Goal: Transaction & Acquisition: Book appointment/travel/reservation

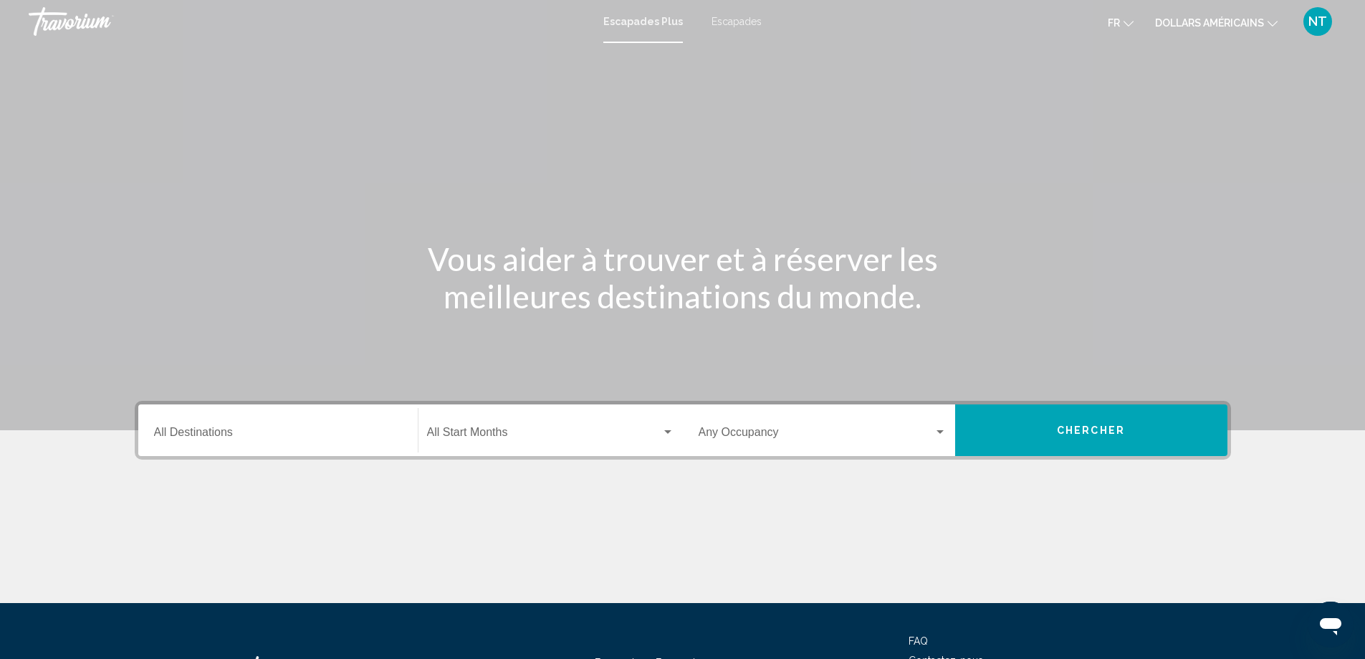
click at [738, 22] on font "Escapades" at bounding box center [737, 21] width 50 height 11
click at [728, 19] on font "Escapades" at bounding box center [737, 21] width 50 height 11
click at [299, 440] on input "Destination All Destinations" at bounding box center [278, 435] width 248 height 13
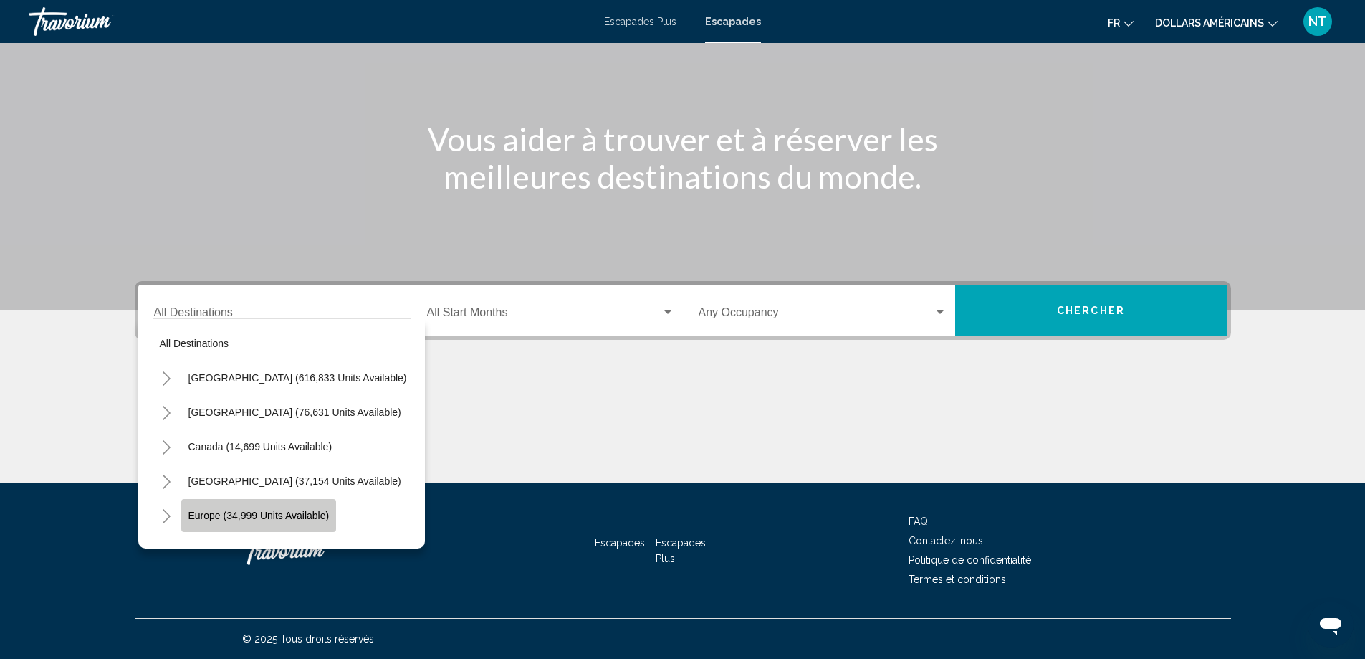
click at [223, 505] on button "Europe (34,999 units available)" at bounding box center [259, 515] width 156 height 33
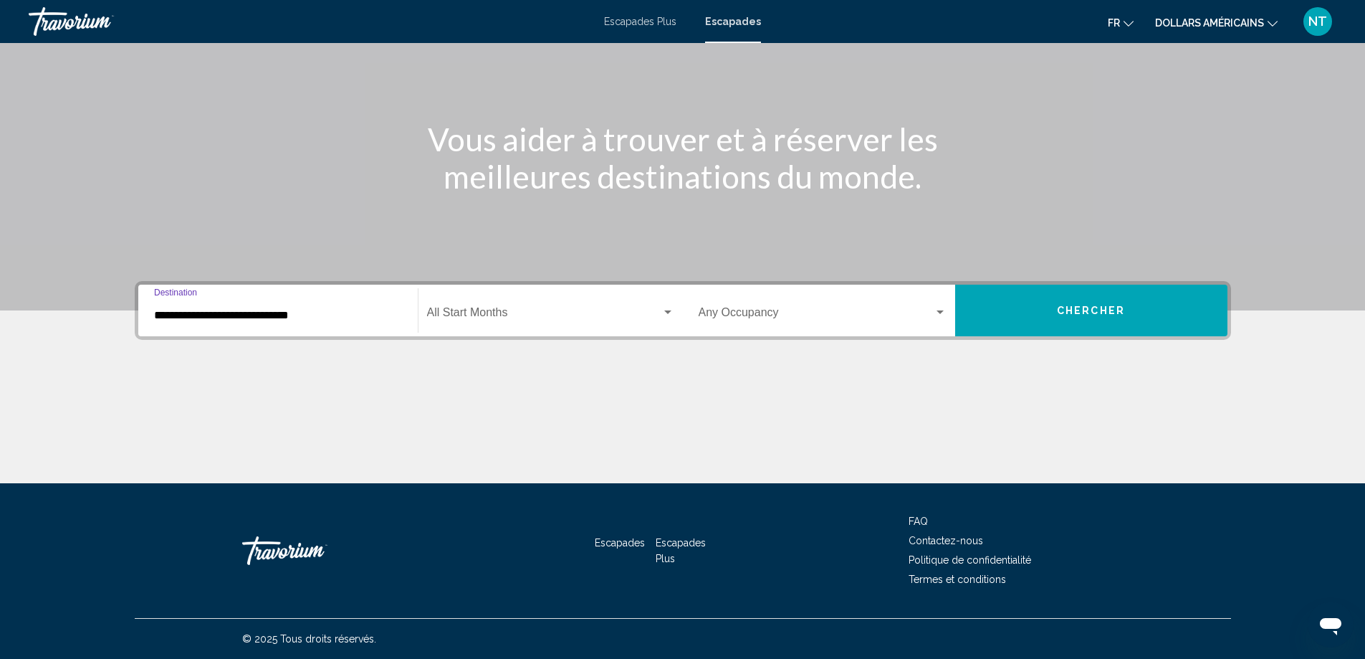
click at [344, 315] on input "**********" at bounding box center [278, 315] width 248 height 13
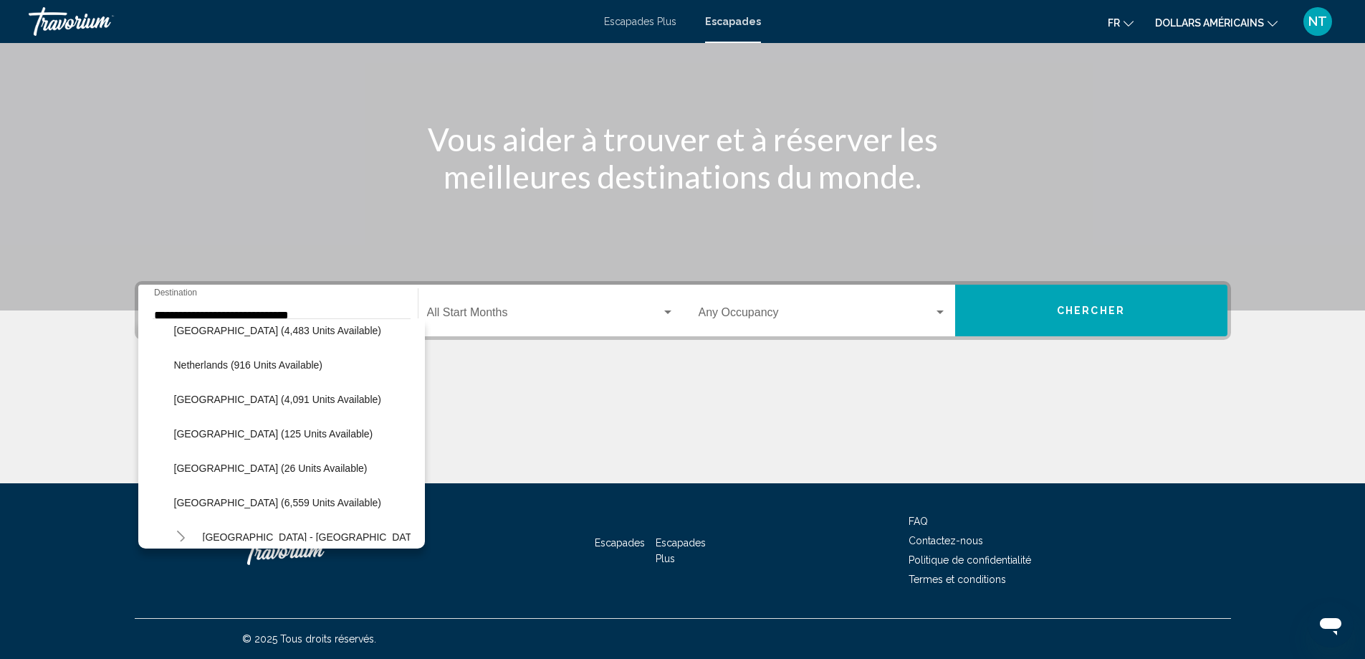
scroll to position [626, 0]
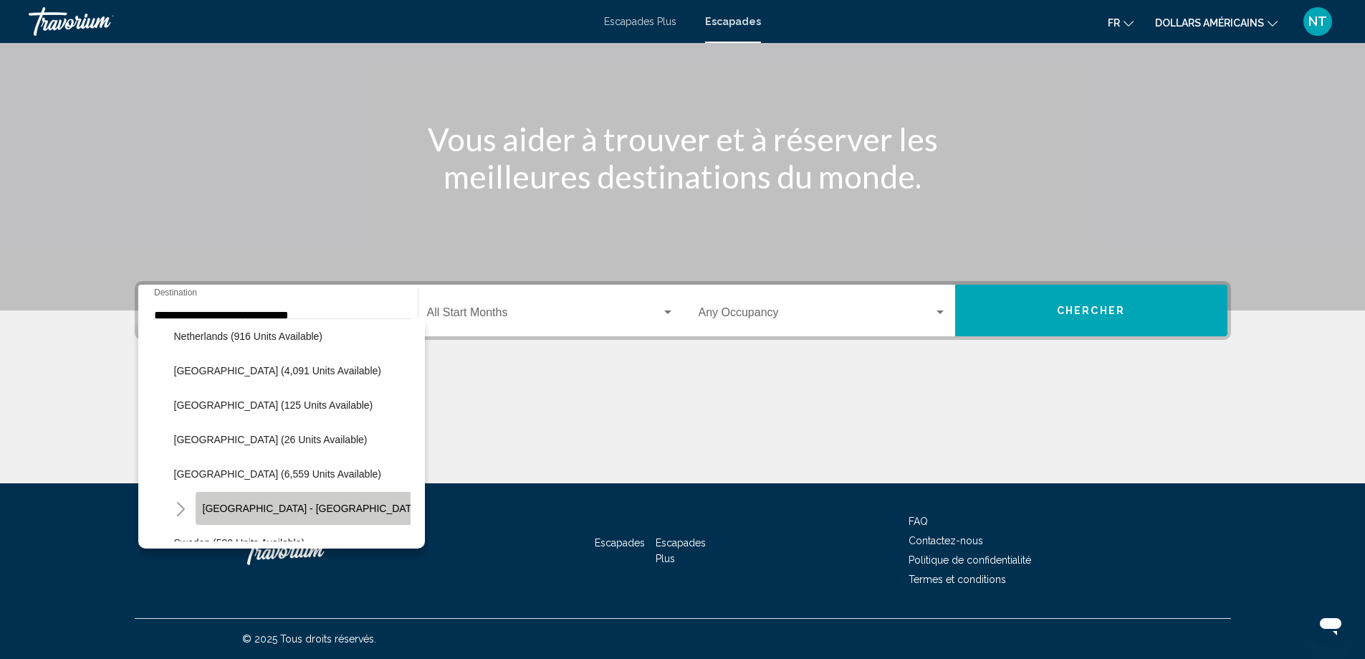
click at [326, 505] on span "Spain - Canary Islands (2,562 units available)" at bounding box center [363, 507] width 321 height 11
type input "**********"
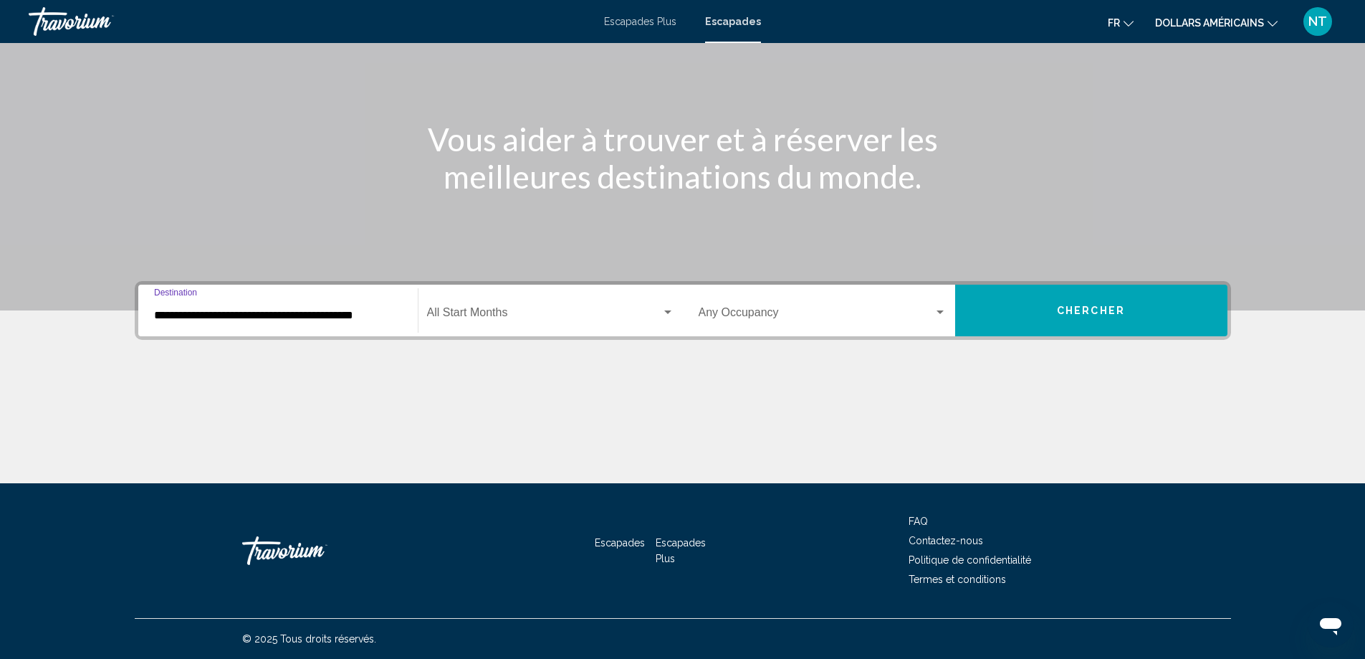
click at [664, 310] on div "Search widget" at bounding box center [668, 312] width 13 height 11
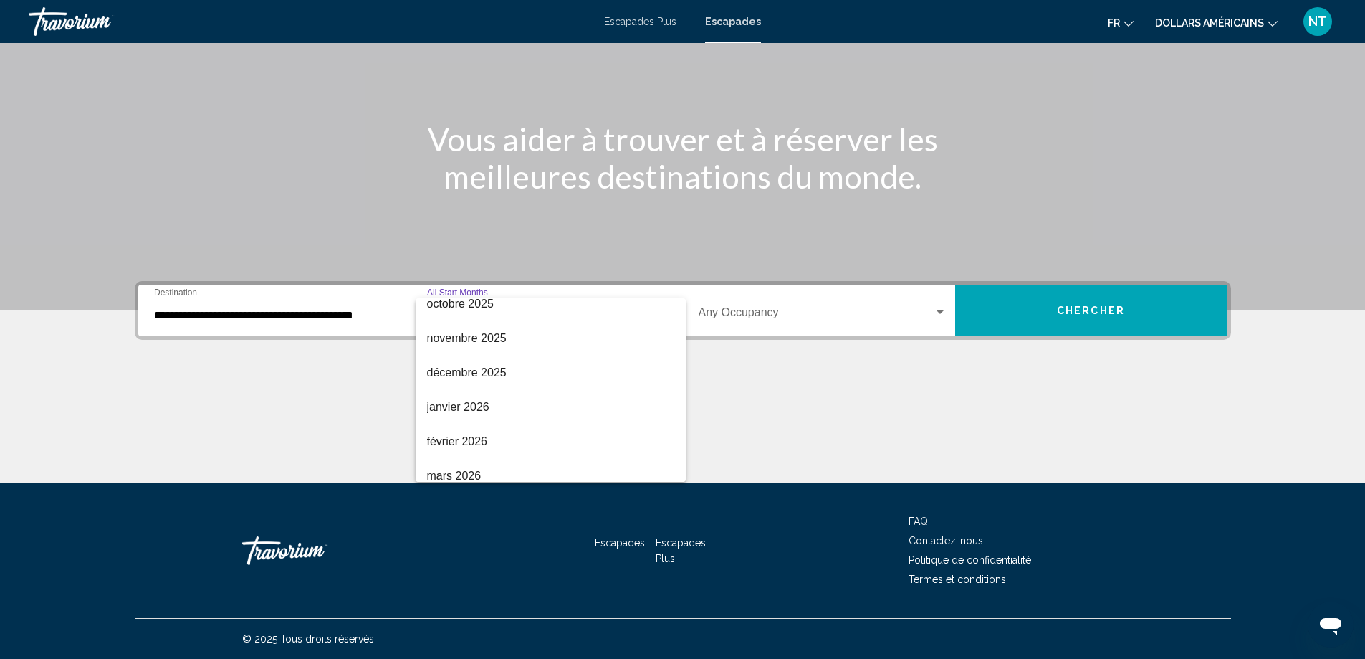
scroll to position [143, 0]
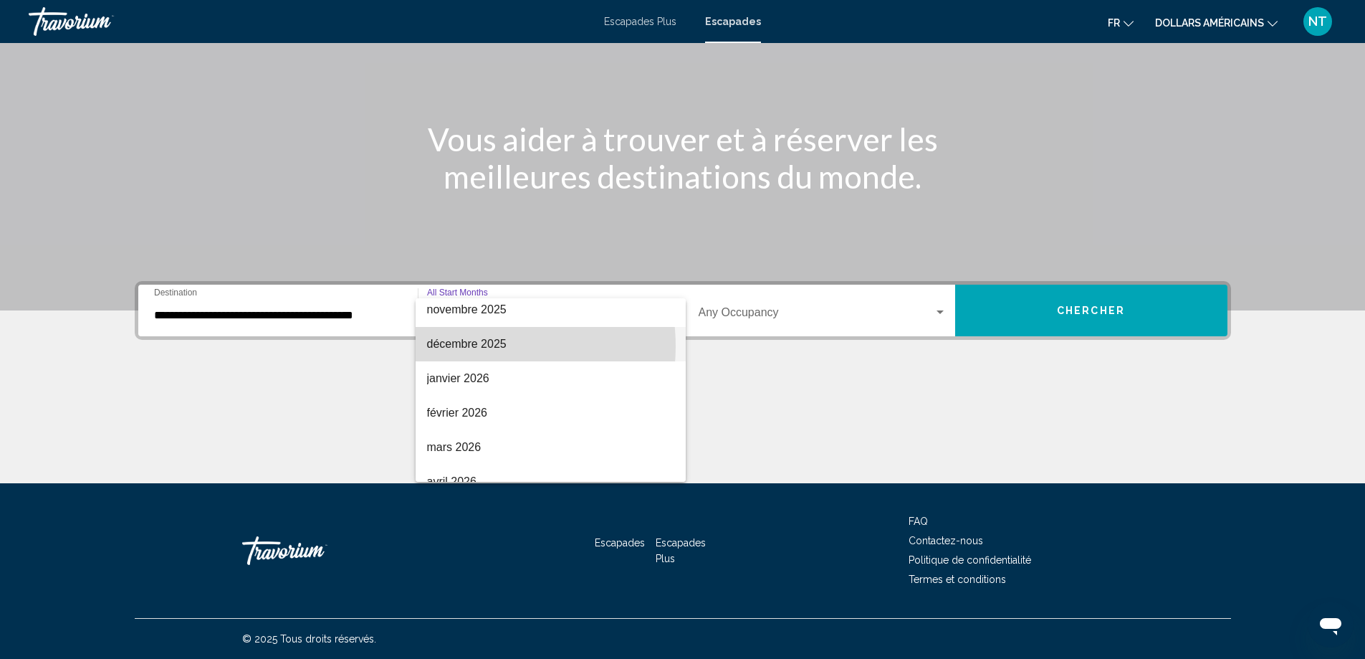
click at [478, 346] on font "décembre 2025" at bounding box center [467, 344] width 80 height 12
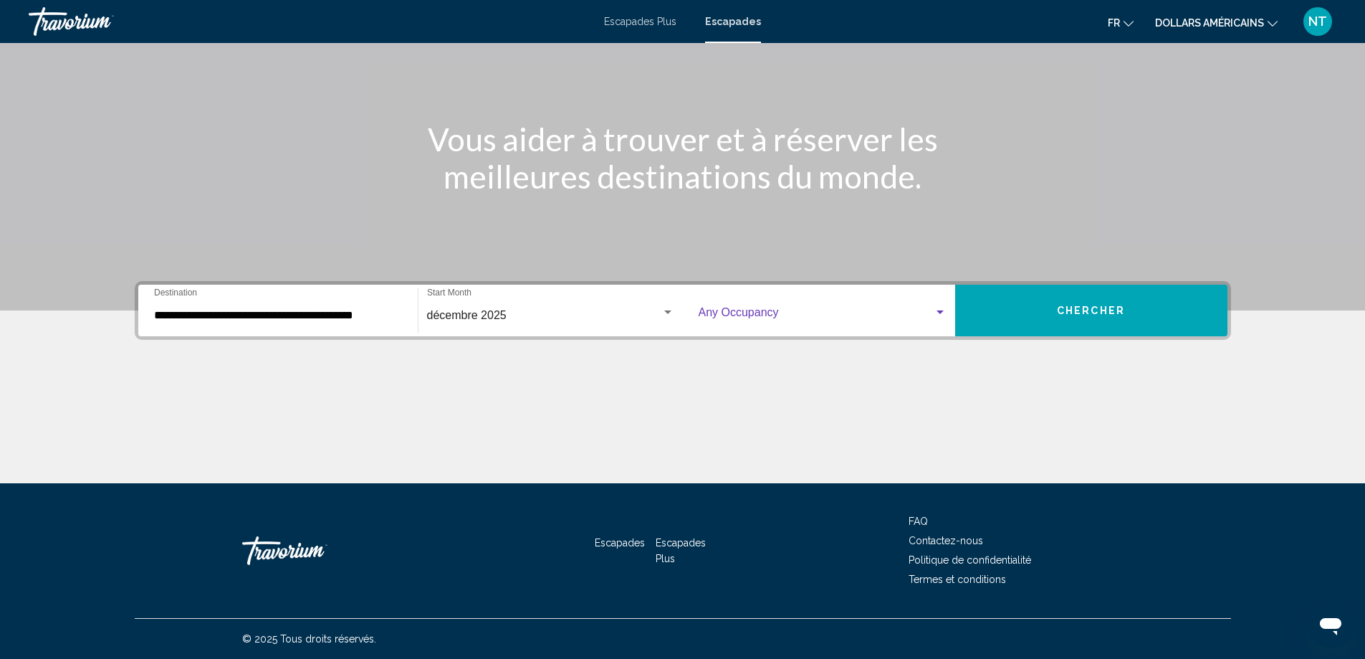
click at [943, 310] on div "Search widget" at bounding box center [940, 312] width 7 height 4
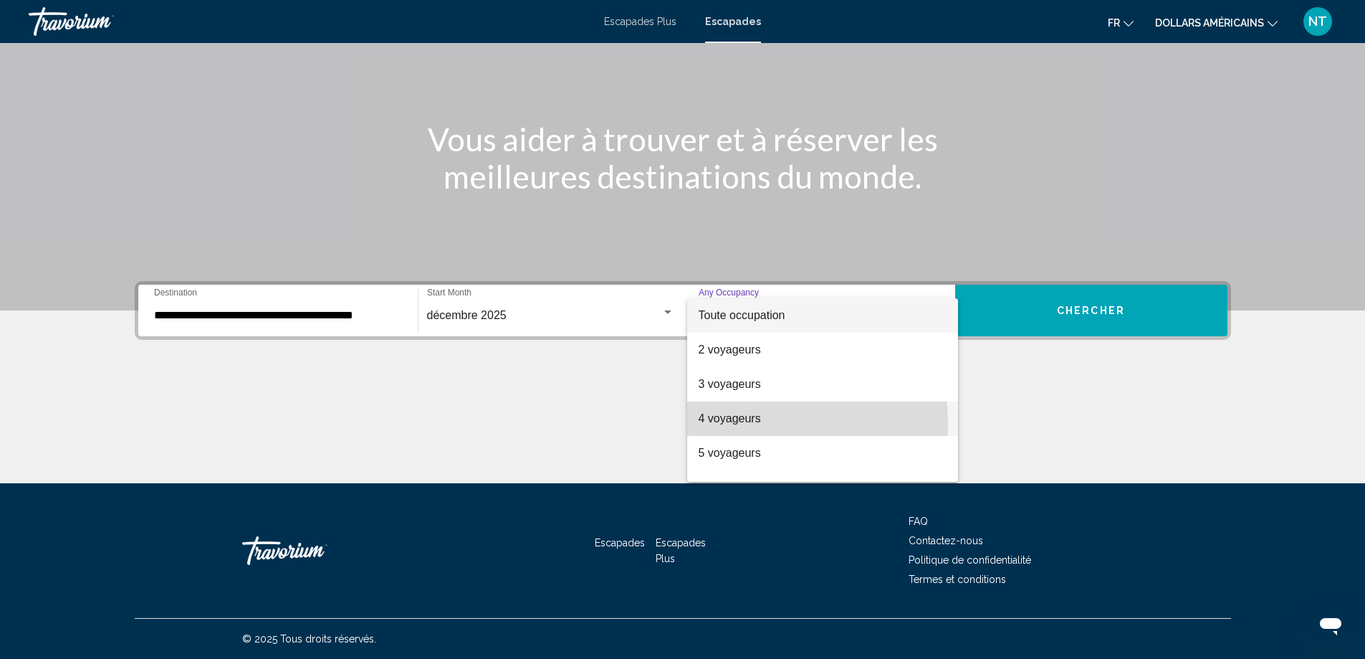
click at [751, 424] on font "4 voyageurs" at bounding box center [730, 418] width 62 height 12
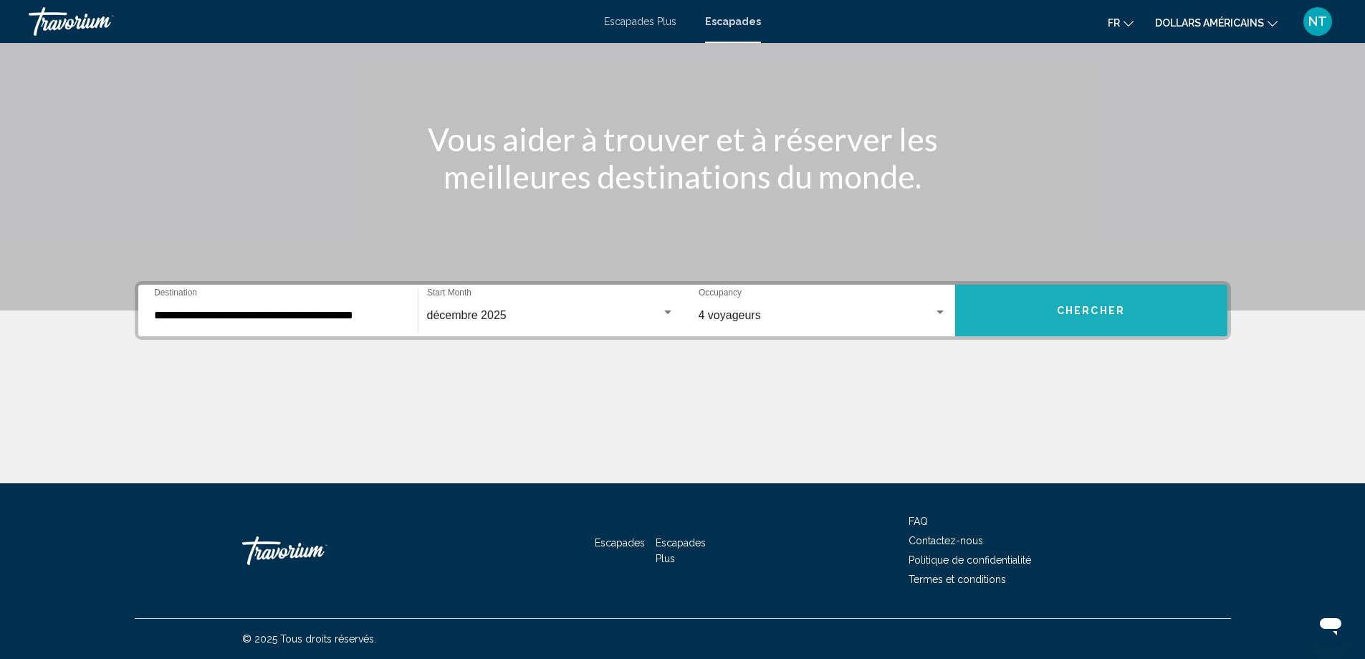
click at [1090, 315] on span "Chercher" at bounding box center [1091, 310] width 68 height 11
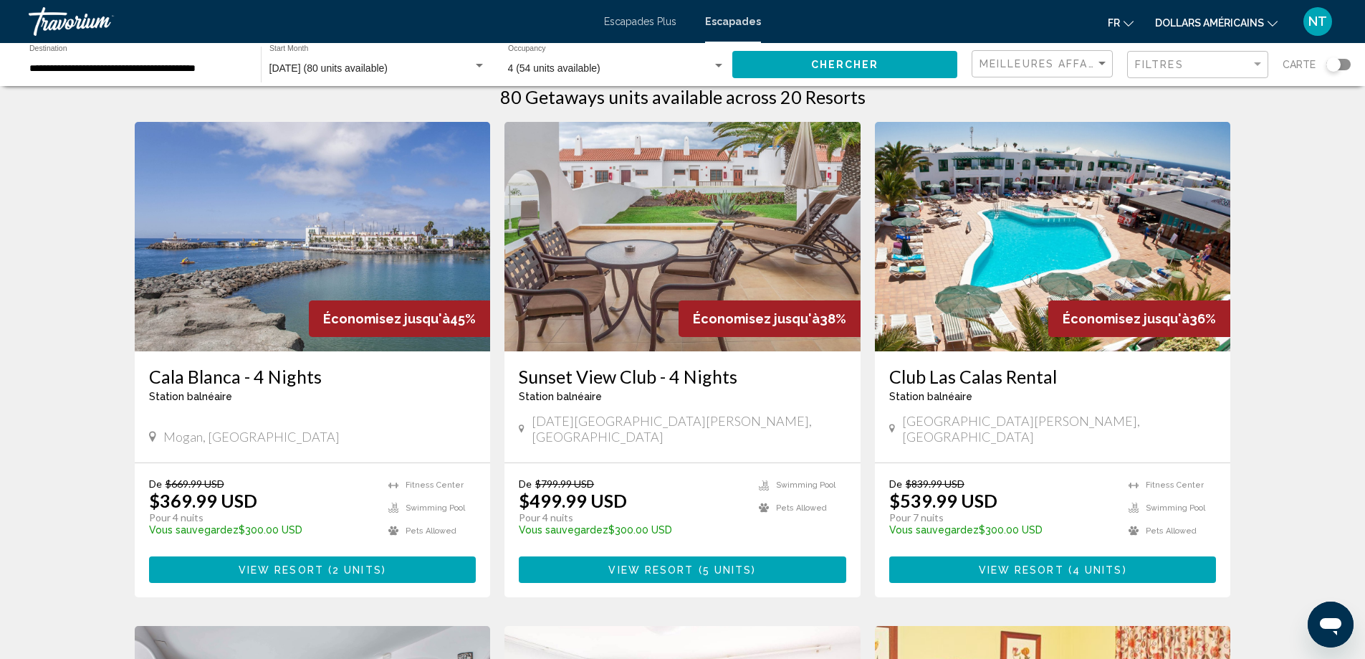
scroll to position [57, 0]
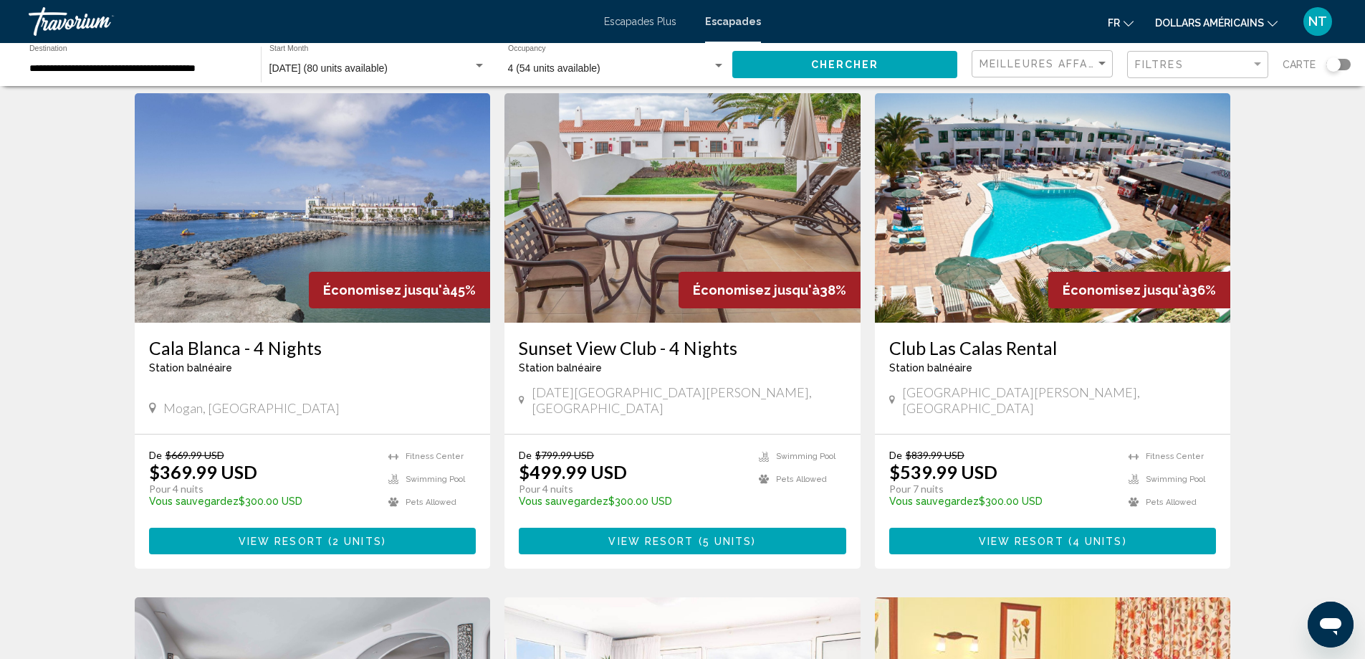
click at [323, 221] on img "Contenu principal" at bounding box center [313, 207] width 356 height 229
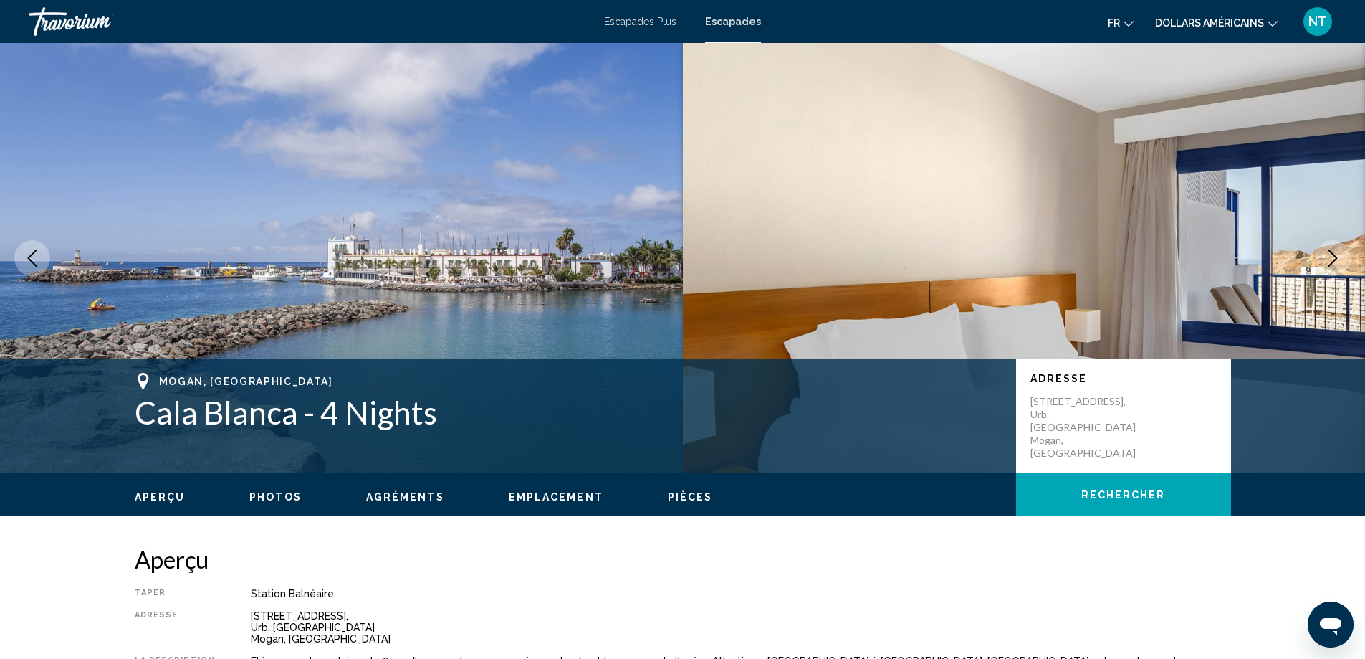
click at [1330, 262] on icon "Next image" at bounding box center [1333, 257] width 17 height 17
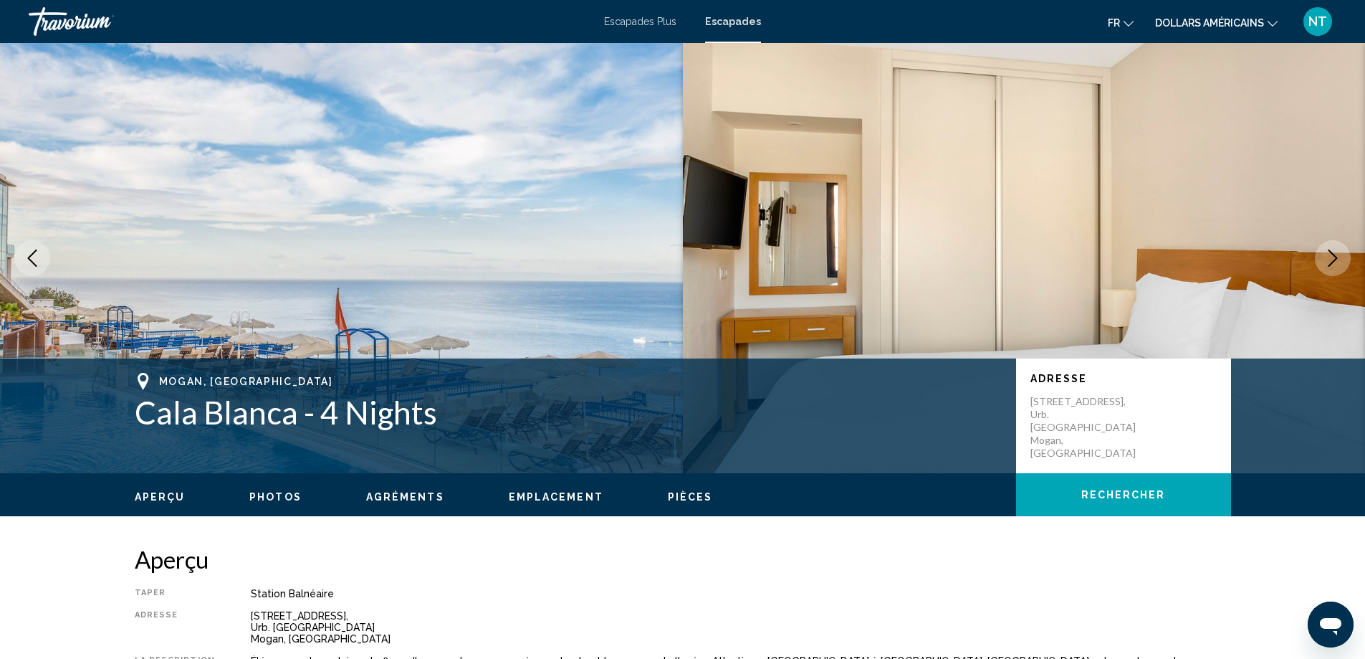
click at [1330, 262] on icon "Next image" at bounding box center [1333, 257] width 17 height 17
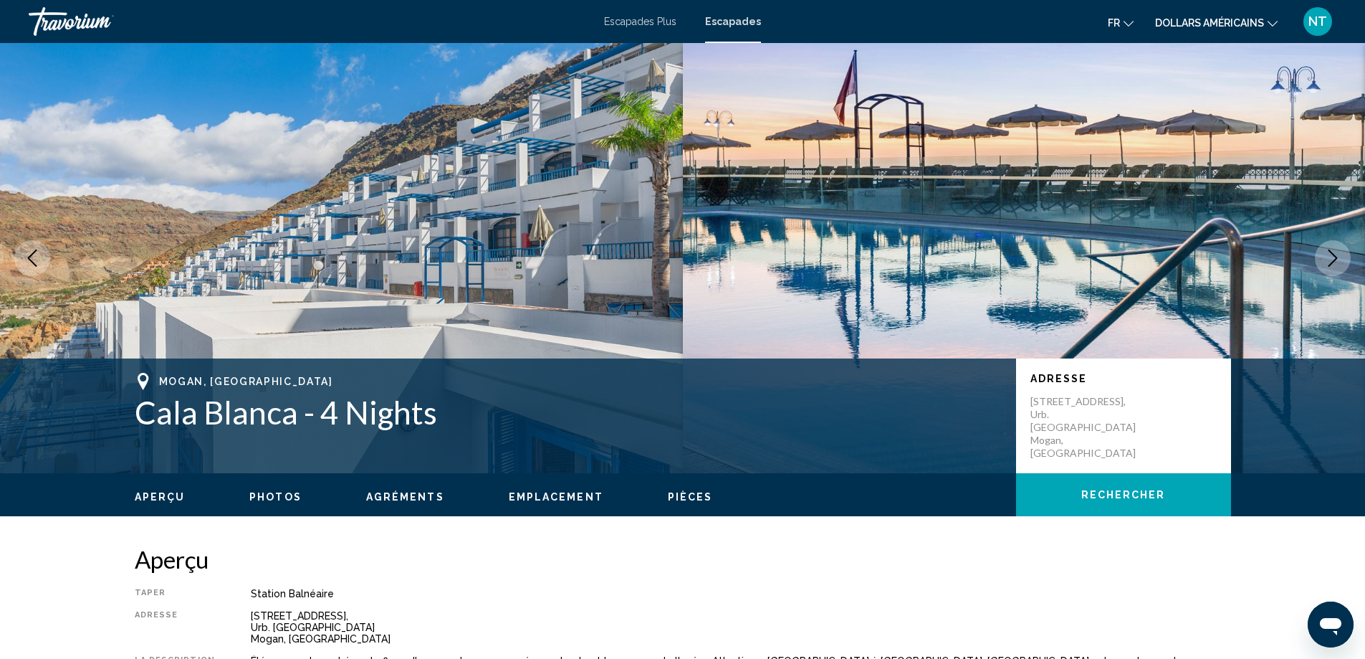
click at [1330, 262] on icon "Next image" at bounding box center [1333, 257] width 17 height 17
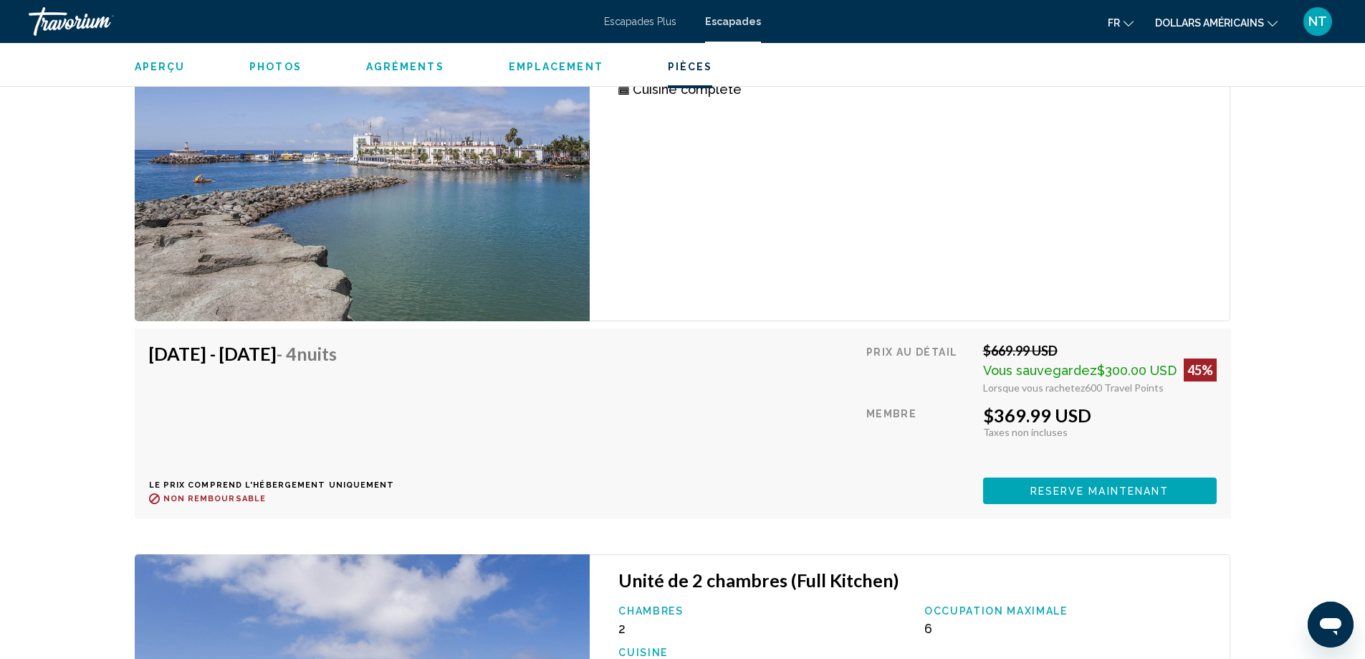
scroll to position [2755, 0]
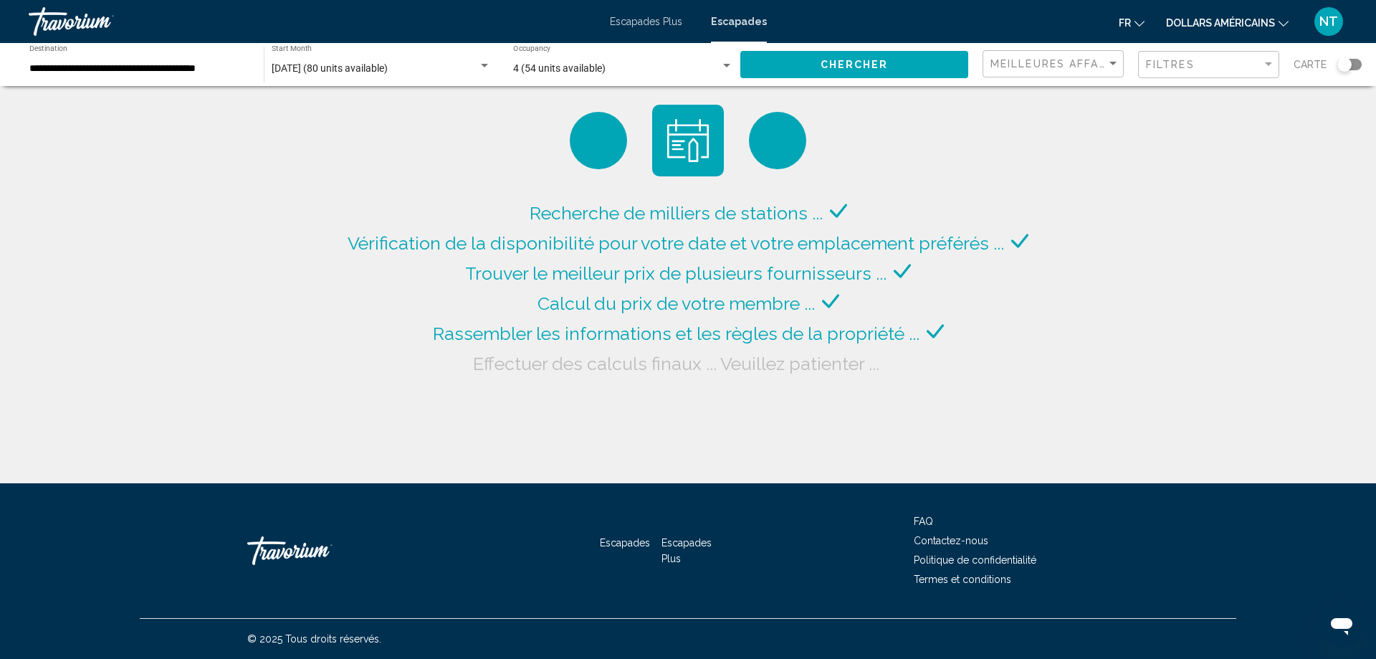
click at [483, 65] on div "Search widget" at bounding box center [484, 66] width 7 height 4
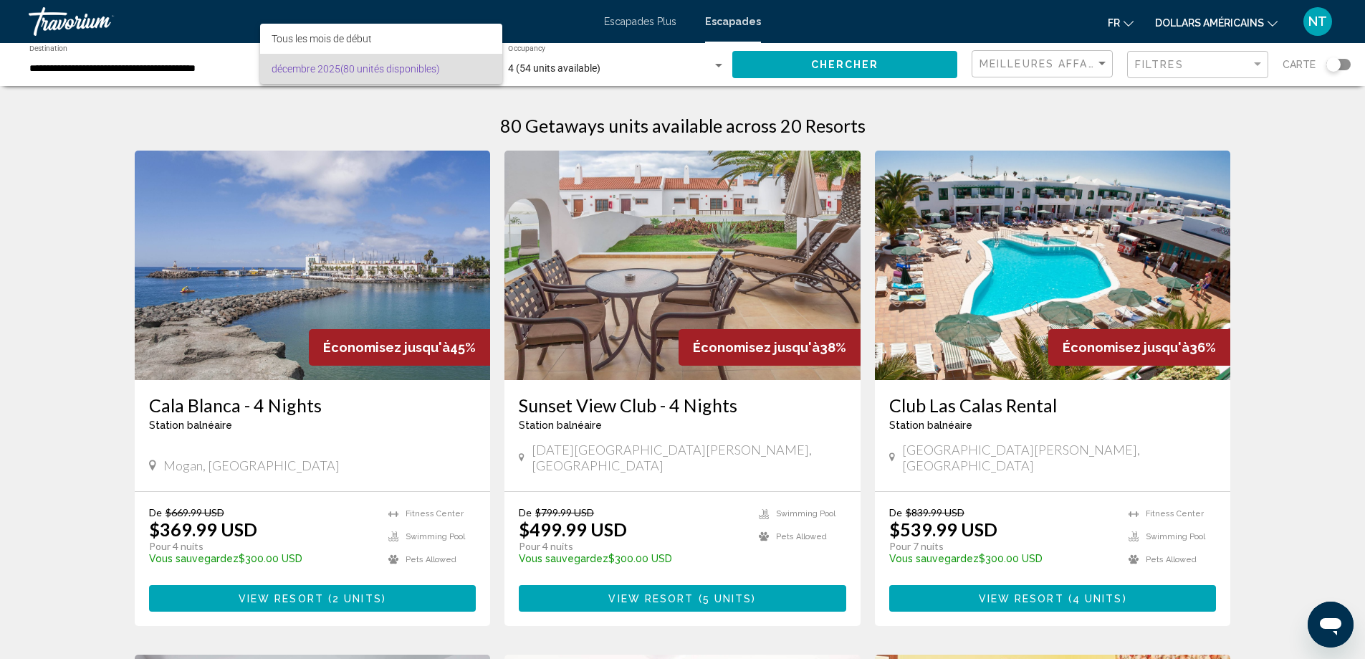
scroll to position [576, 0]
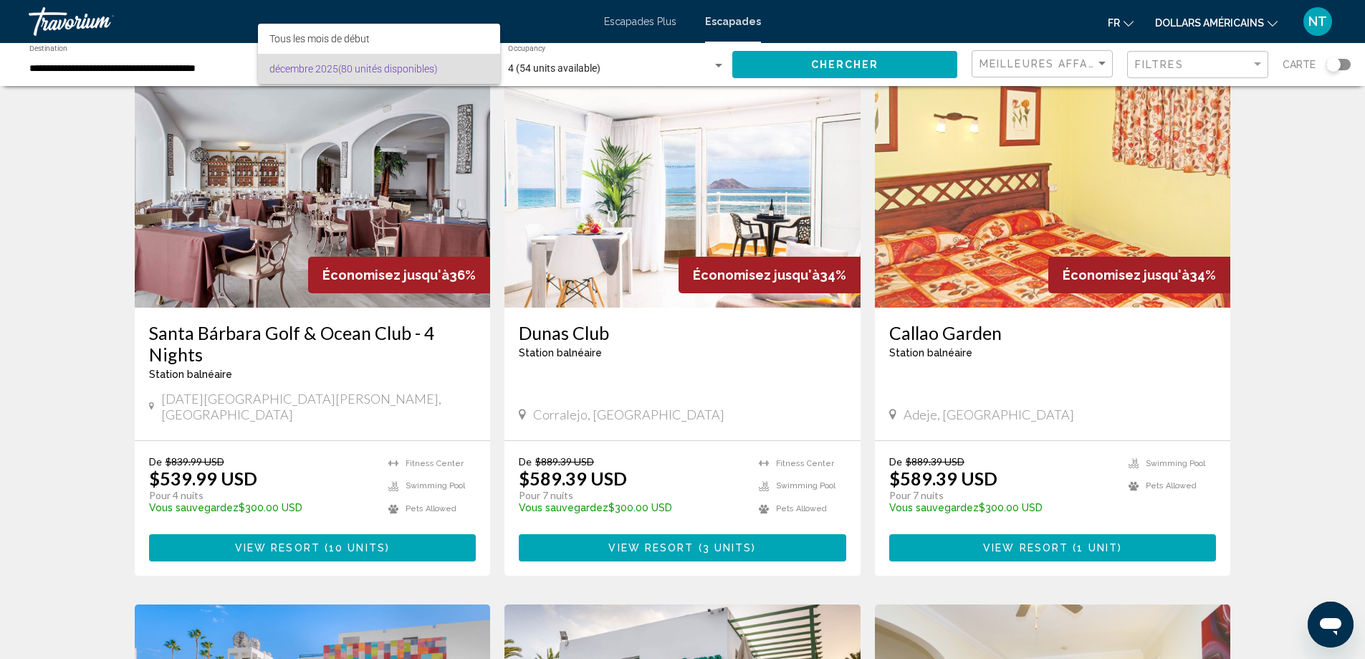
click at [750, 188] on div at bounding box center [682, 329] width 1365 height 659
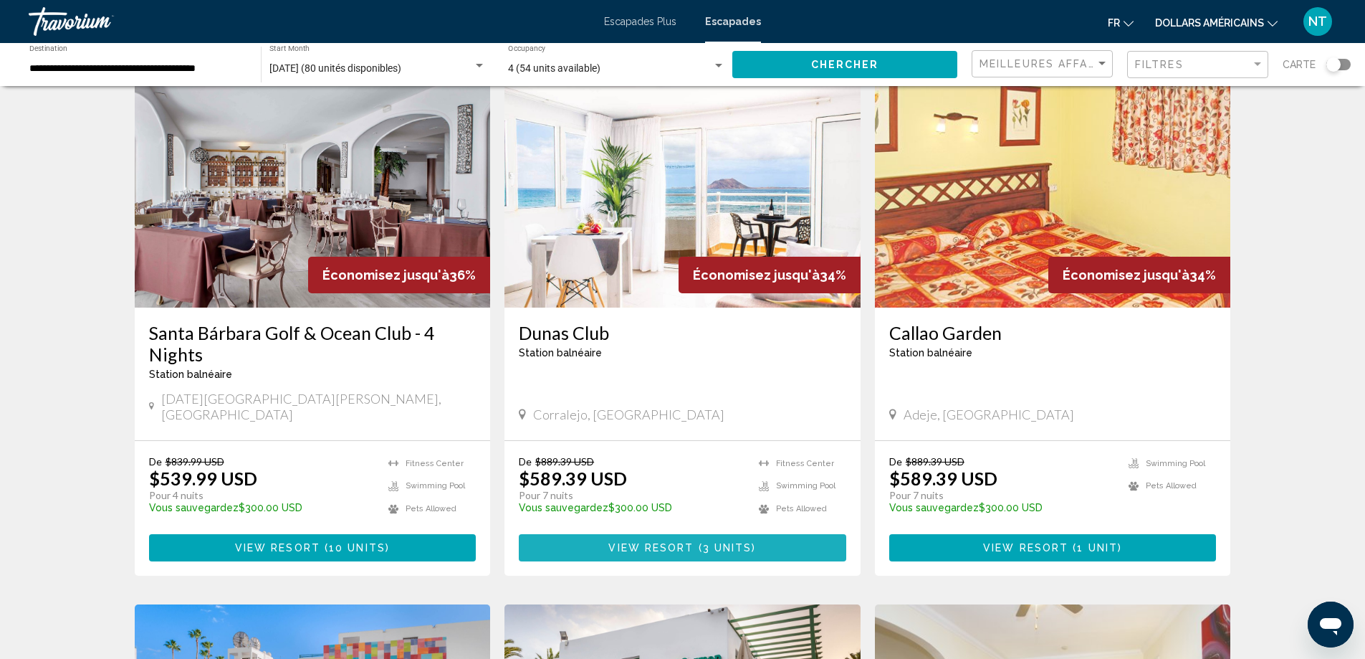
click at [683, 543] on span "View Resort" at bounding box center [651, 548] width 85 height 11
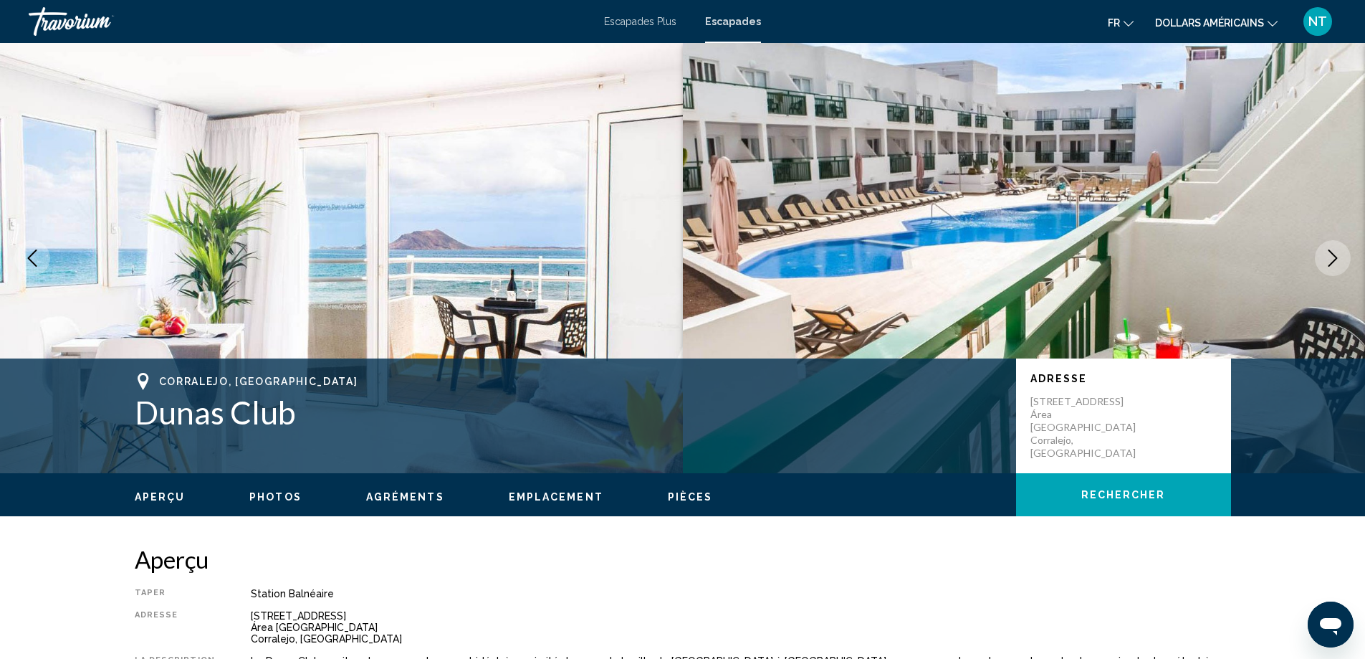
click at [1333, 264] on icon "Next image" at bounding box center [1333, 257] width 17 height 17
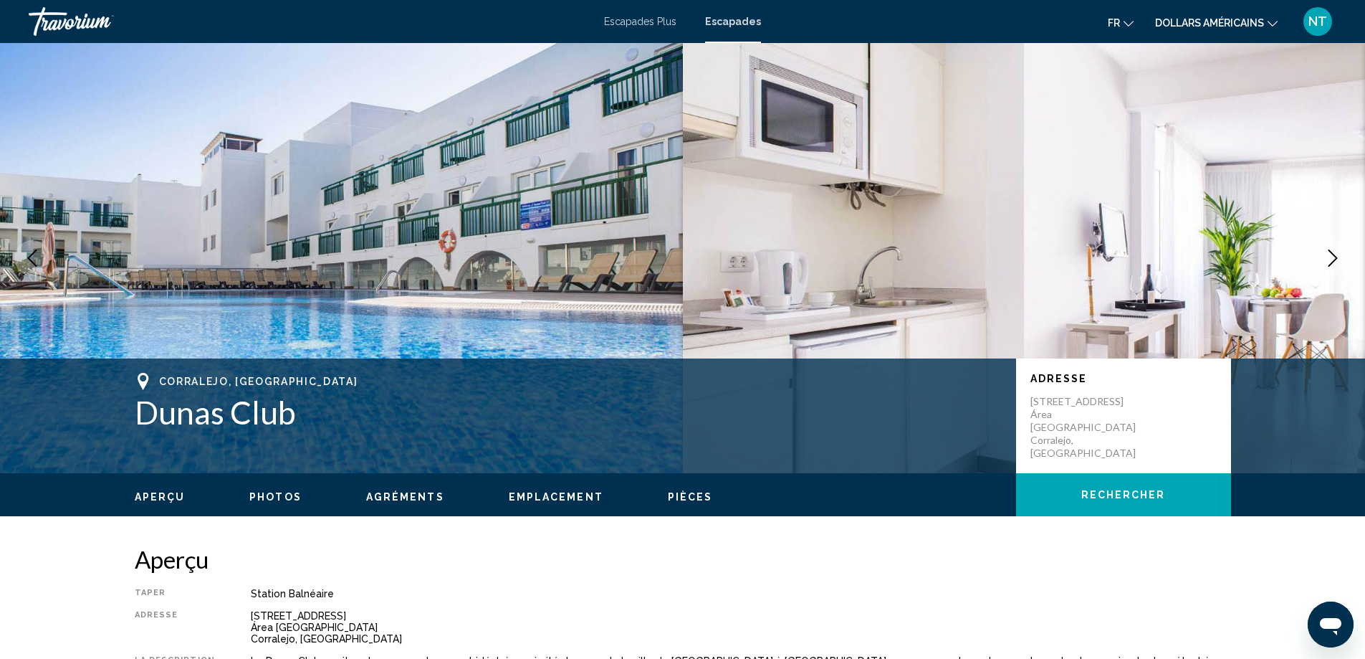
click at [1333, 264] on icon "Next image" at bounding box center [1333, 257] width 17 height 17
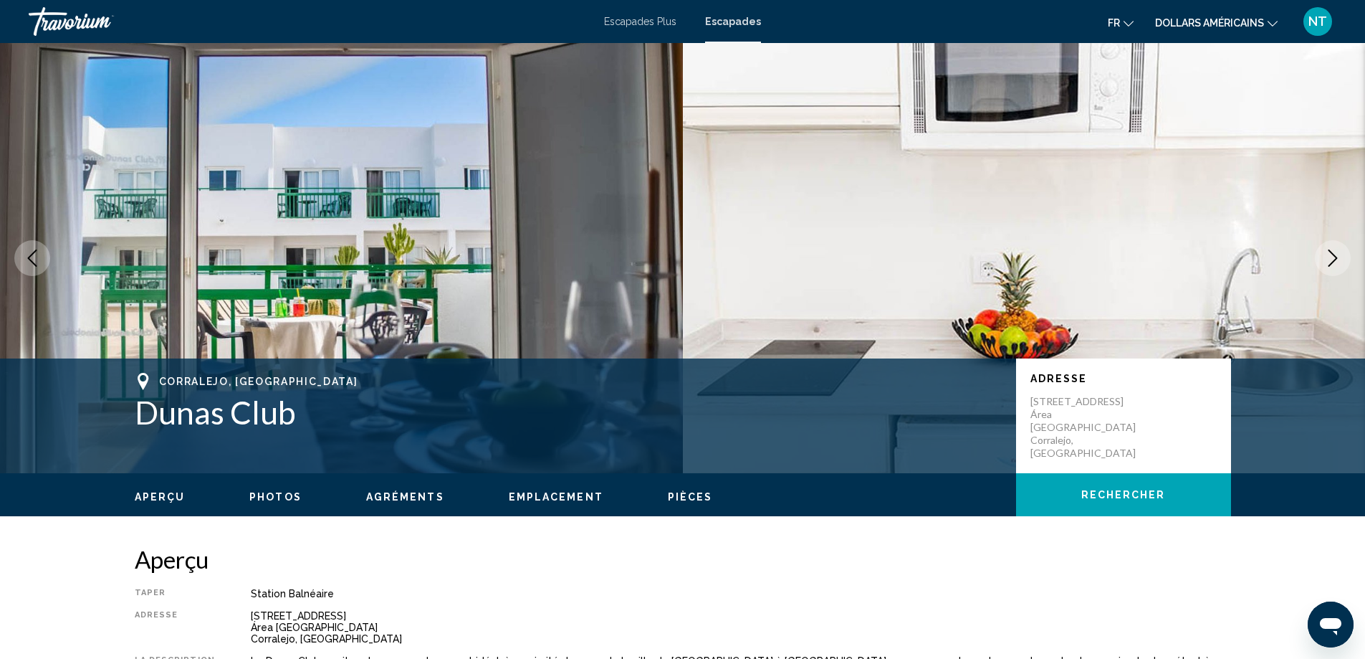
click at [1333, 264] on icon "Next image" at bounding box center [1333, 257] width 17 height 17
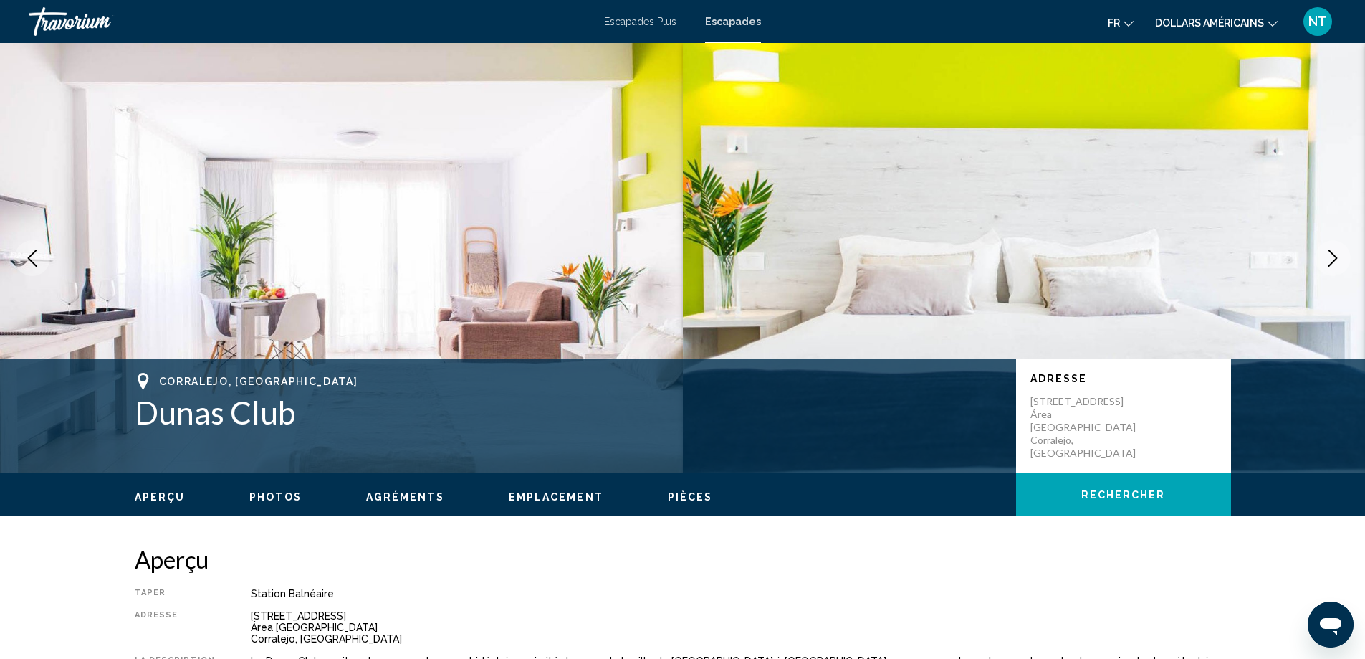
click at [1333, 264] on icon "Next image" at bounding box center [1333, 257] width 17 height 17
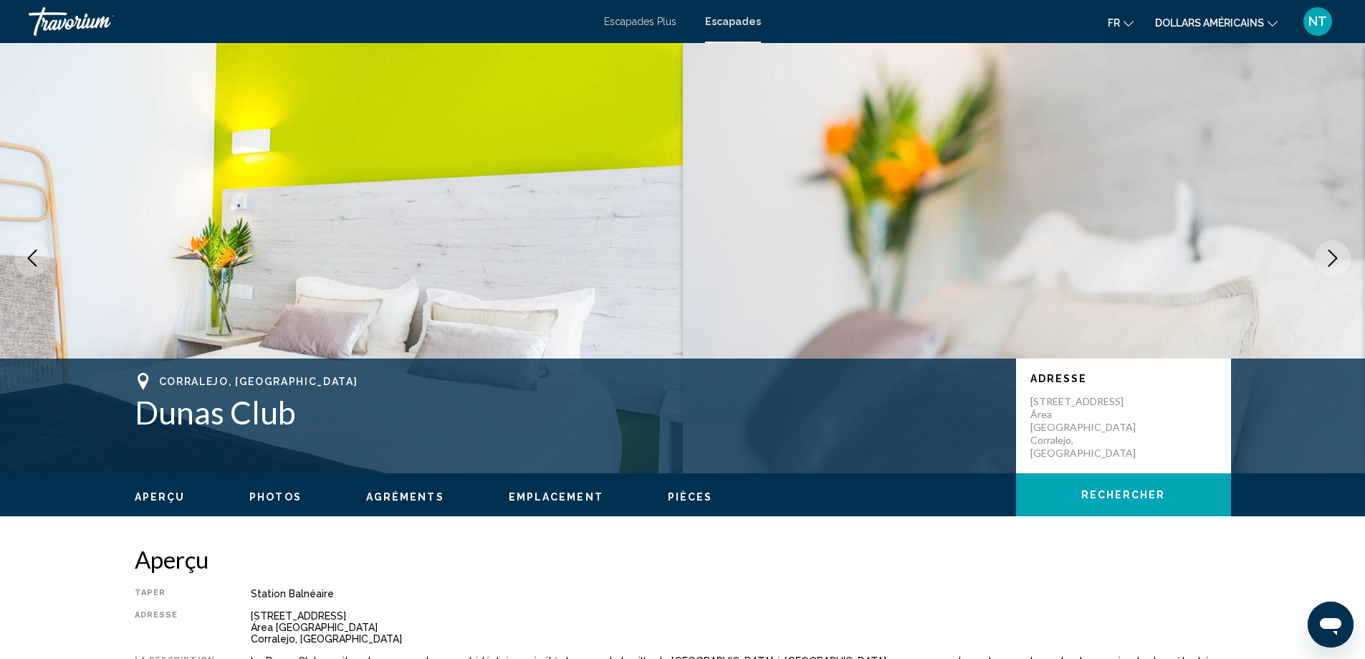
click at [1333, 264] on icon "Next image" at bounding box center [1333, 257] width 17 height 17
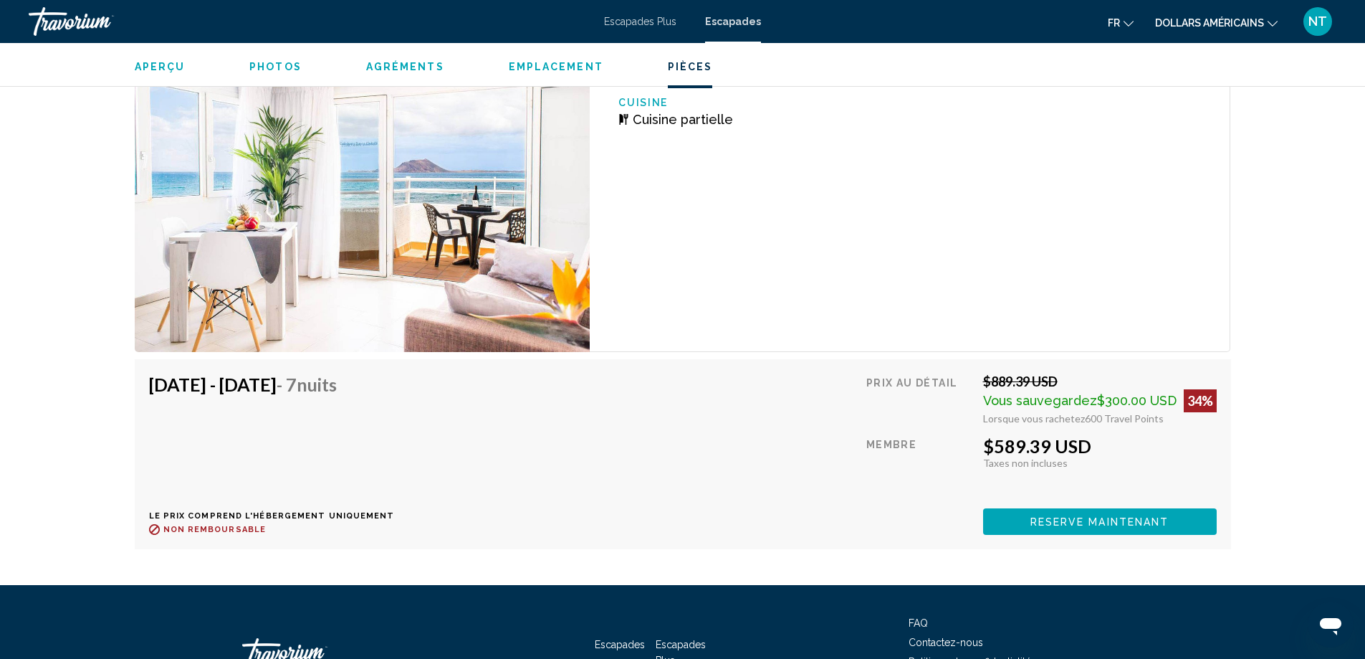
scroll to position [3320, 0]
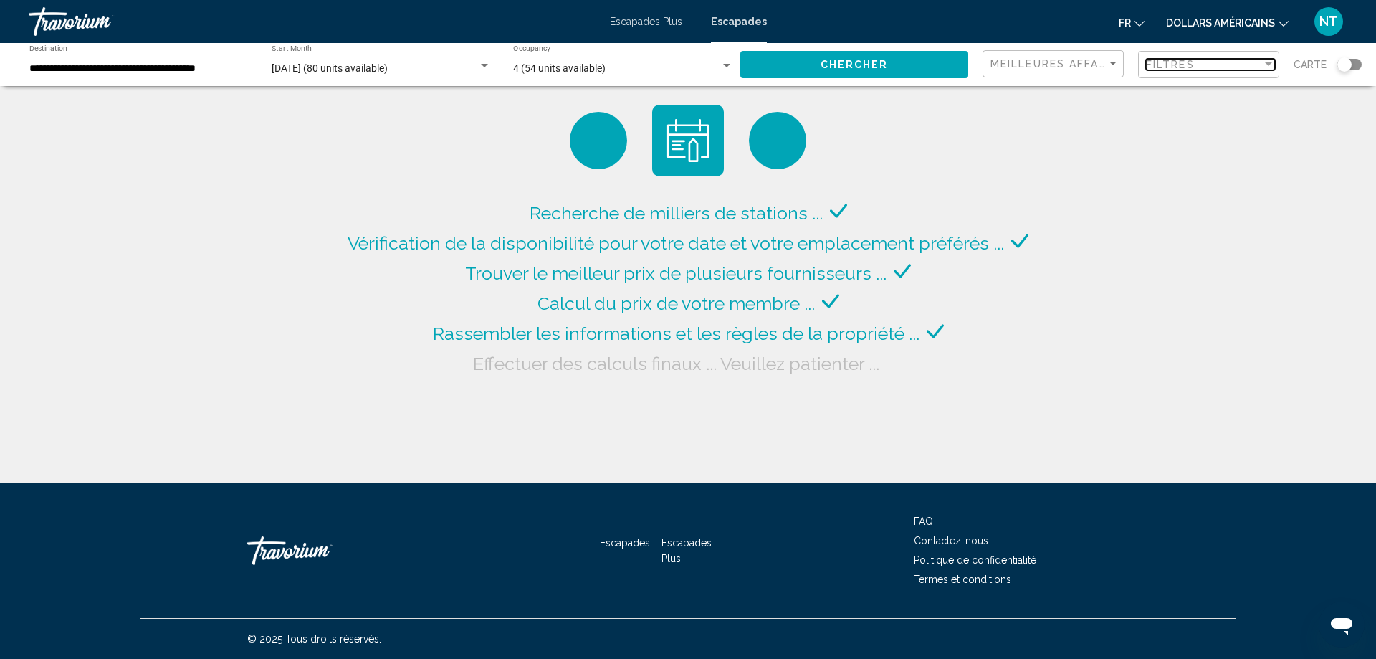
click at [1269, 65] on div "Filter" at bounding box center [1268, 64] width 7 height 4
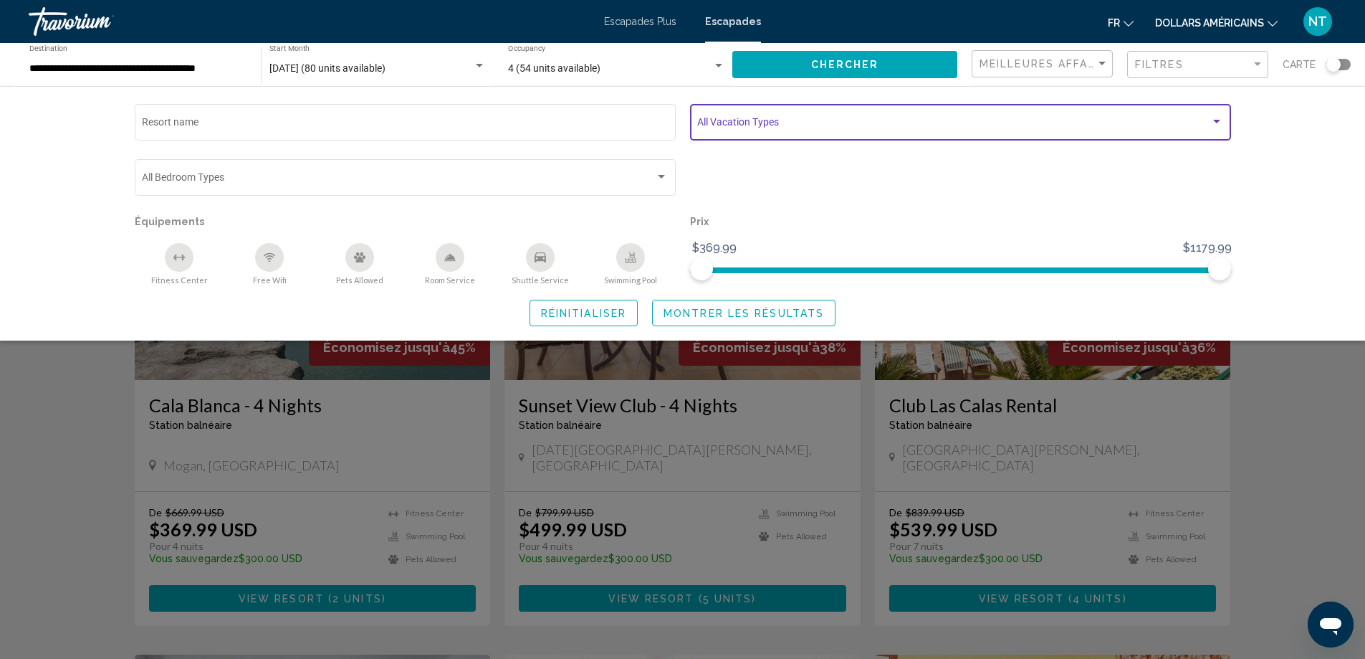
click at [732, 129] on span "Search widget" at bounding box center [953, 124] width 513 height 11
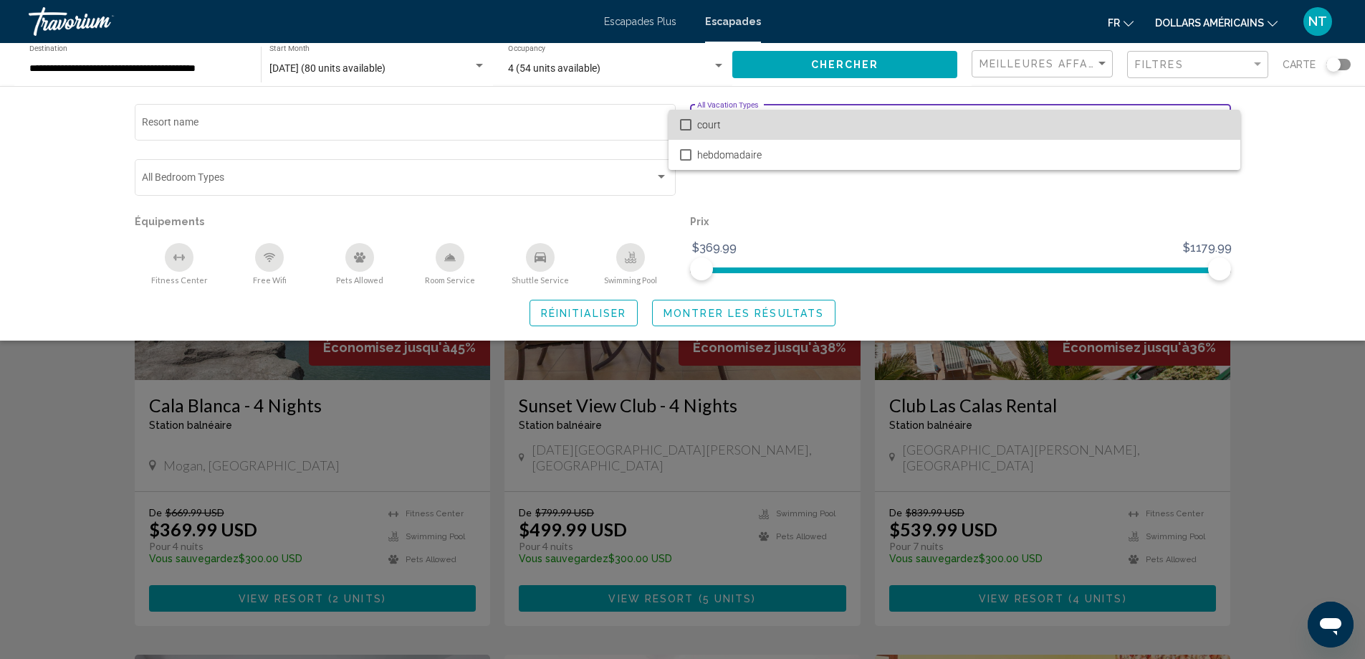
click at [732, 129] on span "court" at bounding box center [963, 125] width 532 height 30
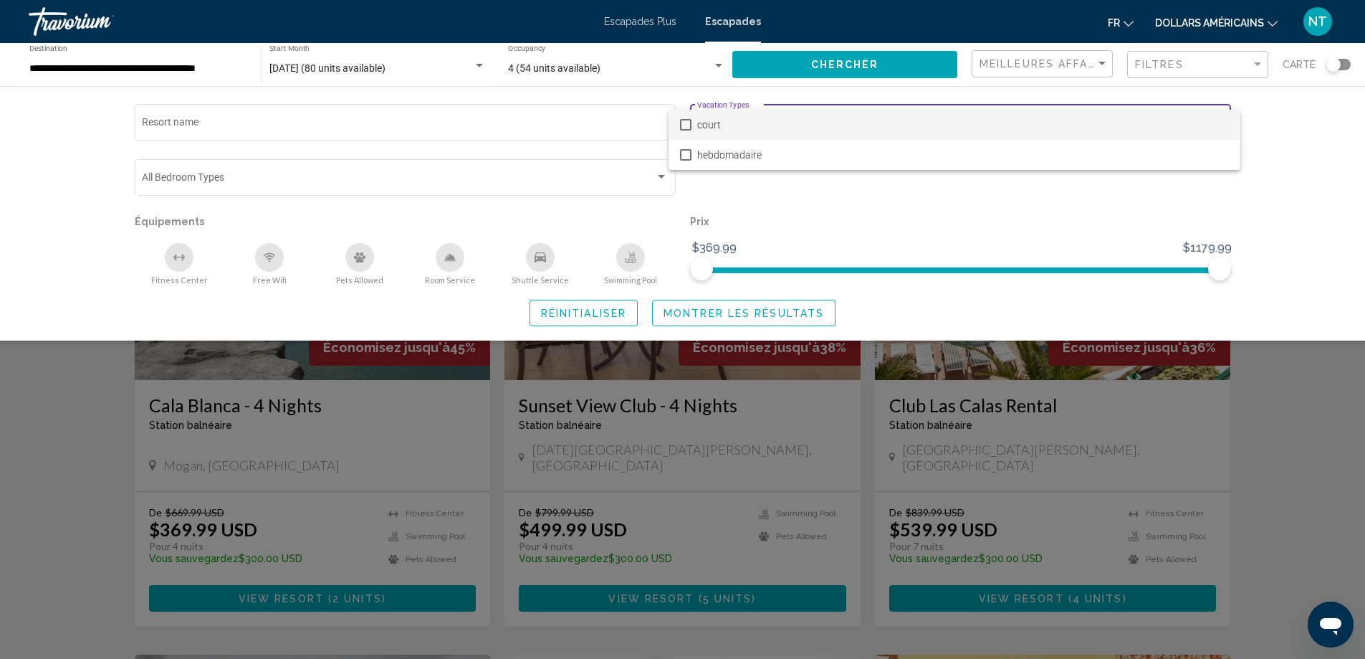
click at [943, 371] on div at bounding box center [682, 329] width 1365 height 659
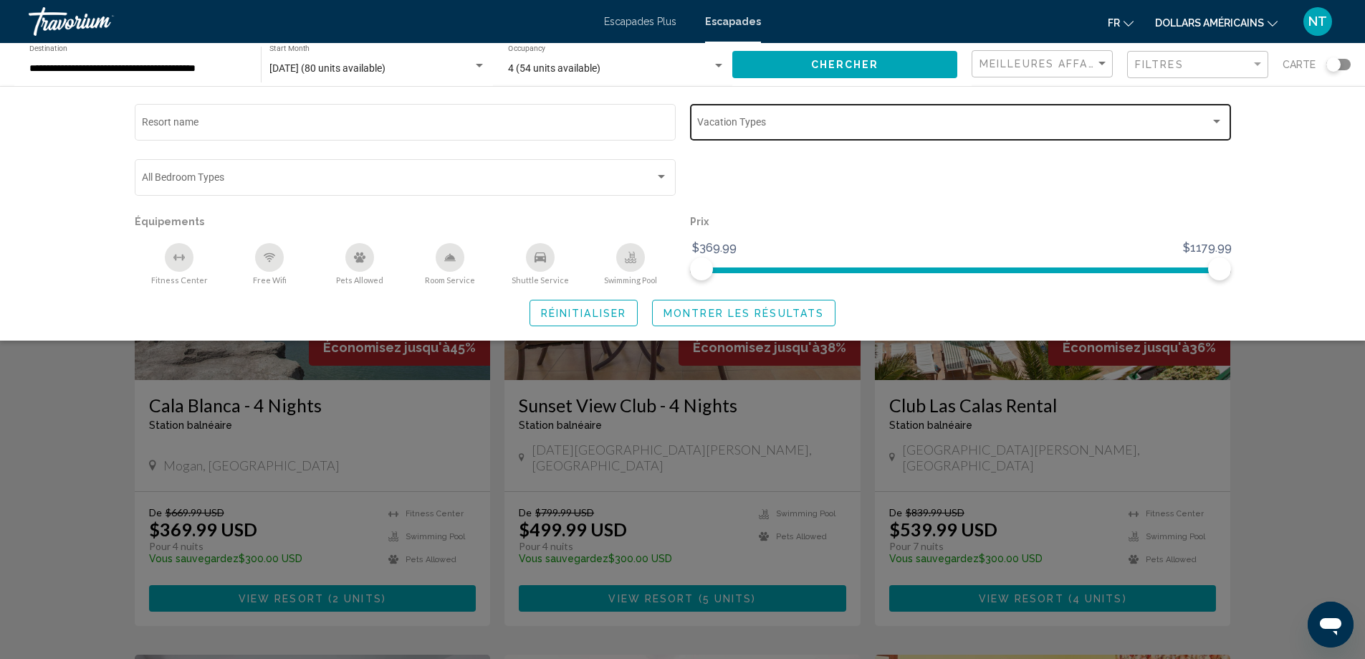
click at [871, 57] on button "Chercher" at bounding box center [844, 64] width 225 height 27
click at [1340, 440] on div "Search widget" at bounding box center [682, 437] width 1365 height 444
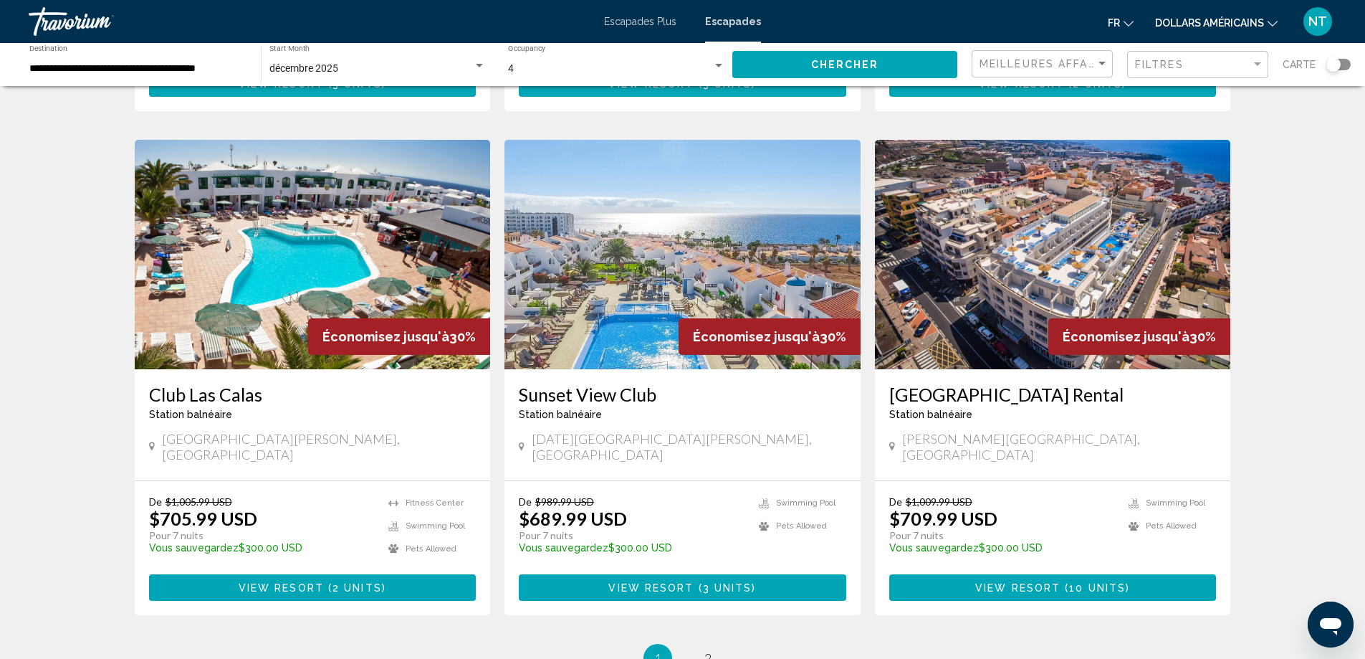
scroll to position [1576, 0]
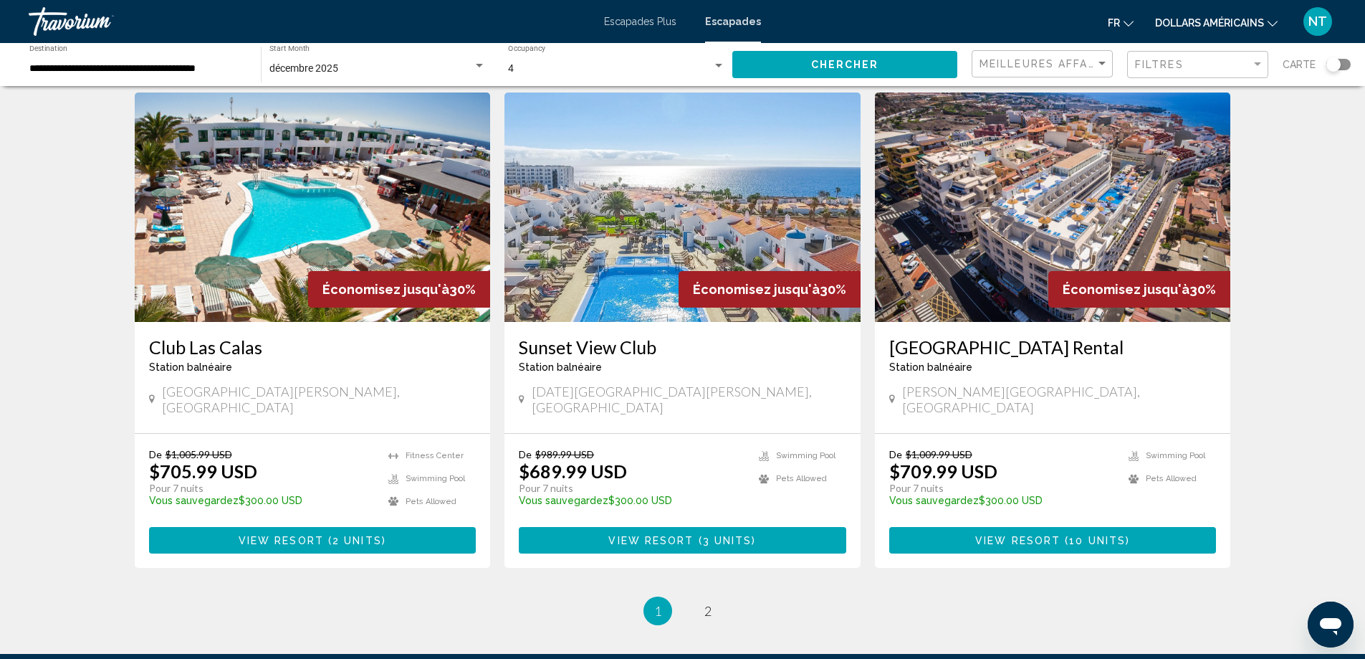
click at [631, 221] on img "Contenu principal" at bounding box center [683, 206] width 356 height 229
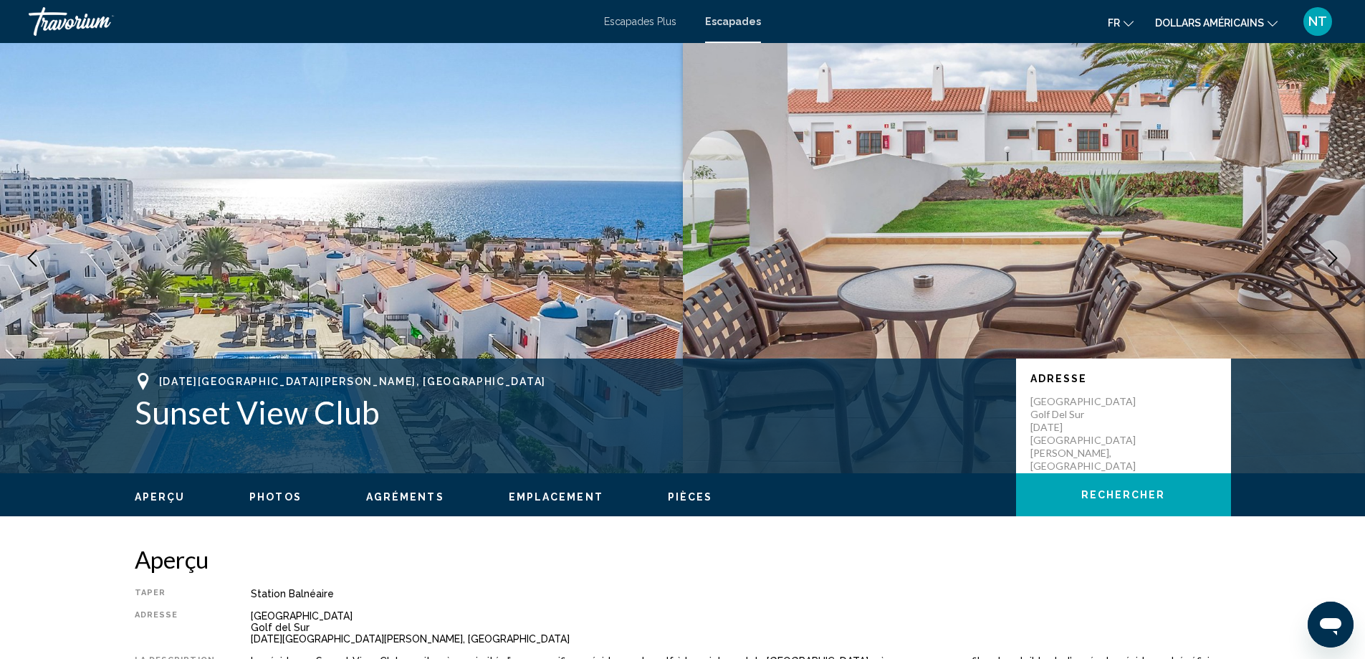
click at [1338, 257] on icon "Next image" at bounding box center [1333, 257] width 17 height 17
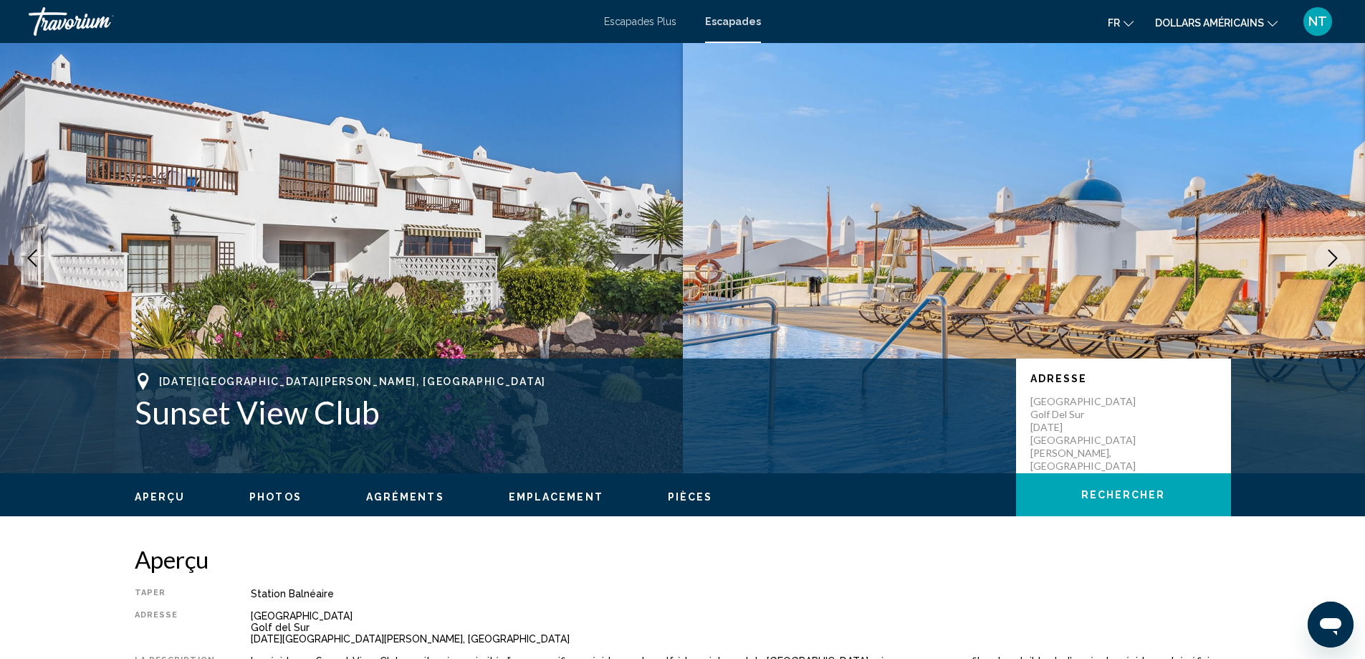
click at [1338, 257] on icon "Next image" at bounding box center [1333, 257] width 17 height 17
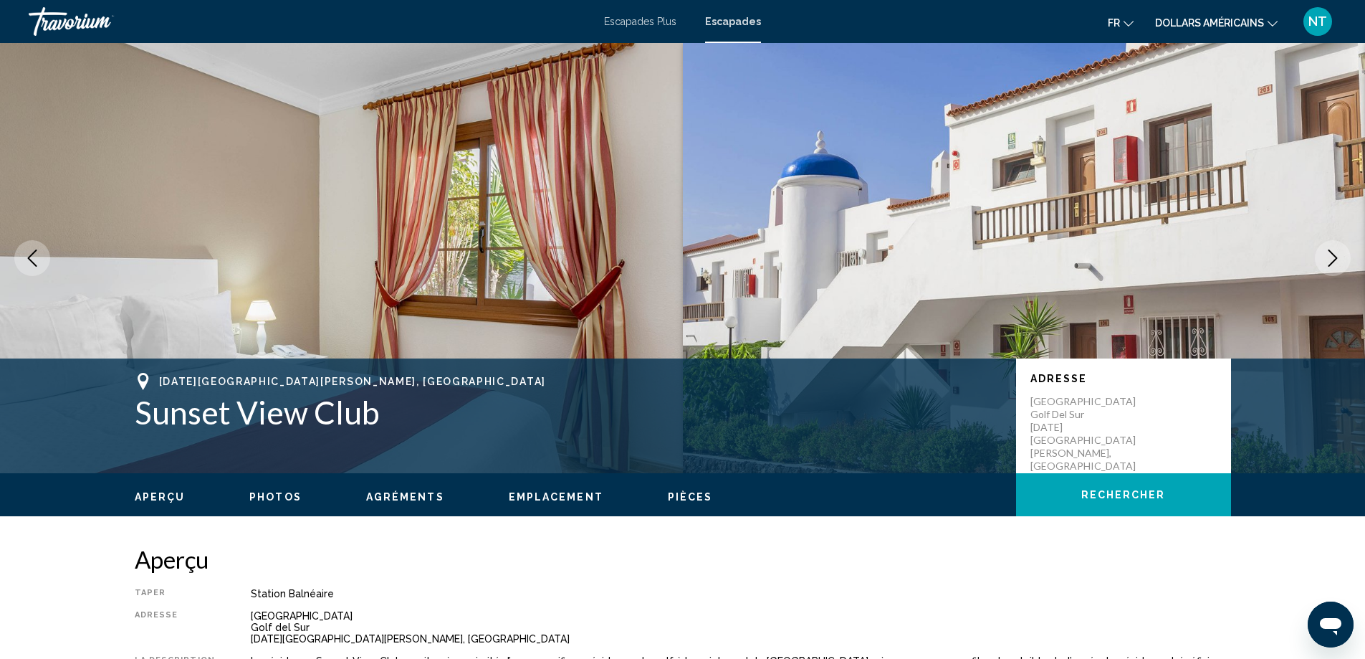
click at [1338, 257] on icon "Next image" at bounding box center [1333, 257] width 17 height 17
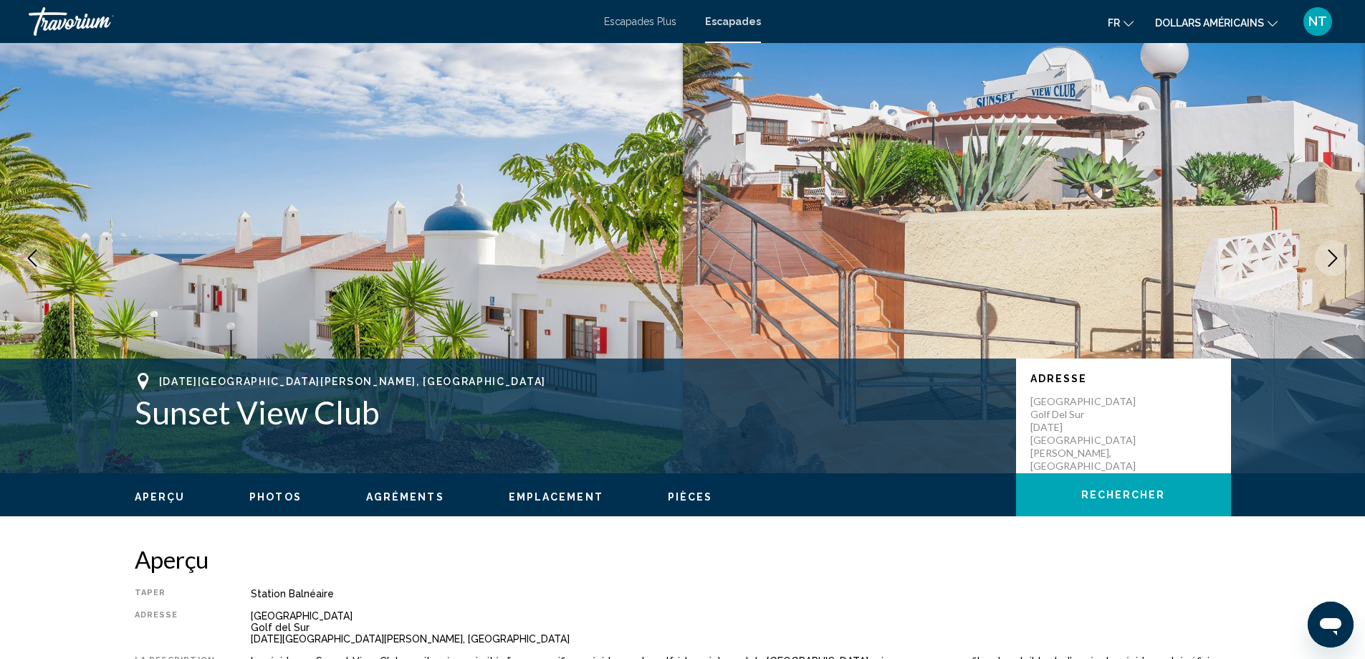
click at [1338, 257] on icon "Next image" at bounding box center [1333, 257] width 17 height 17
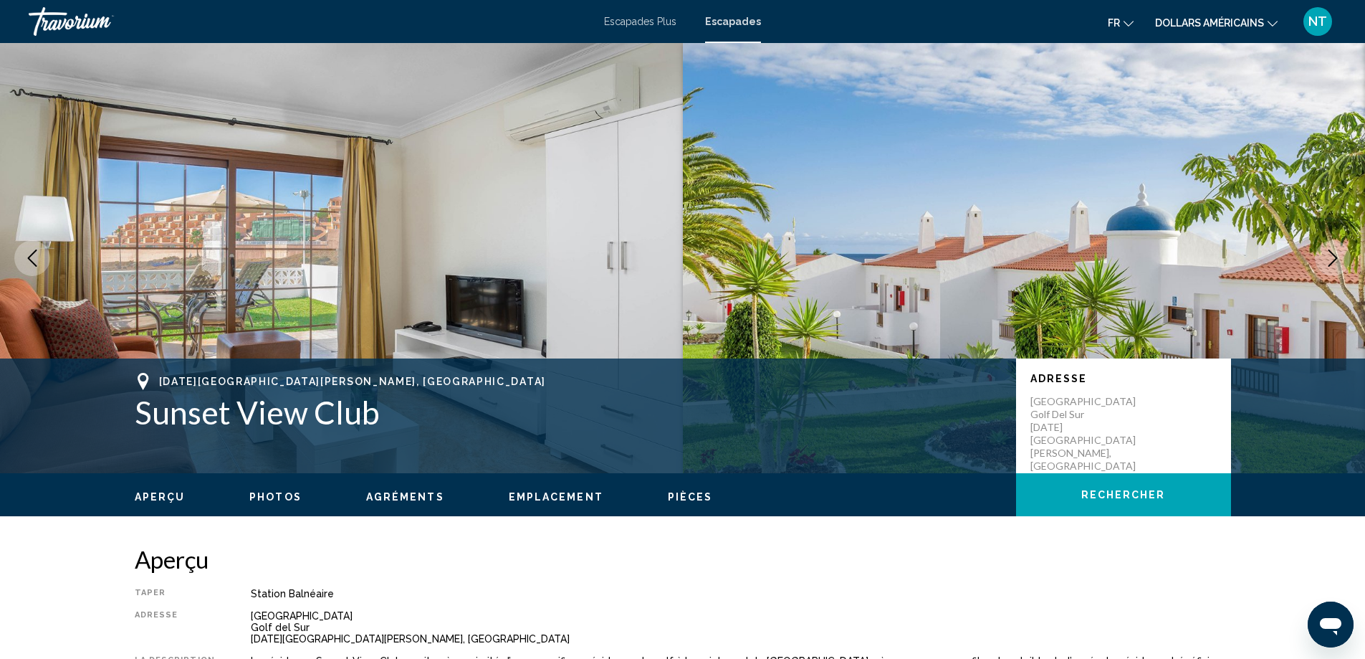
click at [1338, 257] on icon "Next image" at bounding box center [1333, 257] width 17 height 17
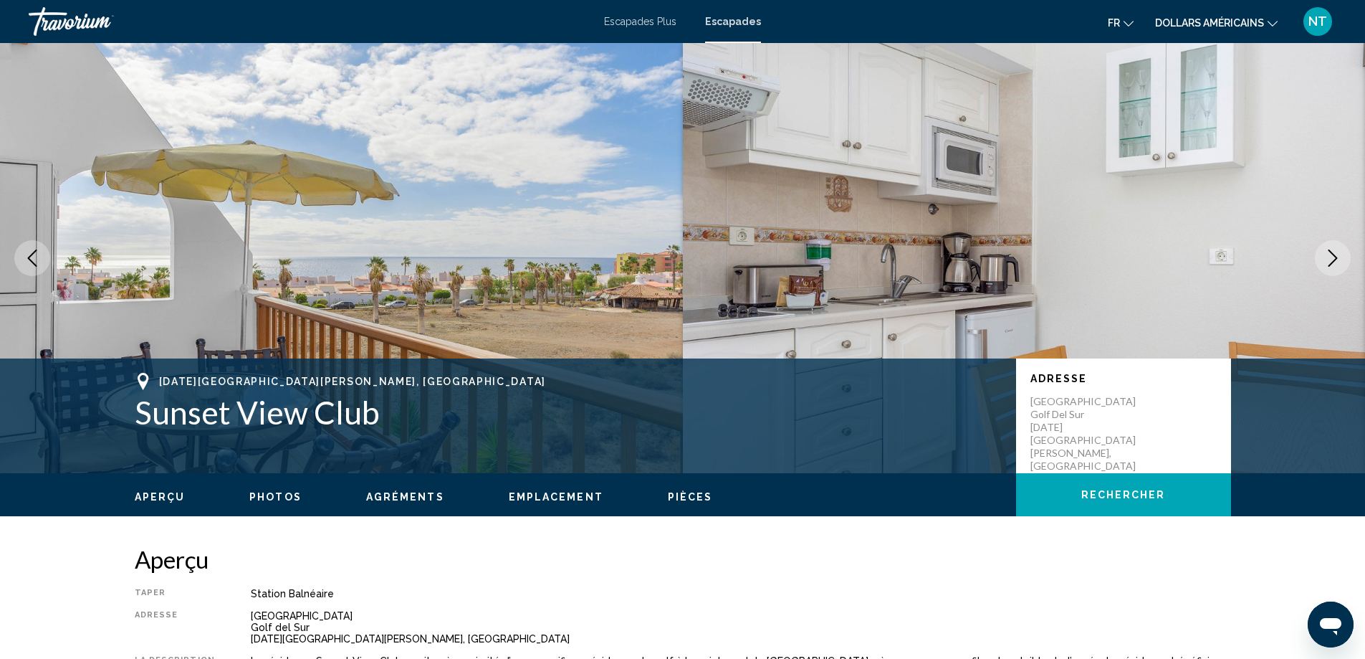
click at [1338, 257] on icon "Next image" at bounding box center [1333, 257] width 17 height 17
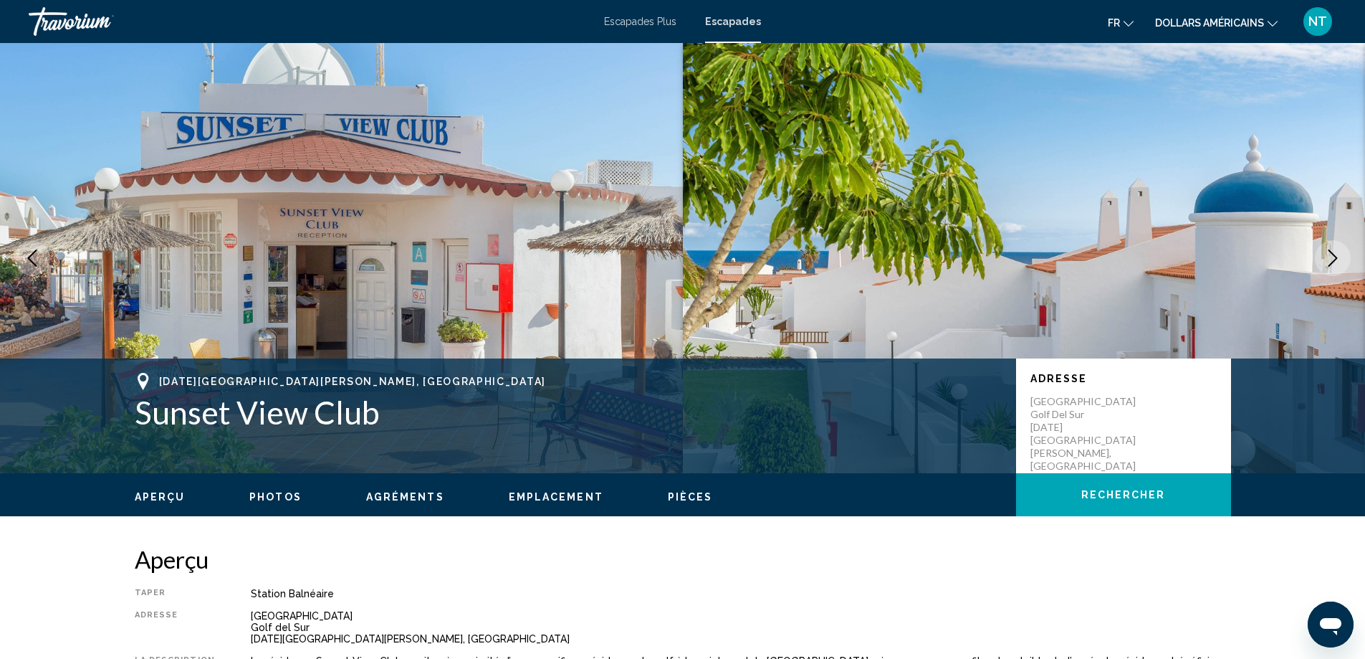
click at [1338, 257] on icon "Next image" at bounding box center [1333, 257] width 17 height 17
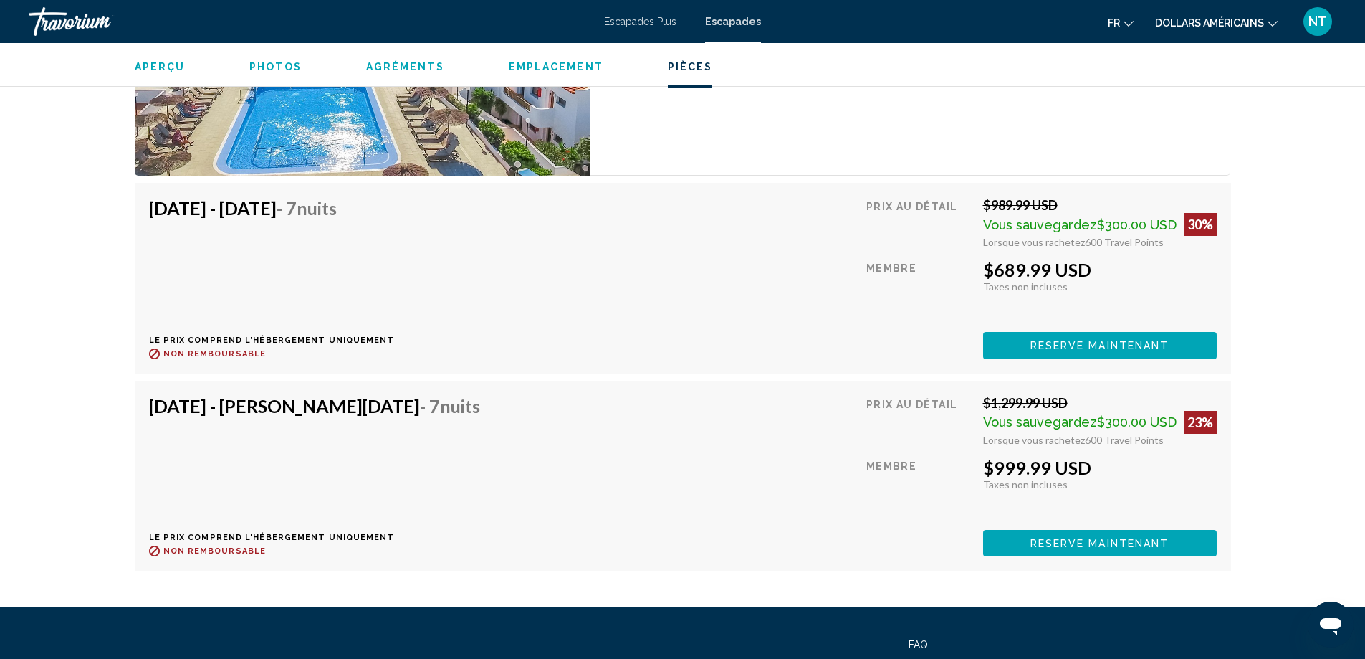
scroll to position [2994, 0]
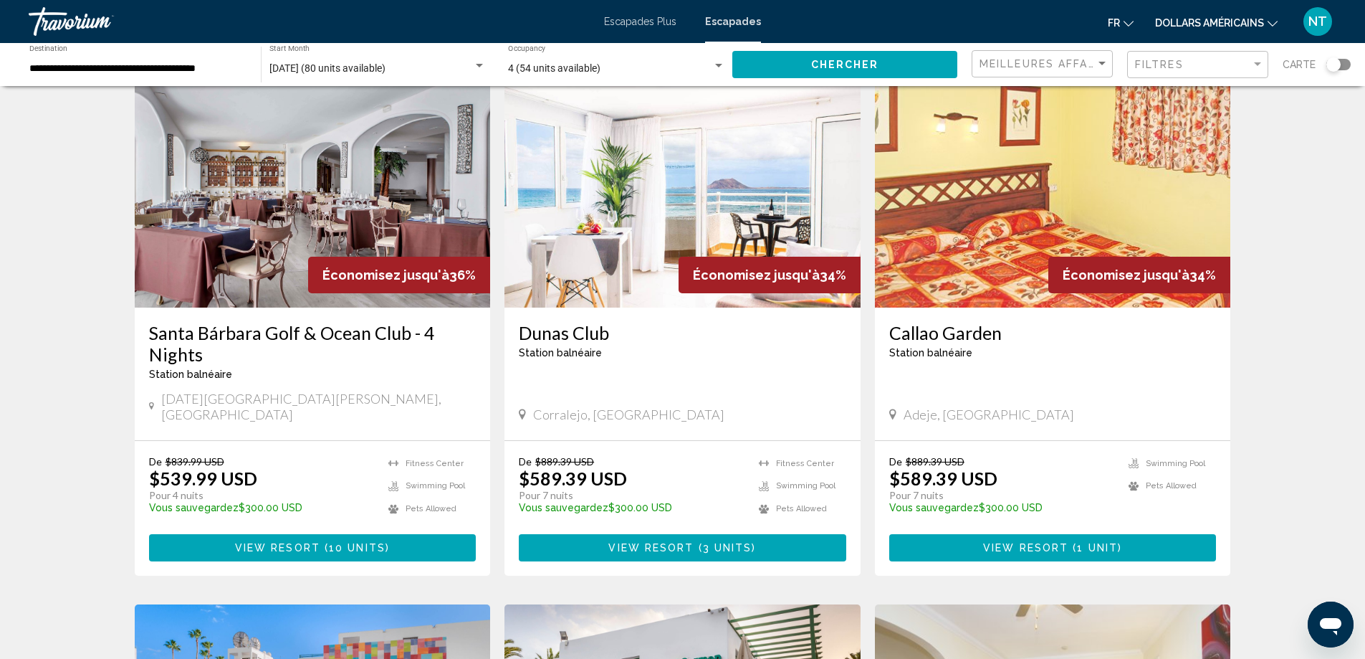
scroll to position [1153, 0]
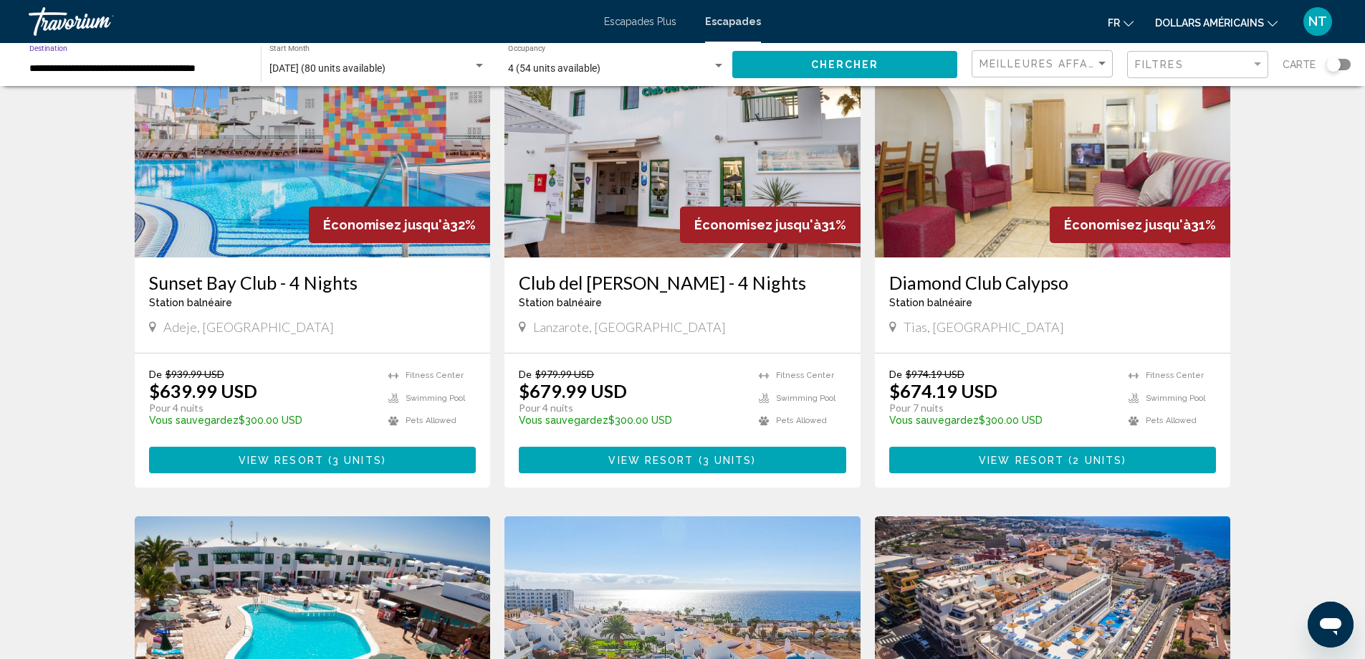
click at [203, 69] on input "**********" at bounding box center [137, 68] width 217 height 11
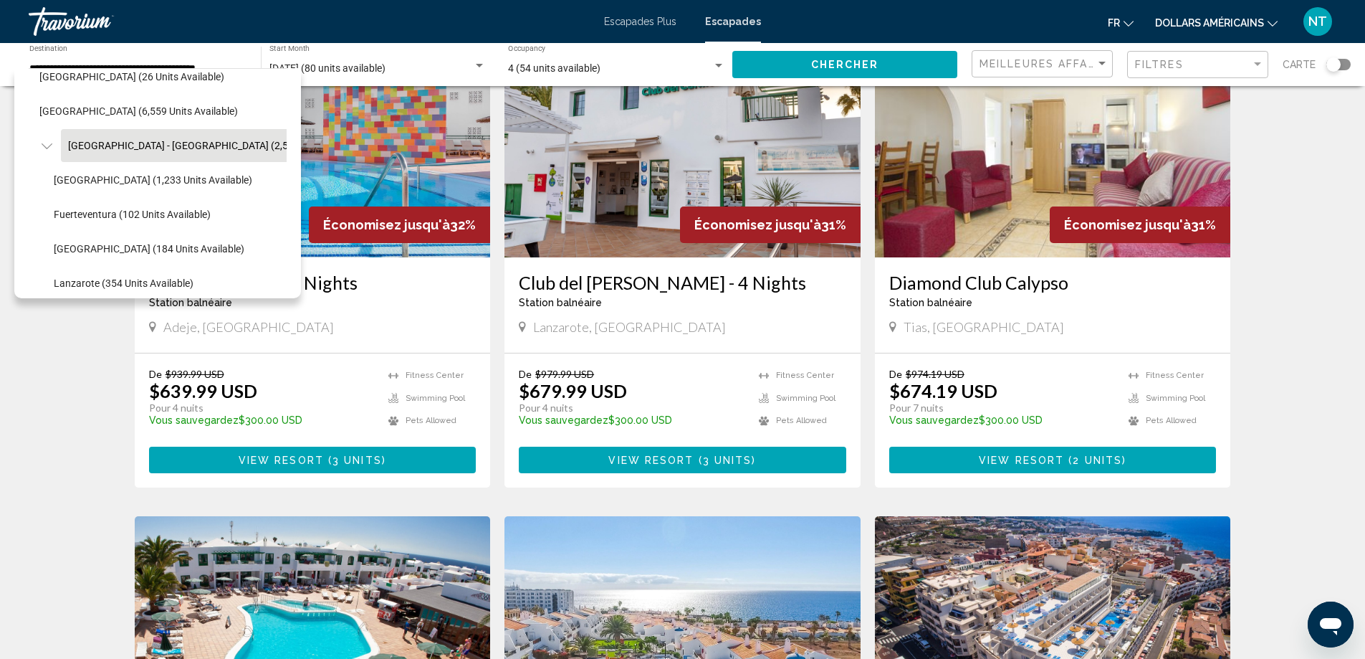
scroll to position [768, 11]
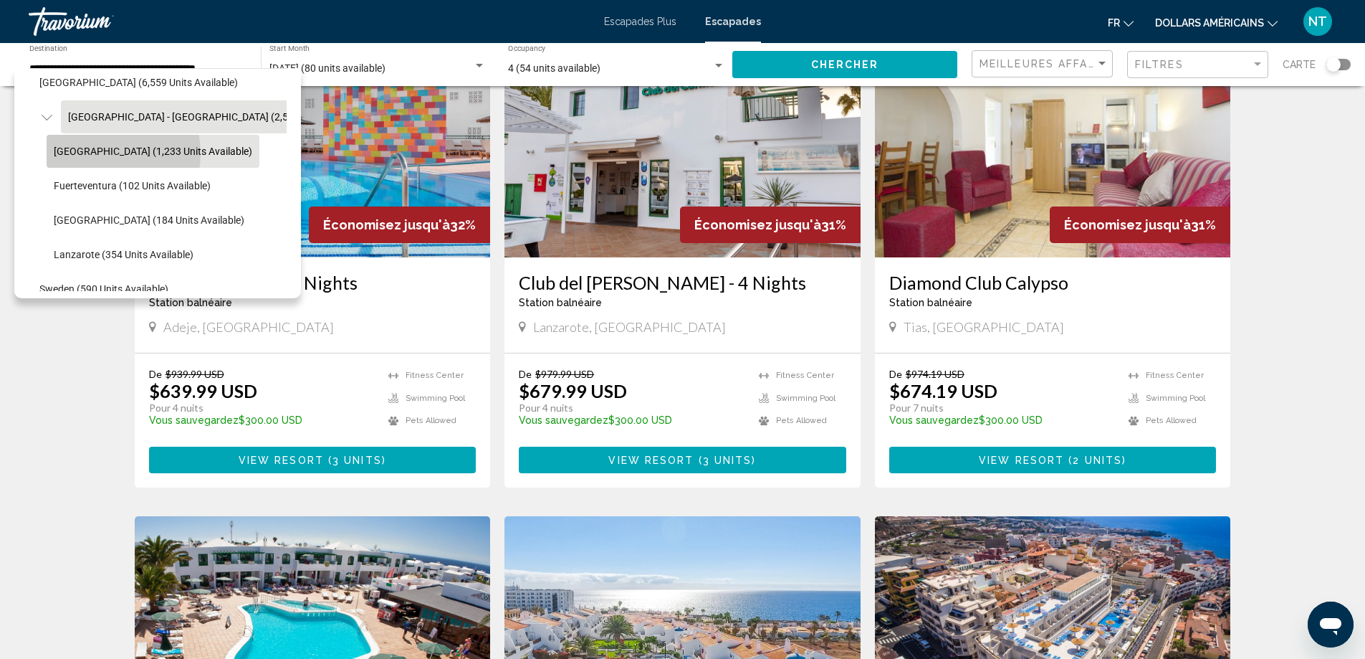
click at [100, 153] on span "Tenerife (1,233 units available)" at bounding box center [153, 150] width 199 height 11
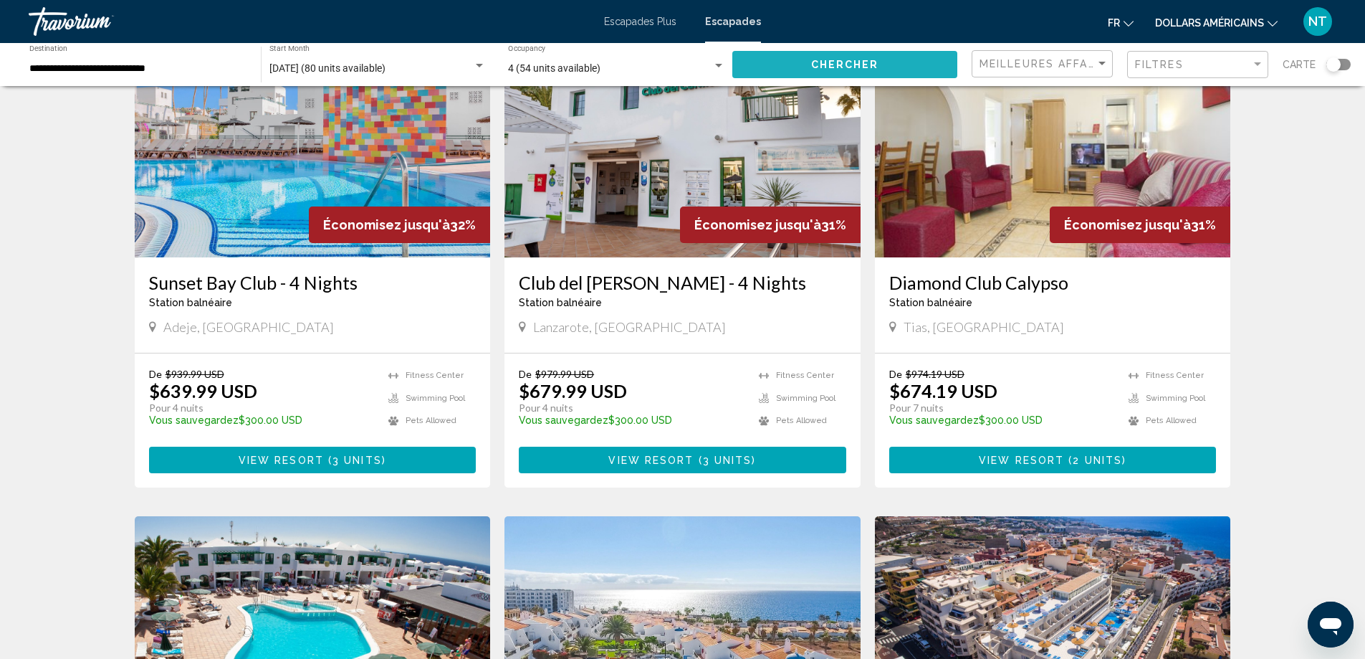
click at [836, 66] on span "Chercher" at bounding box center [845, 64] width 68 height 11
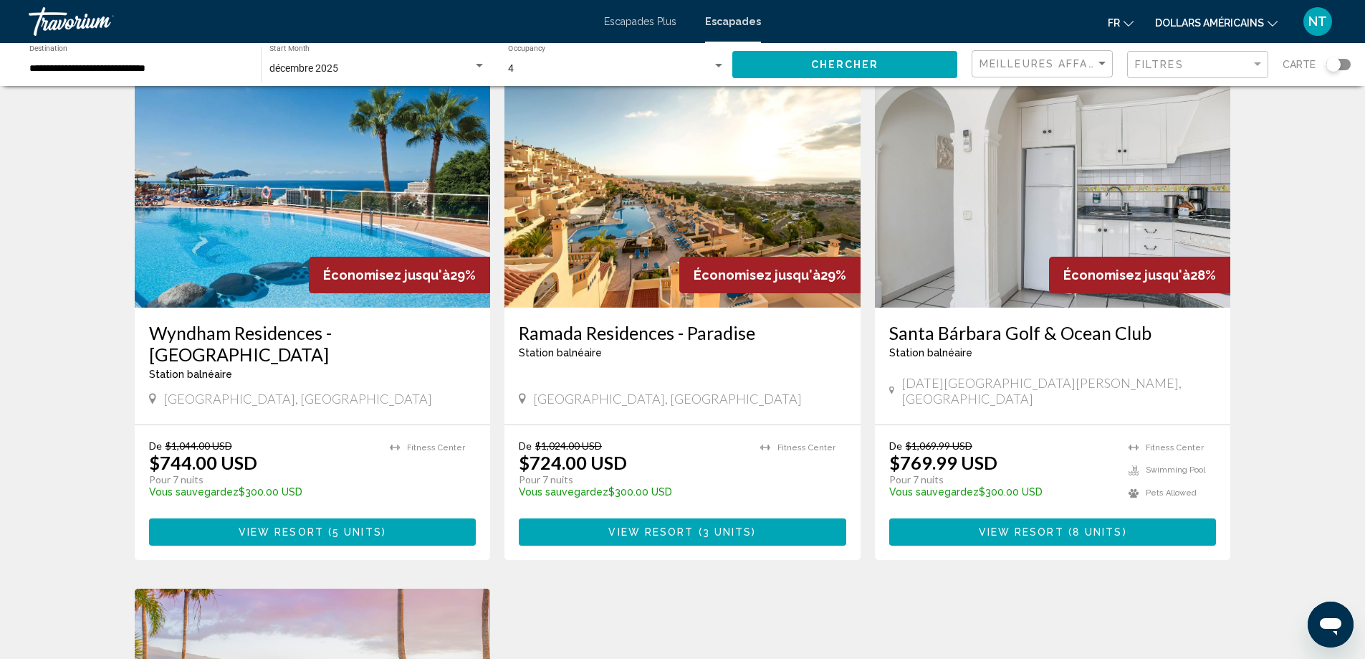
scroll to position [1153, 0]
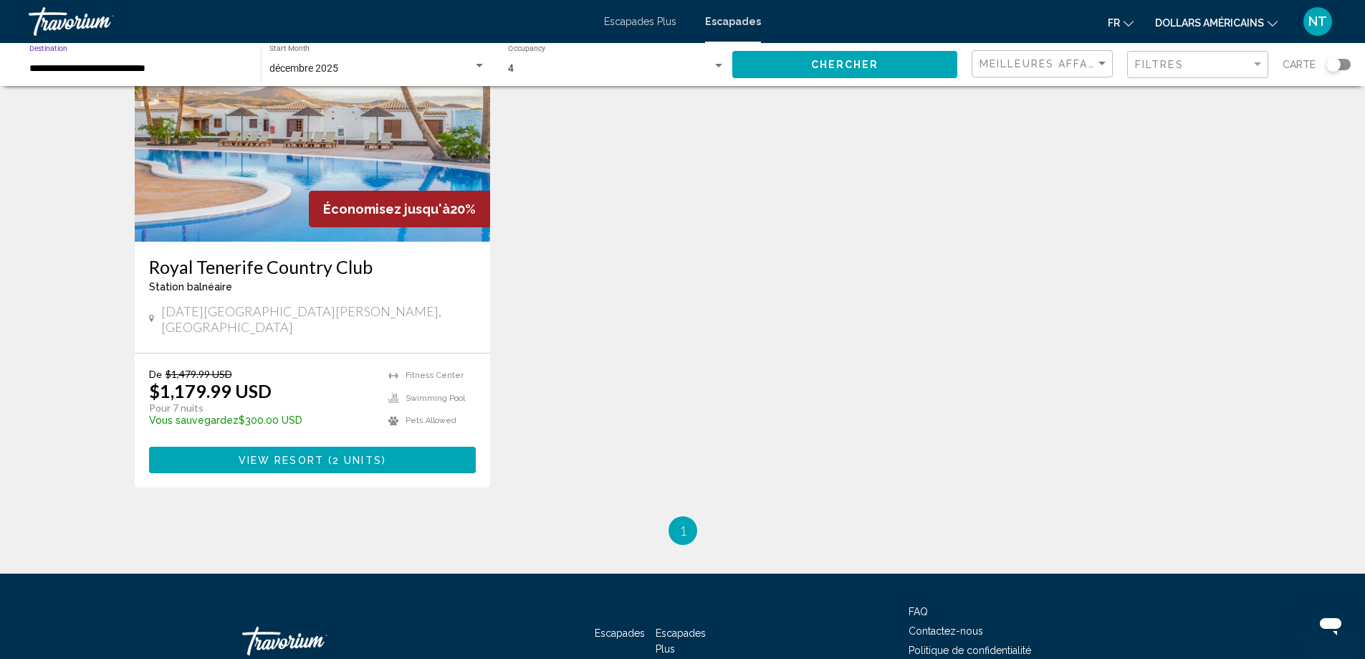
click at [188, 63] on input "**********" at bounding box center [137, 68] width 217 height 11
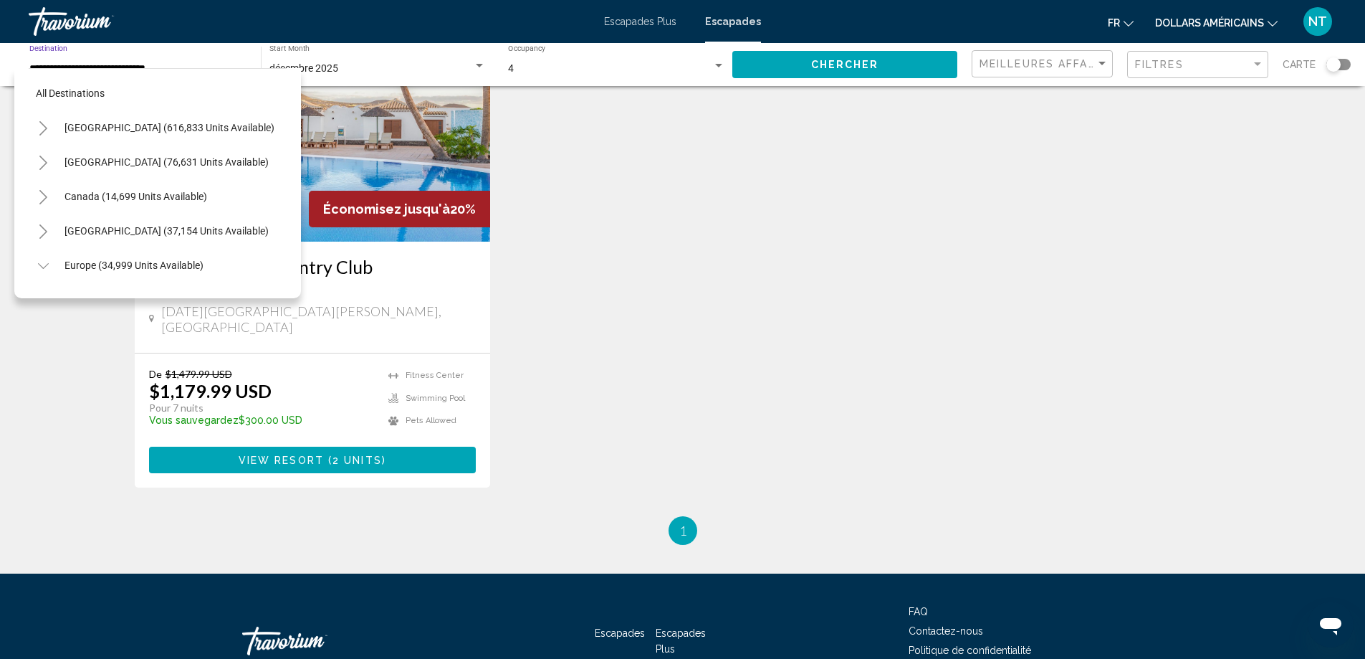
scroll to position [745, 0]
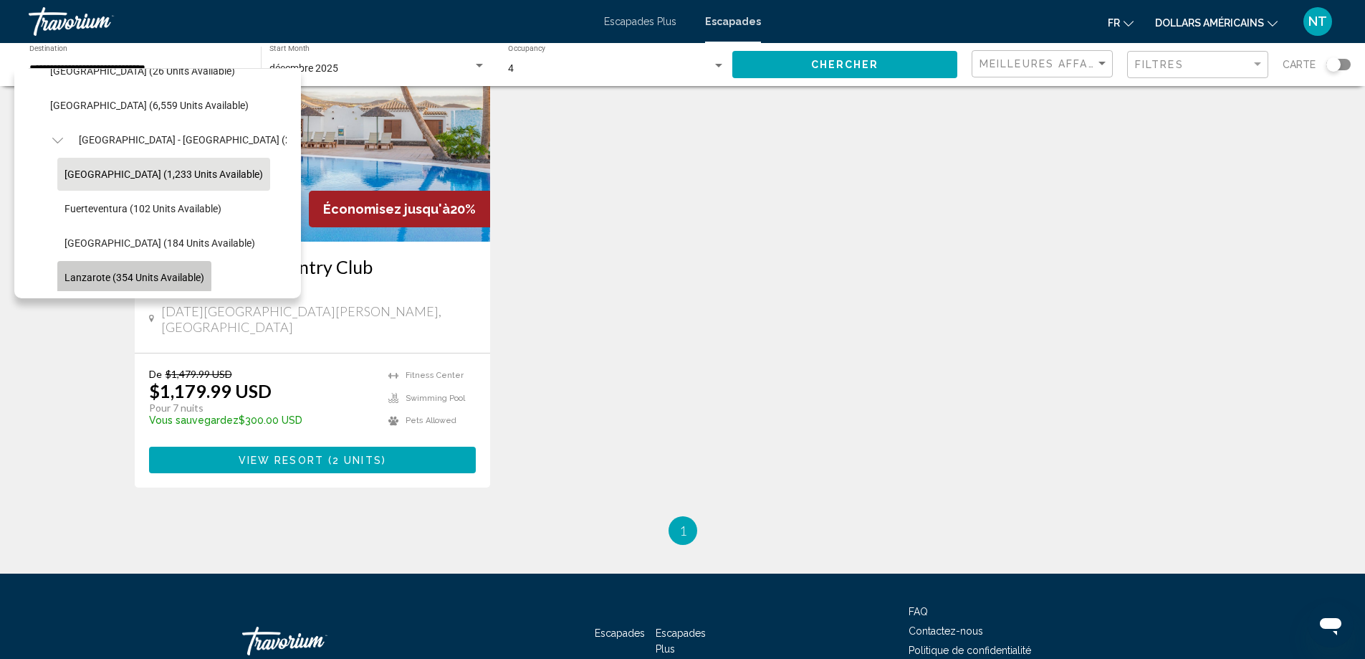
click at [126, 273] on span "Lanzarote (354 units available)" at bounding box center [135, 277] width 140 height 11
type input "**********"
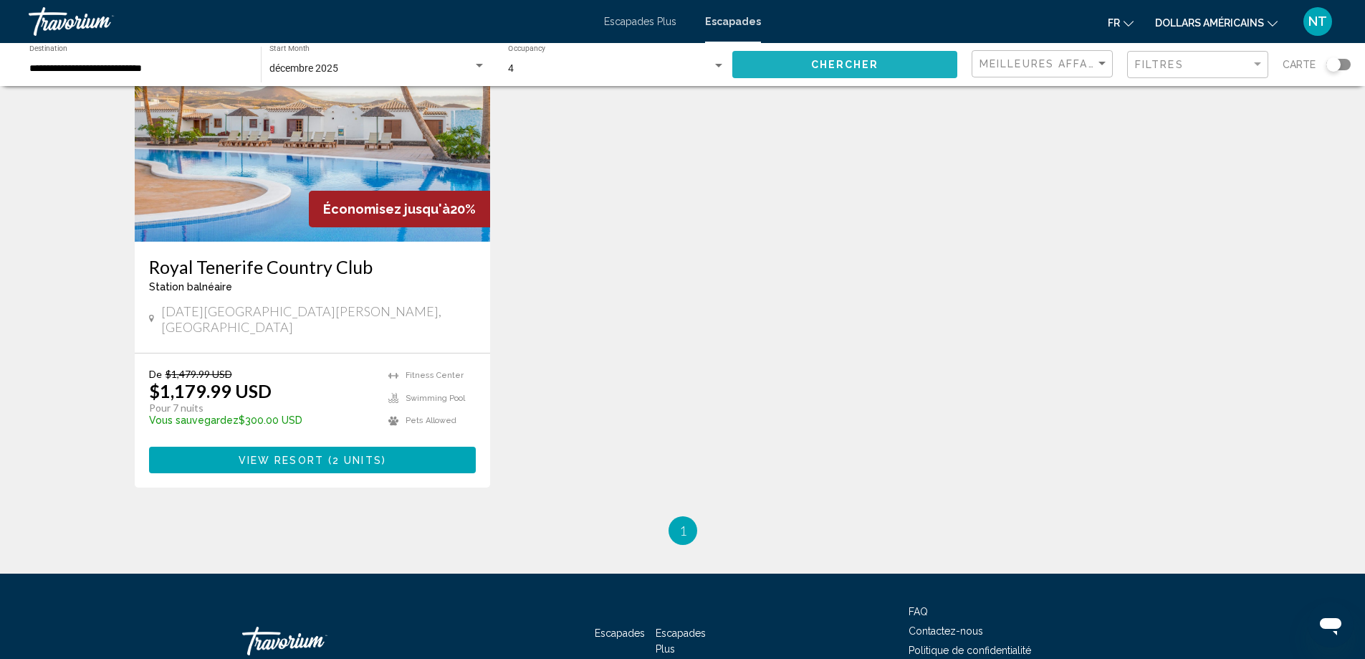
click at [818, 60] on span "Chercher" at bounding box center [845, 64] width 68 height 11
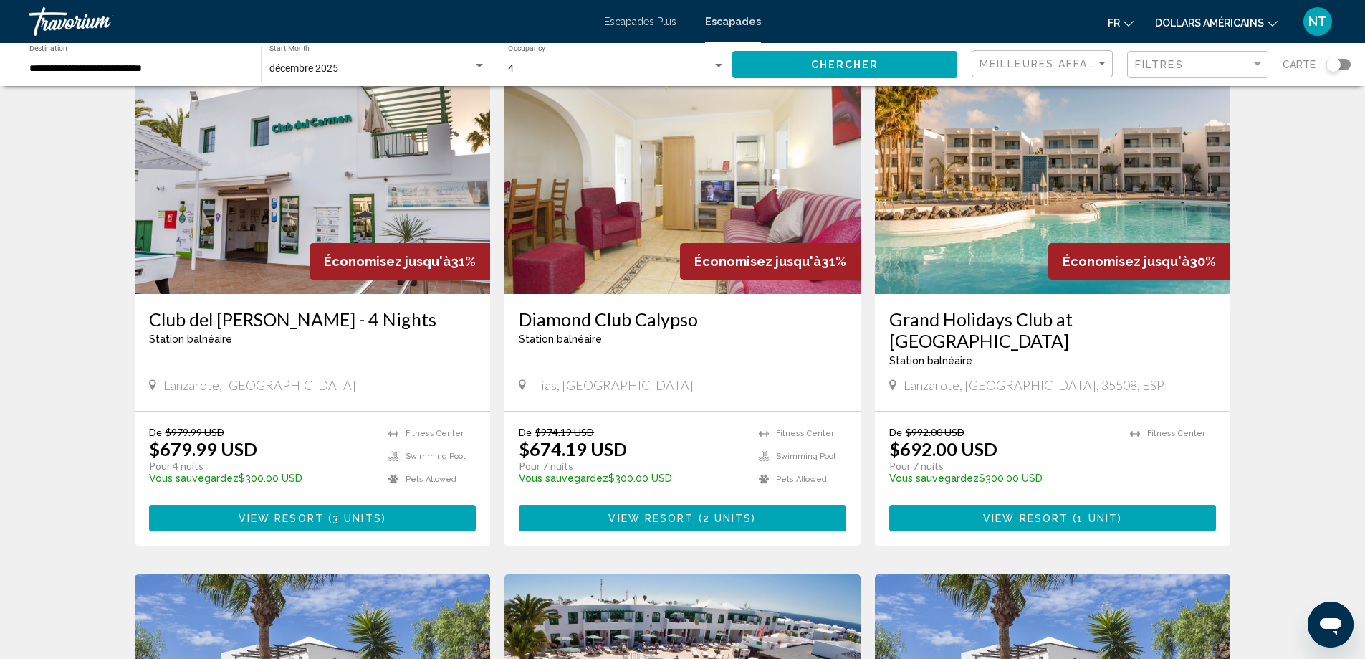
scroll to position [115, 0]
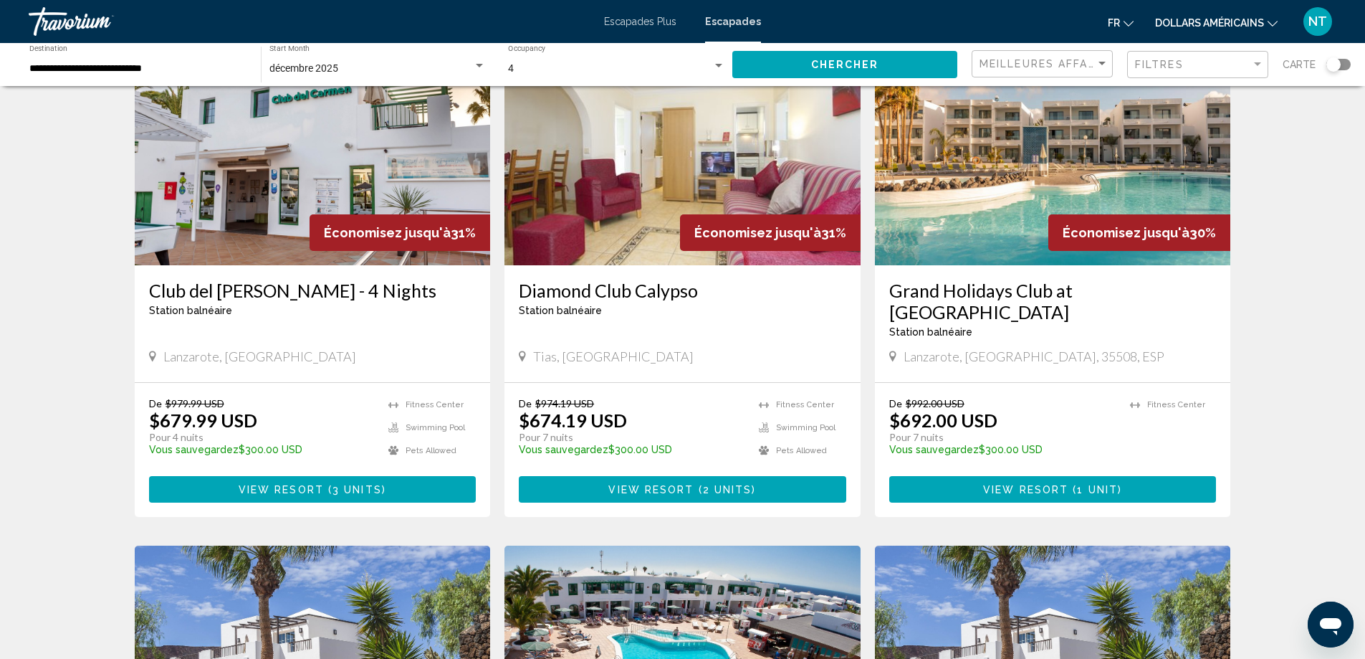
click at [1031, 188] on img "Contenu principal" at bounding box center [1053, 150] width 356 height 229
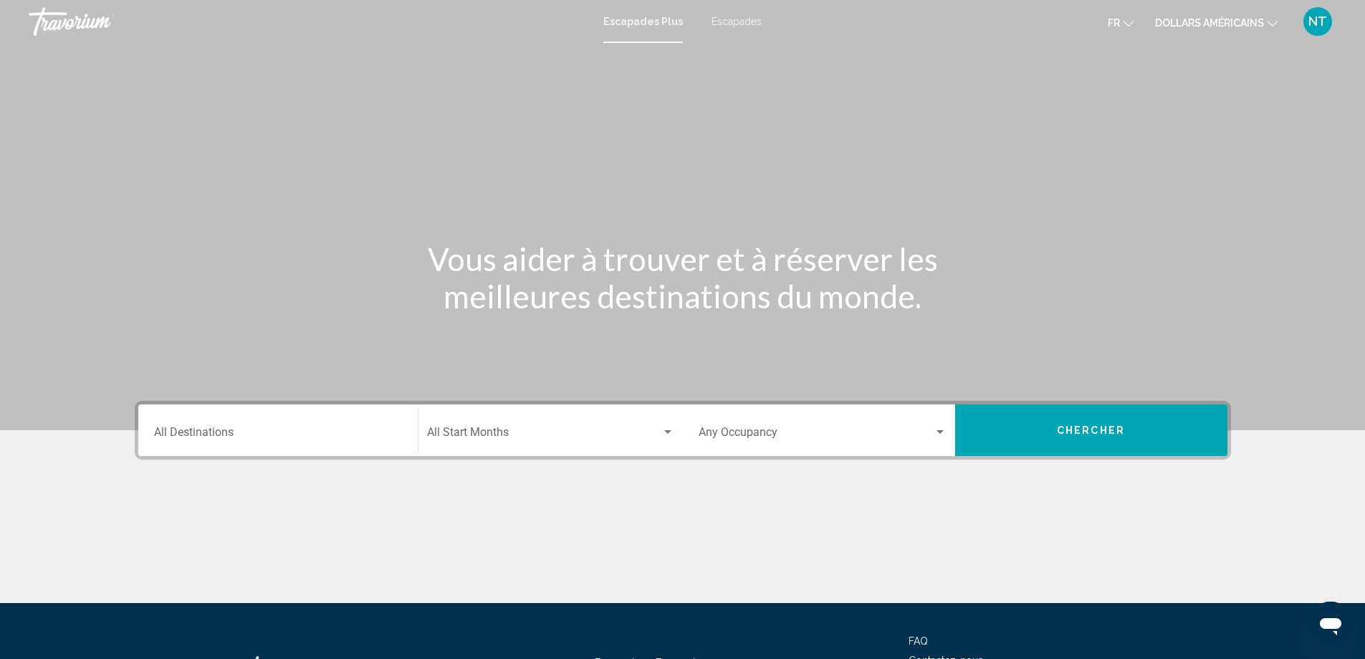
click at [740, 23] on font "Escapades" at bounding box center [737, 21] width 50 height 11
click at [273, 439] on input "Destination All Destinations" at bounding box center [278, 435] width 248 height 13
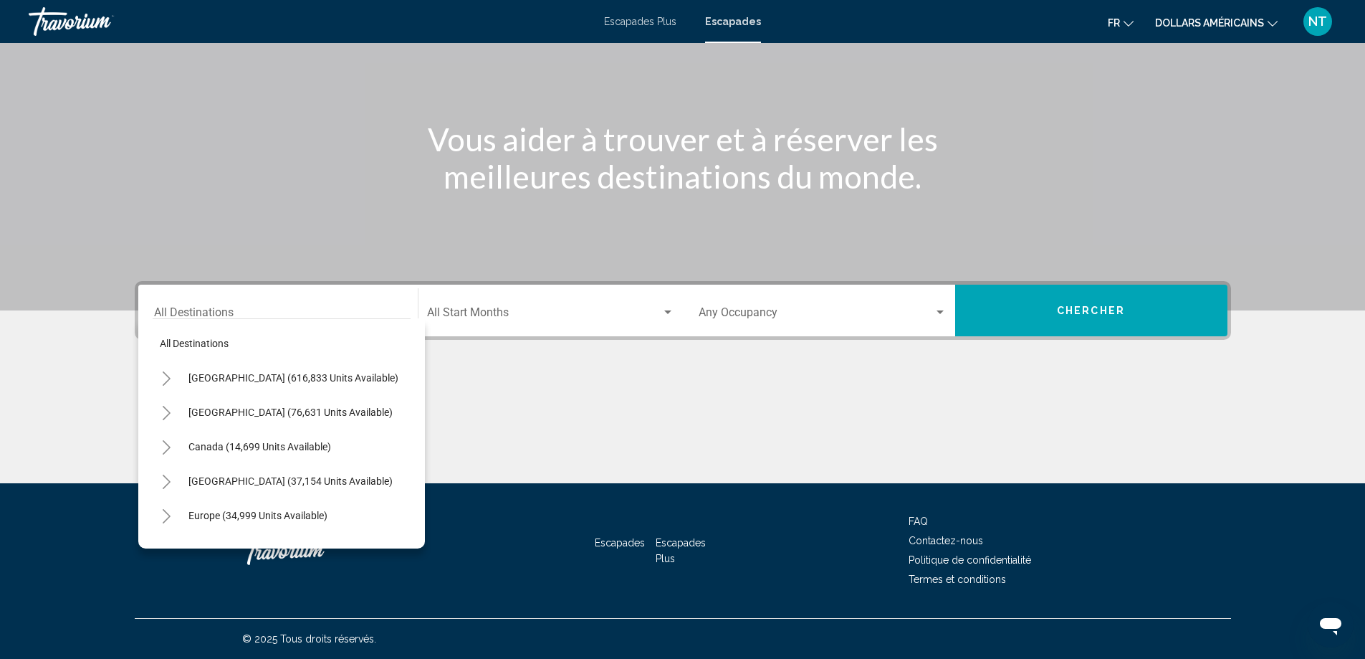
click at [215, 301] on div "Destination All Destinations" at bounding box center [278, 310] width 248 height 45
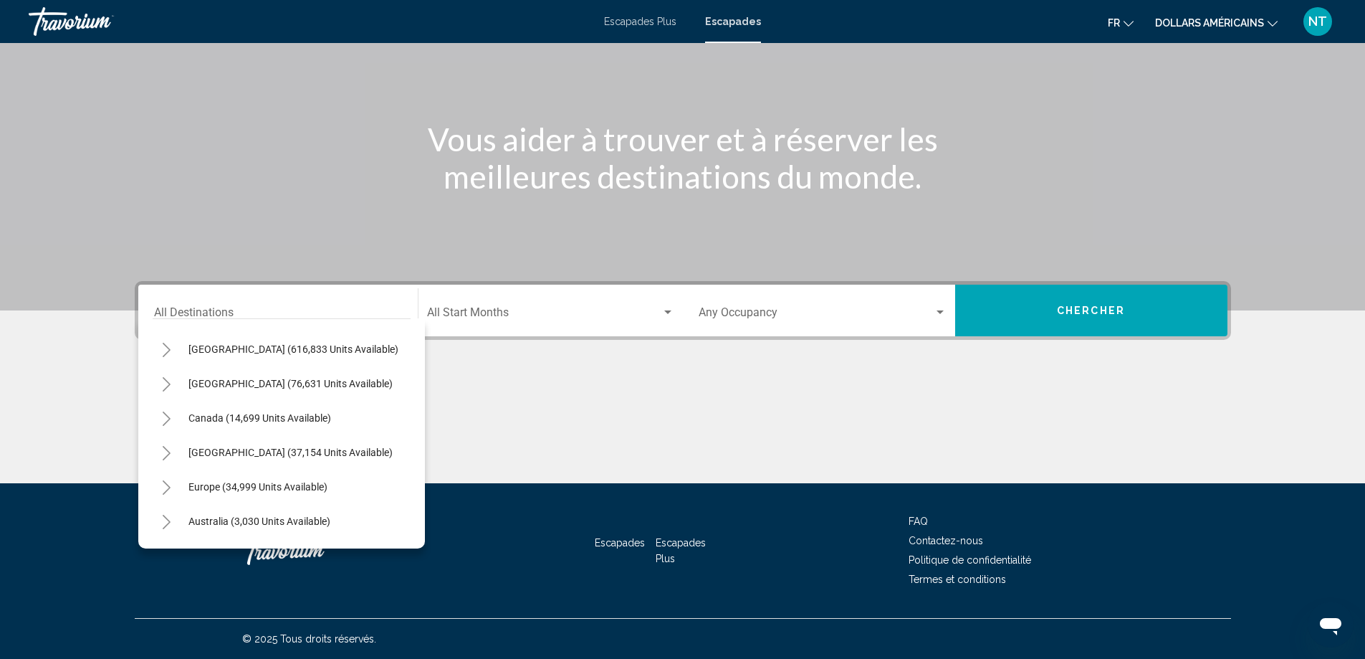
scroll to position [57, 0]
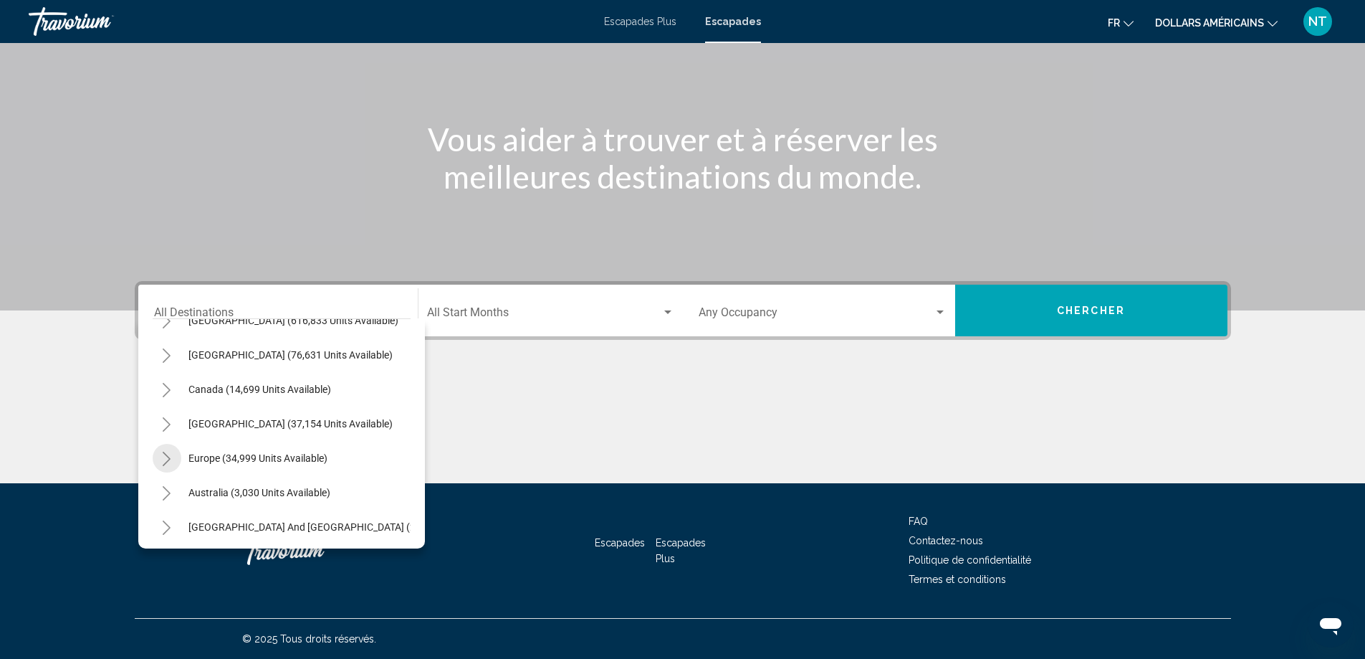
click at [171, 458] on icon "Toggle Europe (34,999 units available)" at bounding box center [166, 459] width 11 height 14
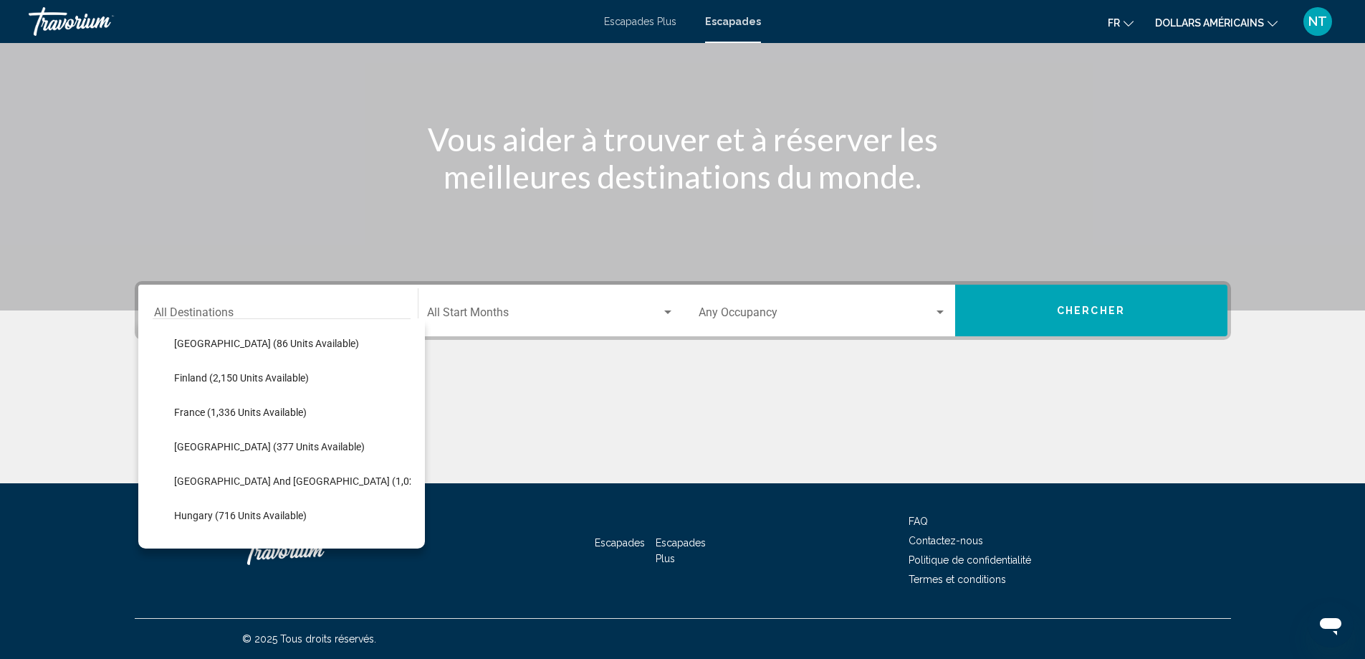
scroll to position [373, 0]
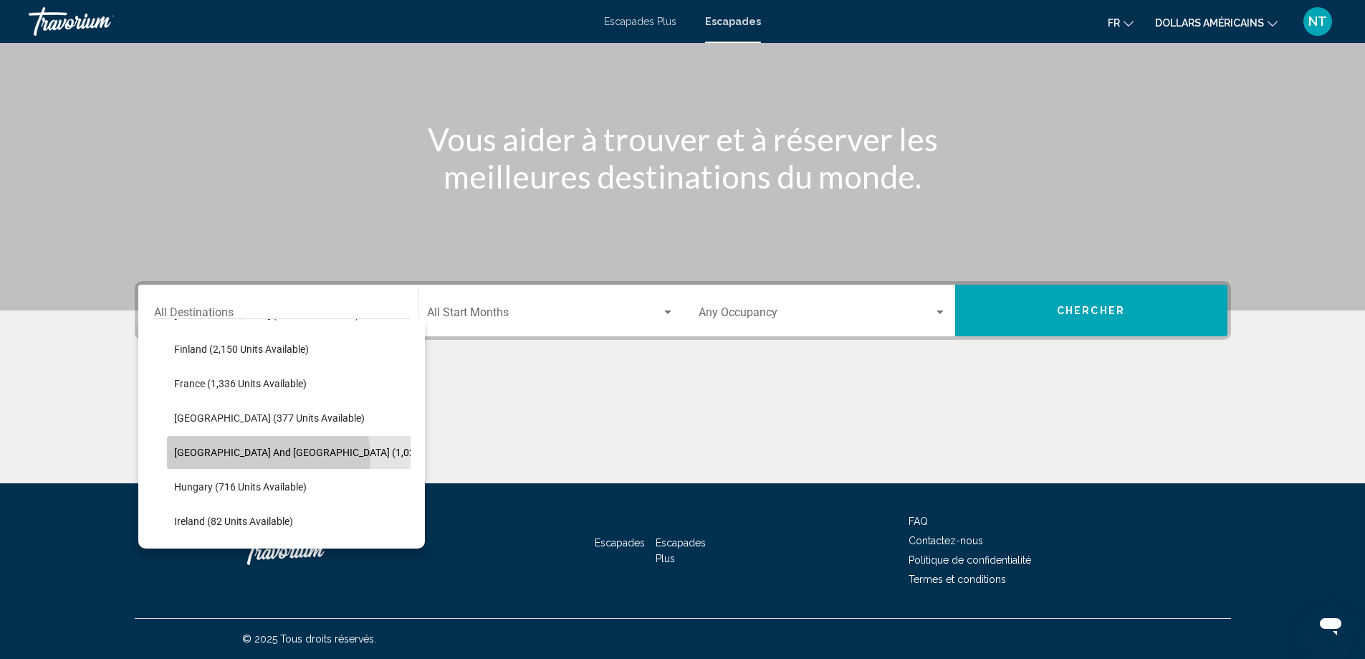
click at [266, 457] on span "Greece and Cyprus (1,026 units available)" at bounding box center [333, 452] width 318 height 11
type input "**********"
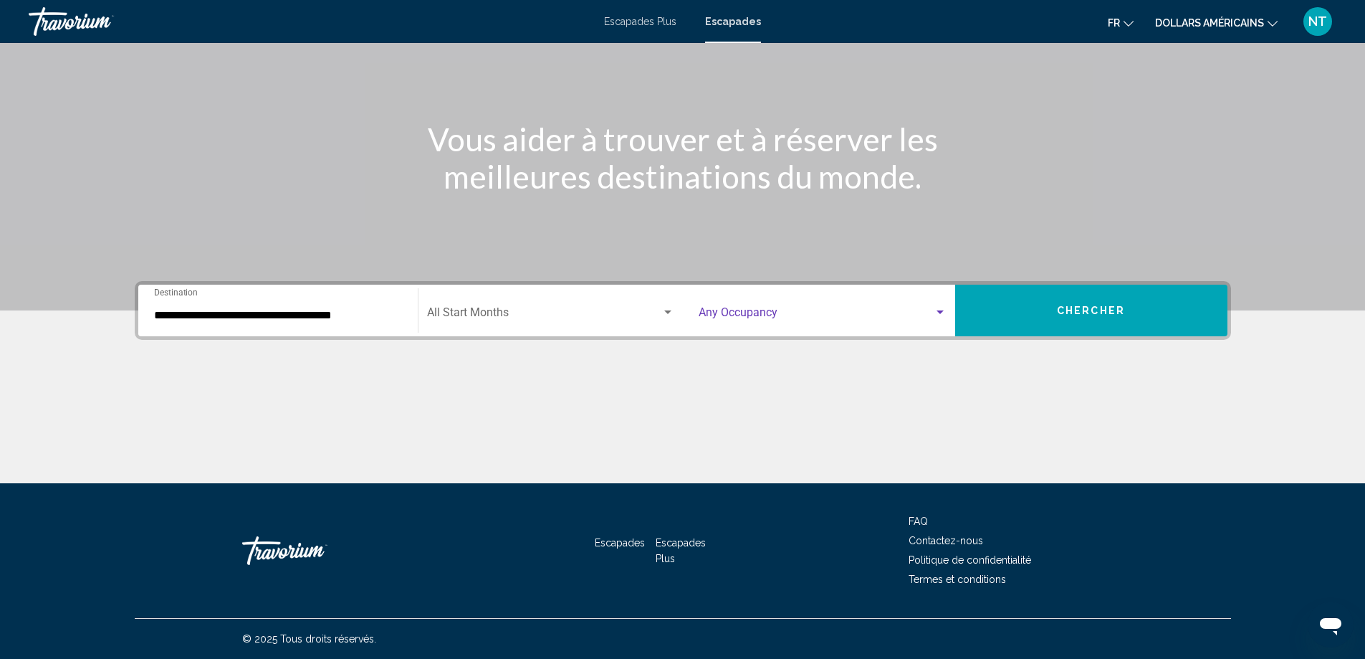
click at [938, 317] on div "Search widget" at bounding box center [940, 312] width 13 height 11
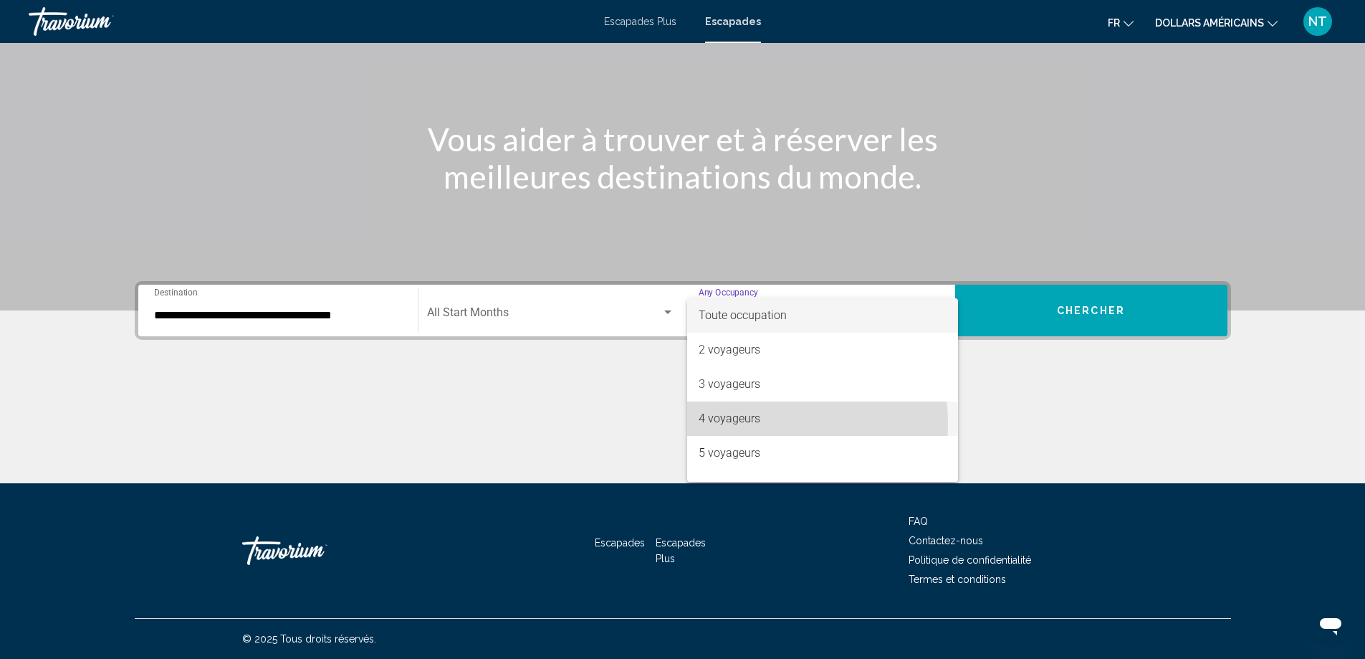
click at [761, 424] on span "4 voyageurs" at bounding box center [823, 418] width 248 height 34
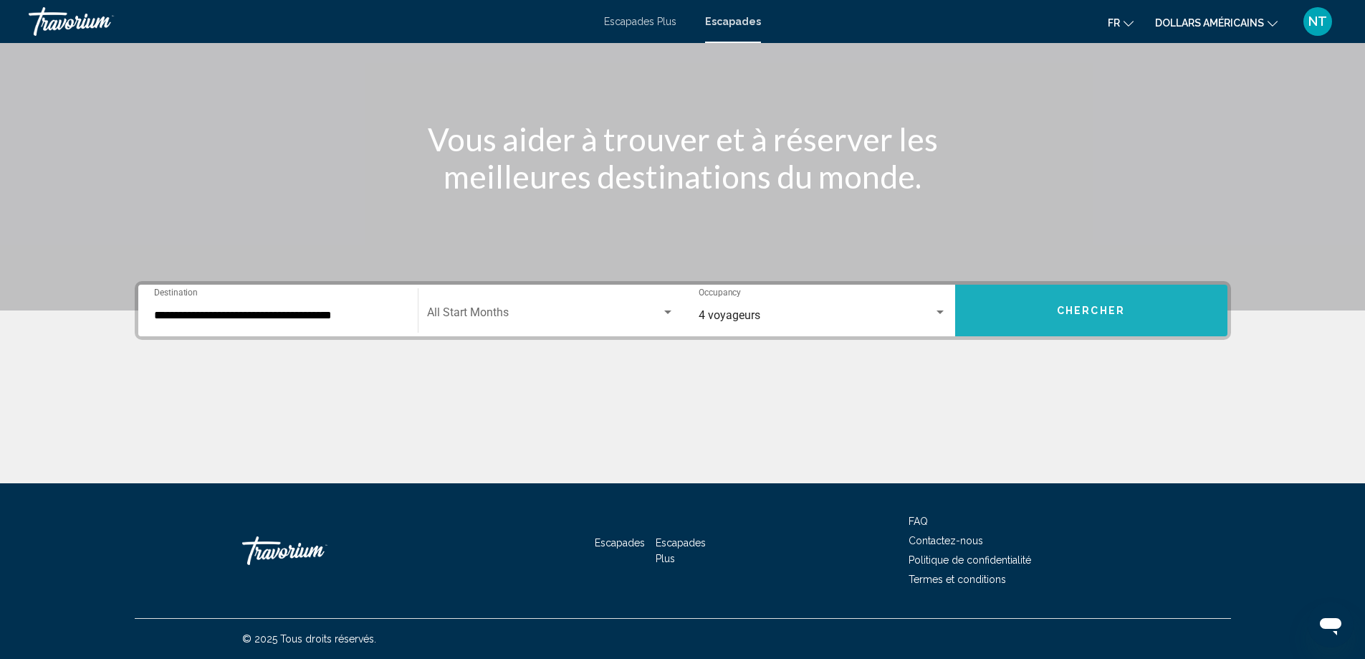
click at [1100, 317] on button "Chercher" at bounding box center [1091, 311] width 272 height 52
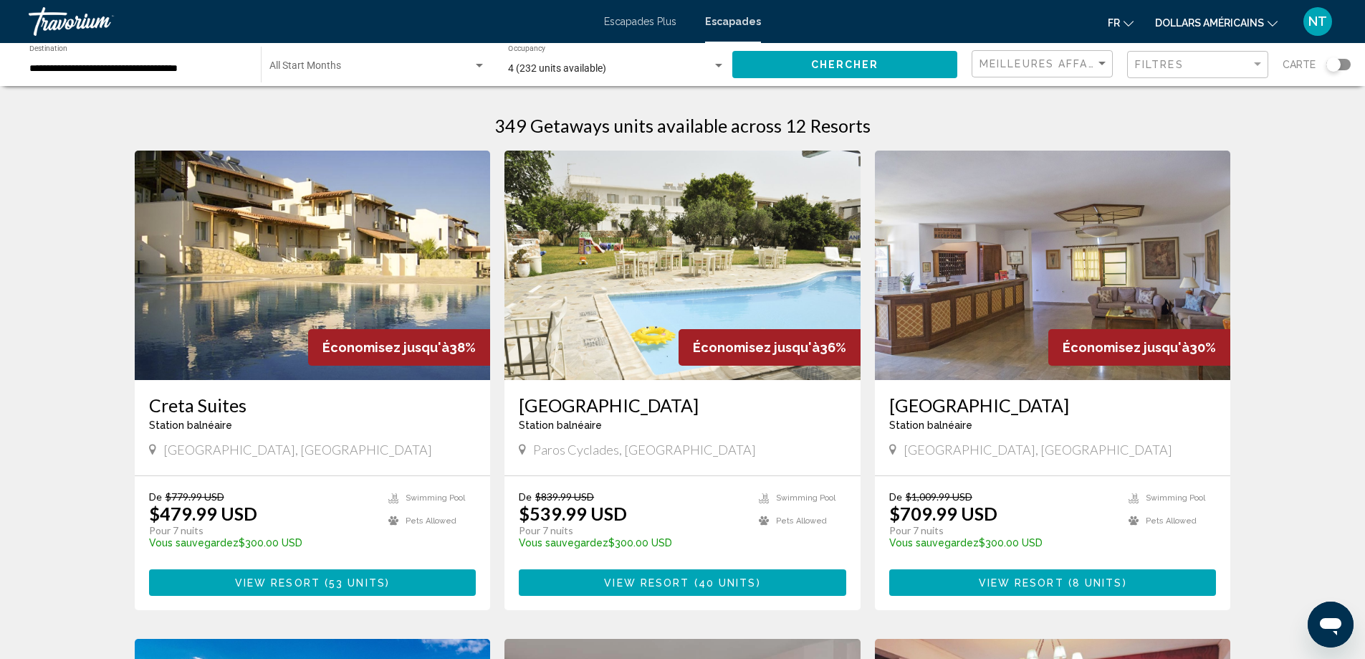
click at [1097, 297] on img "Contenu principal" at bounding box center [1053, 265] width 356 height 229
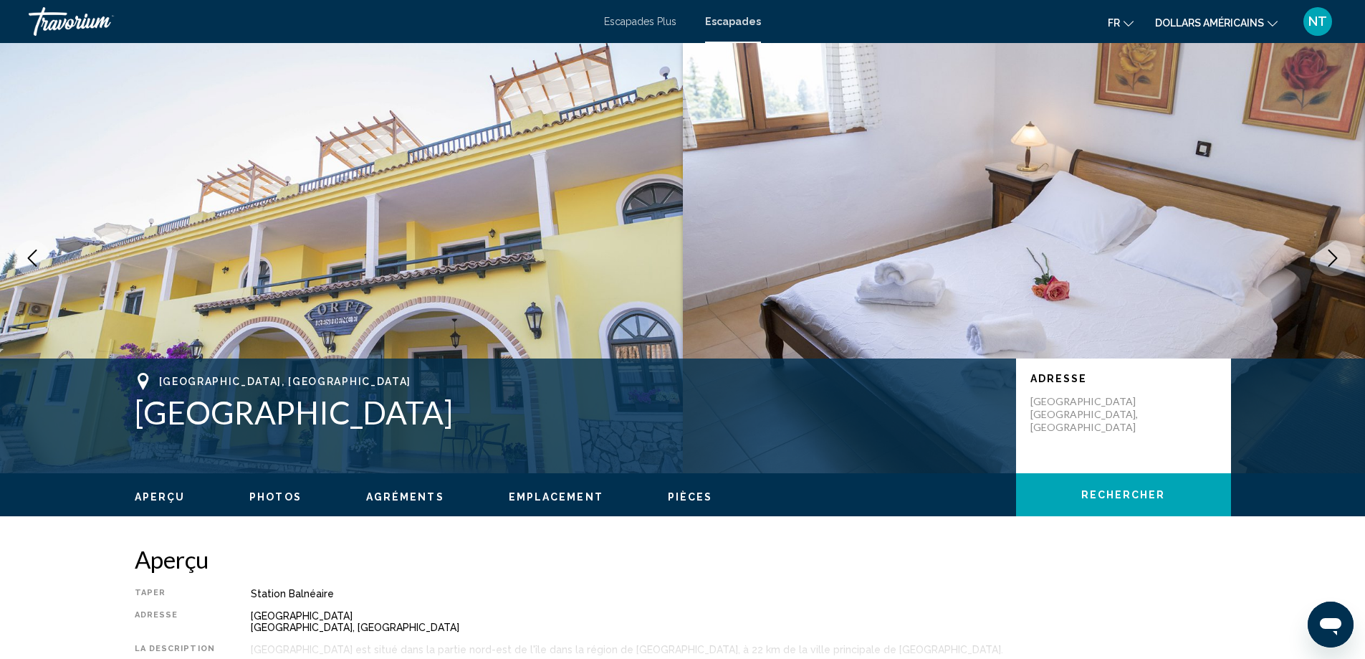
click at [1331, 259] on icon "Next image" at bounding box center [1333, 257] width 17 height 17
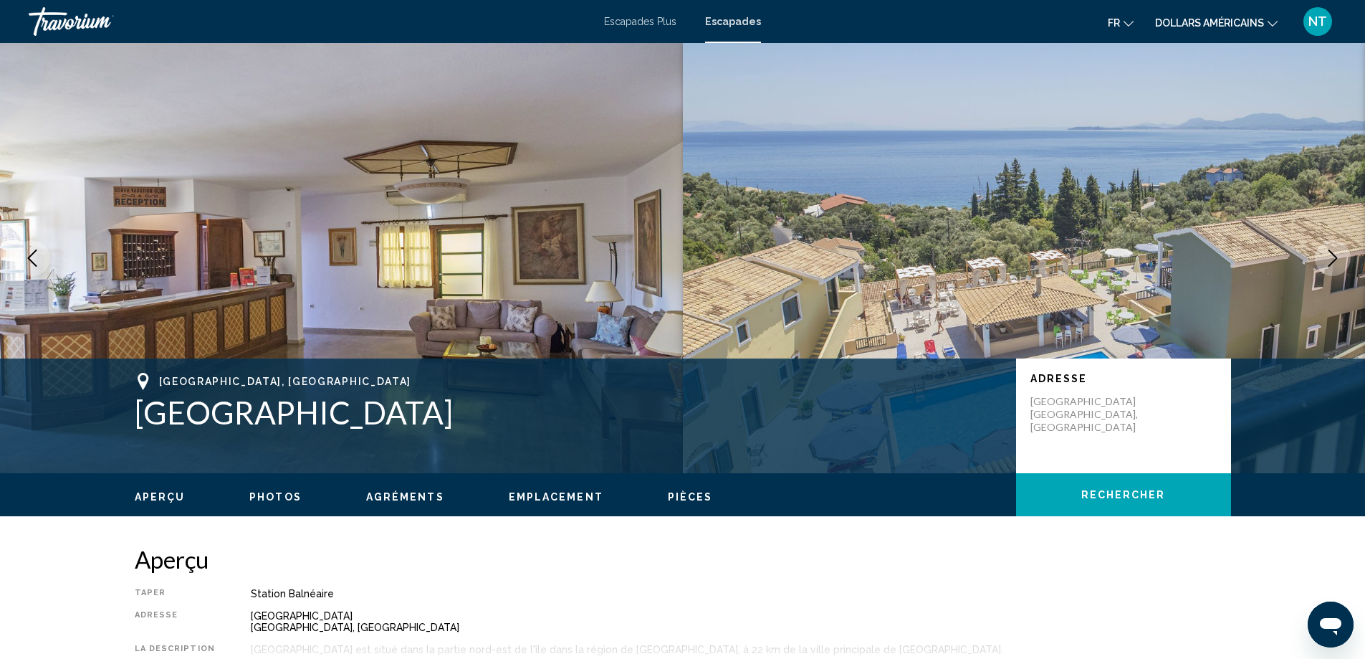
click at [1331, 259] on icon "Next image" at bounding box center [1333, 257] width 17 height 17
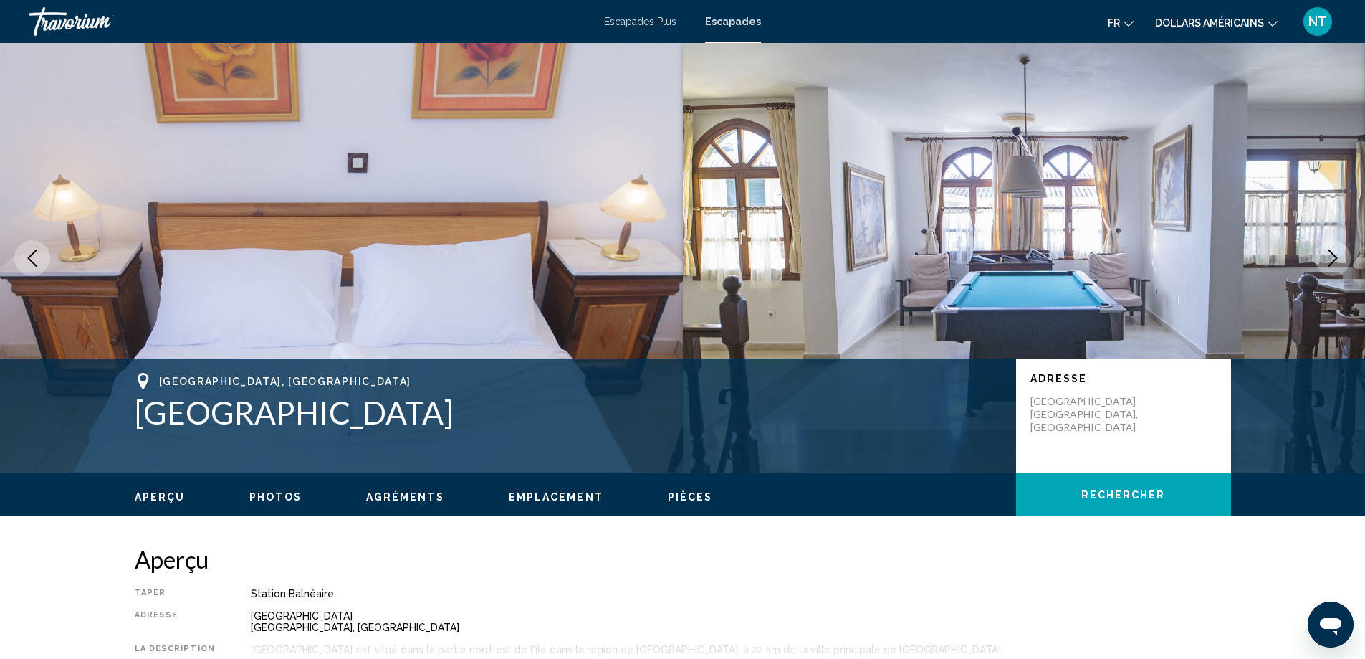
click at [1331, 259] on icon "Next image" at bounding box center [1333, 257] width 17 height 17
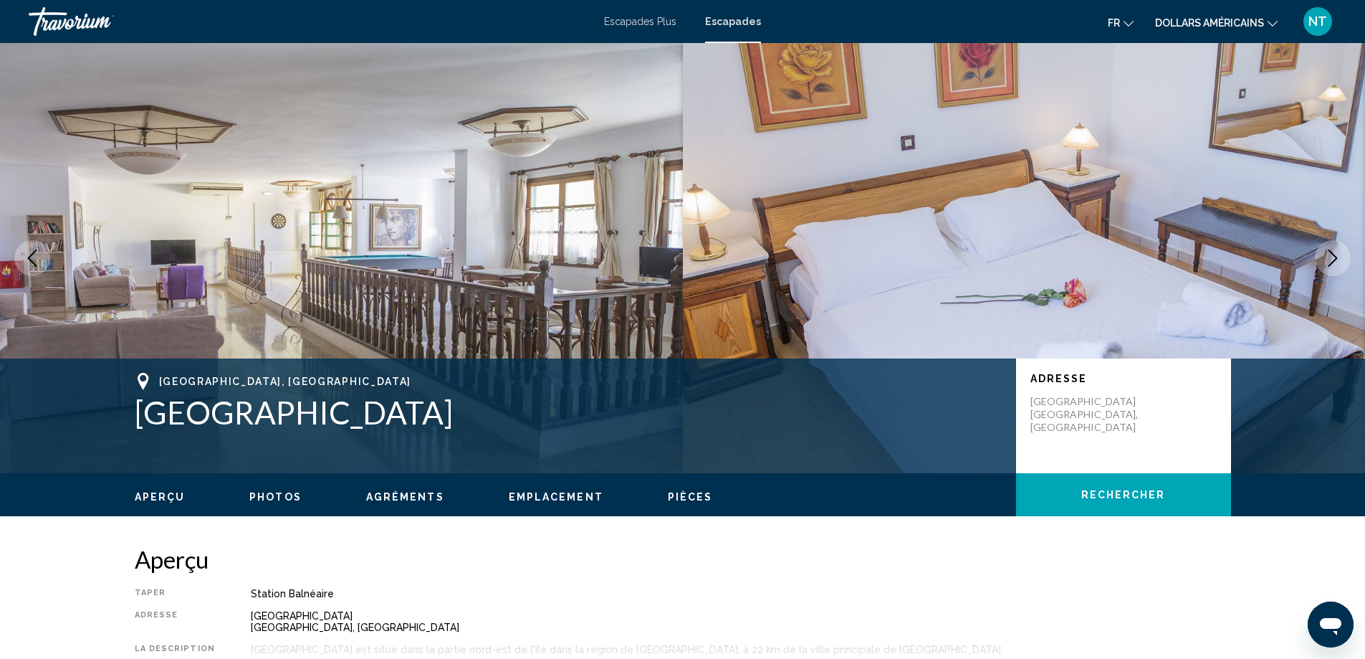
click at [1331, 259] on icon "Next image" at bounding box center [1333, 257] width 17 height 17
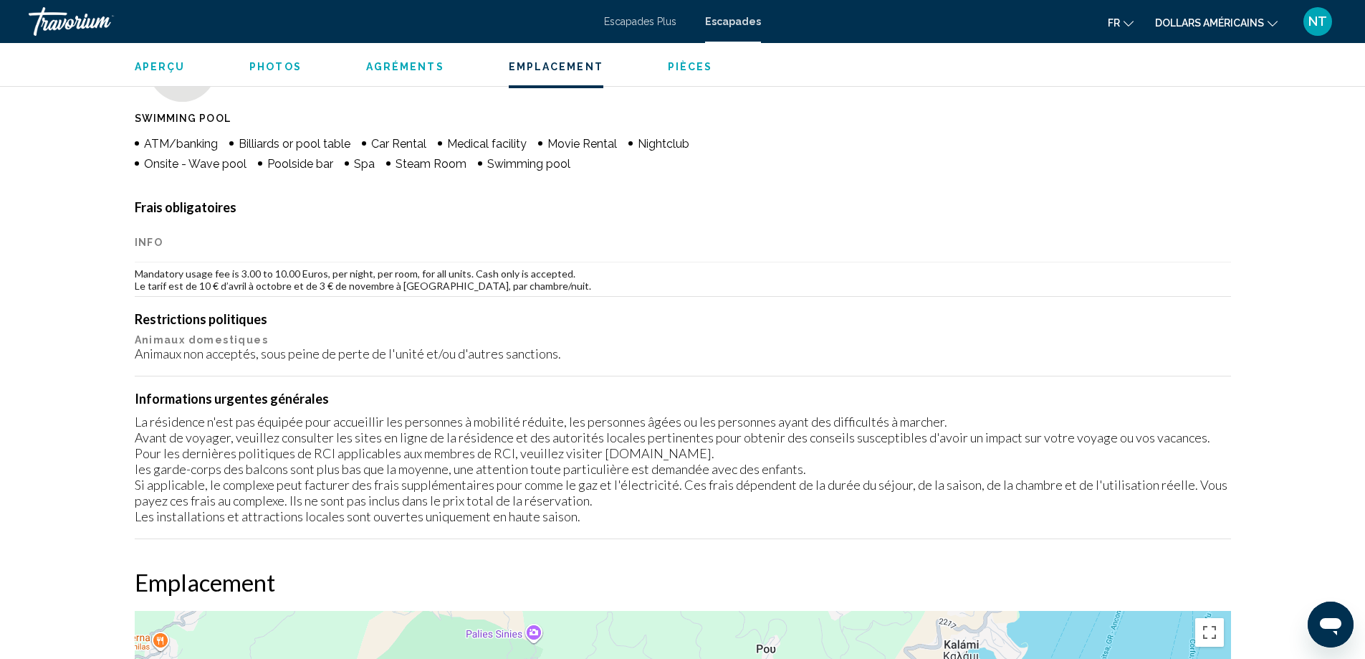
scroll to position [1729, 0]
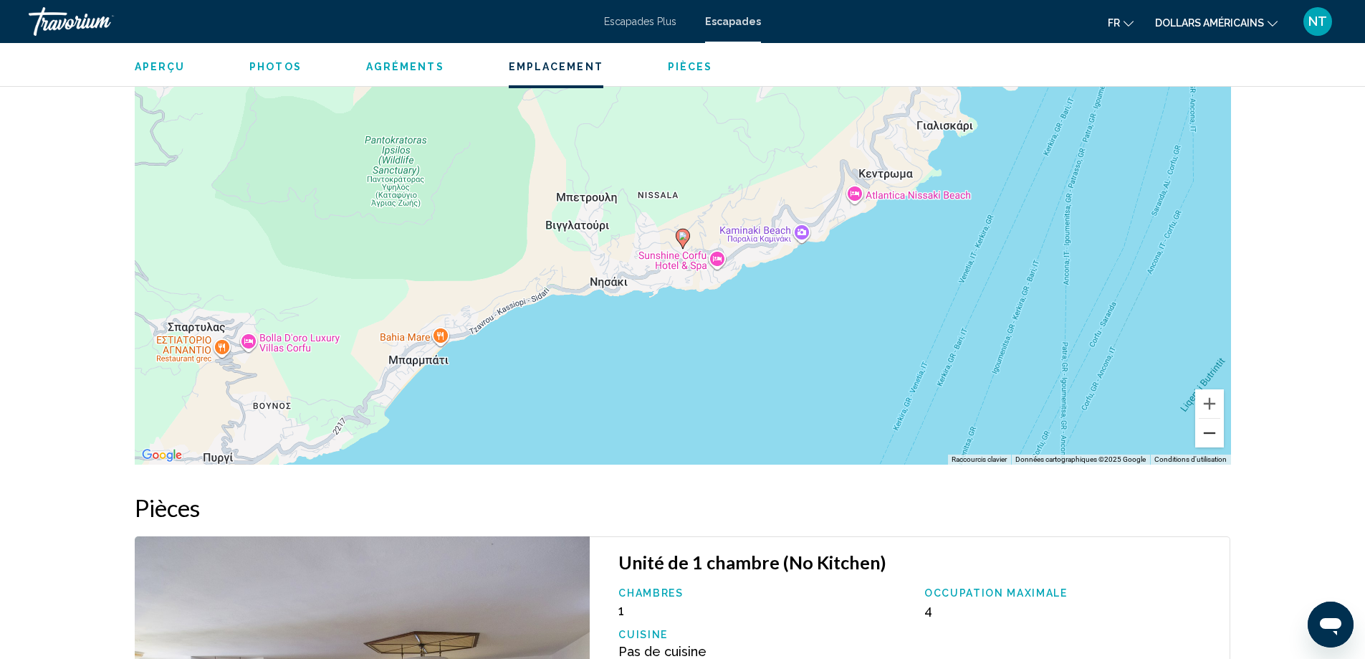
click at [1210, 441] on button "Zoom arrière" at bounding box center [1210, 433] width 29 height 29
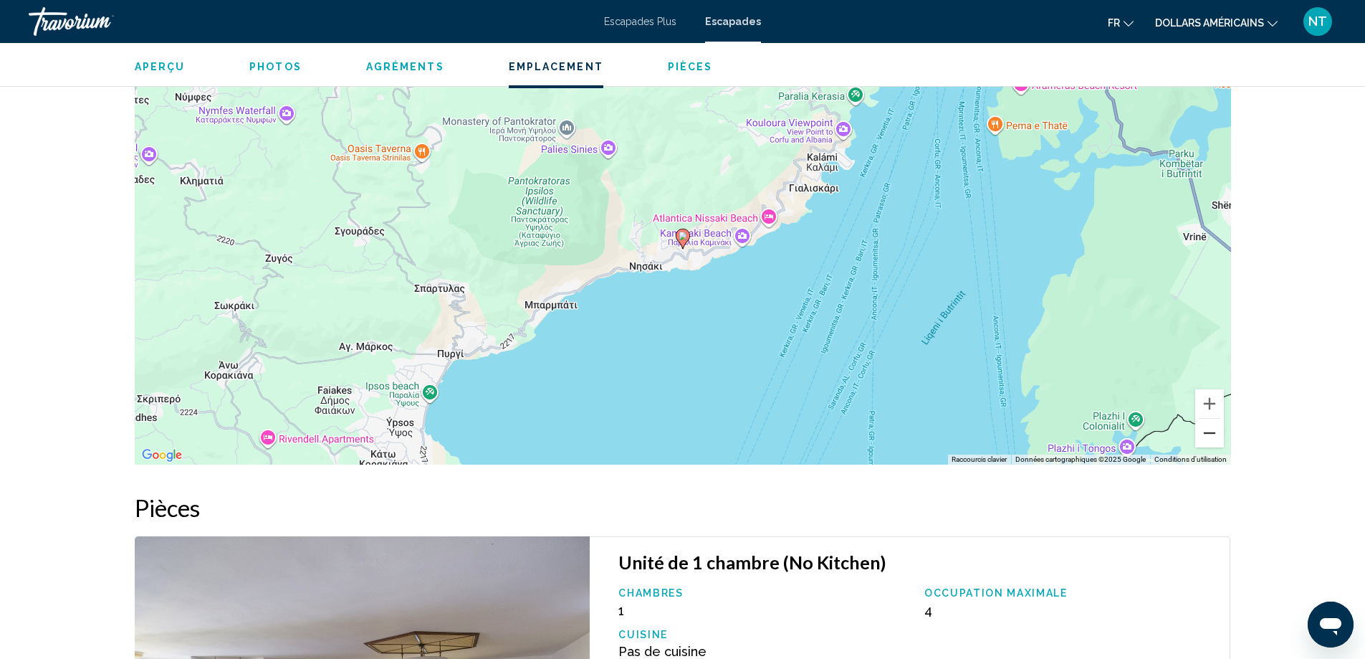
click at [1210, 441] on button "Zoom arrière" at bounding box center [1210, 433] width 29 height 29
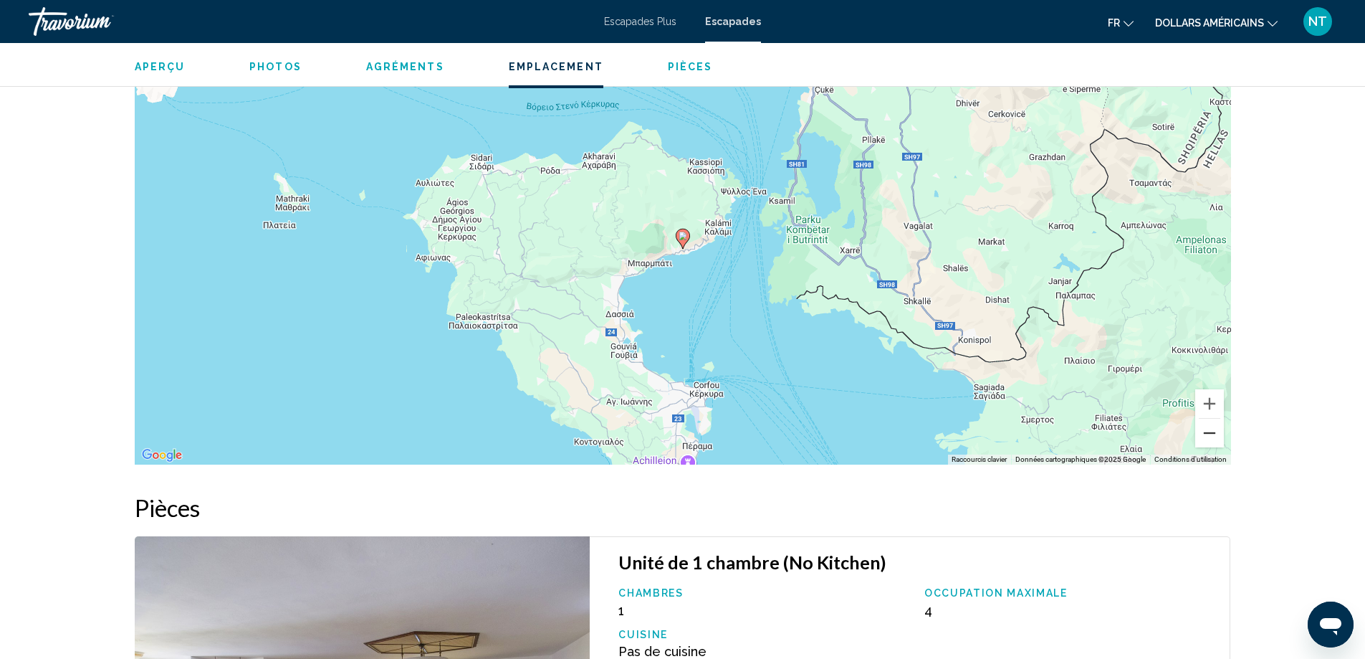
click at [1210, 431] on button "Zoom arrière" at bounding box center [1210, 433] width 29 height 29
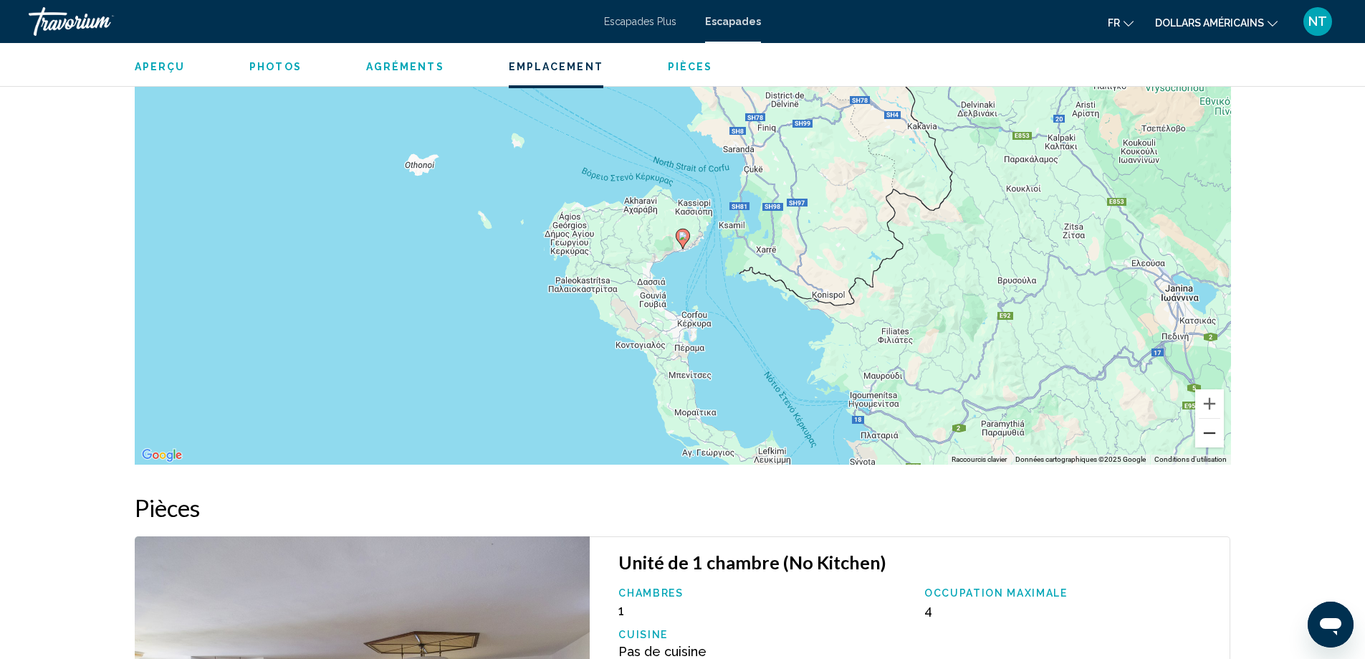
click at [1210, 431] on button "Zoom arrière" at bounding box center [1210, 433] width 29 height 29
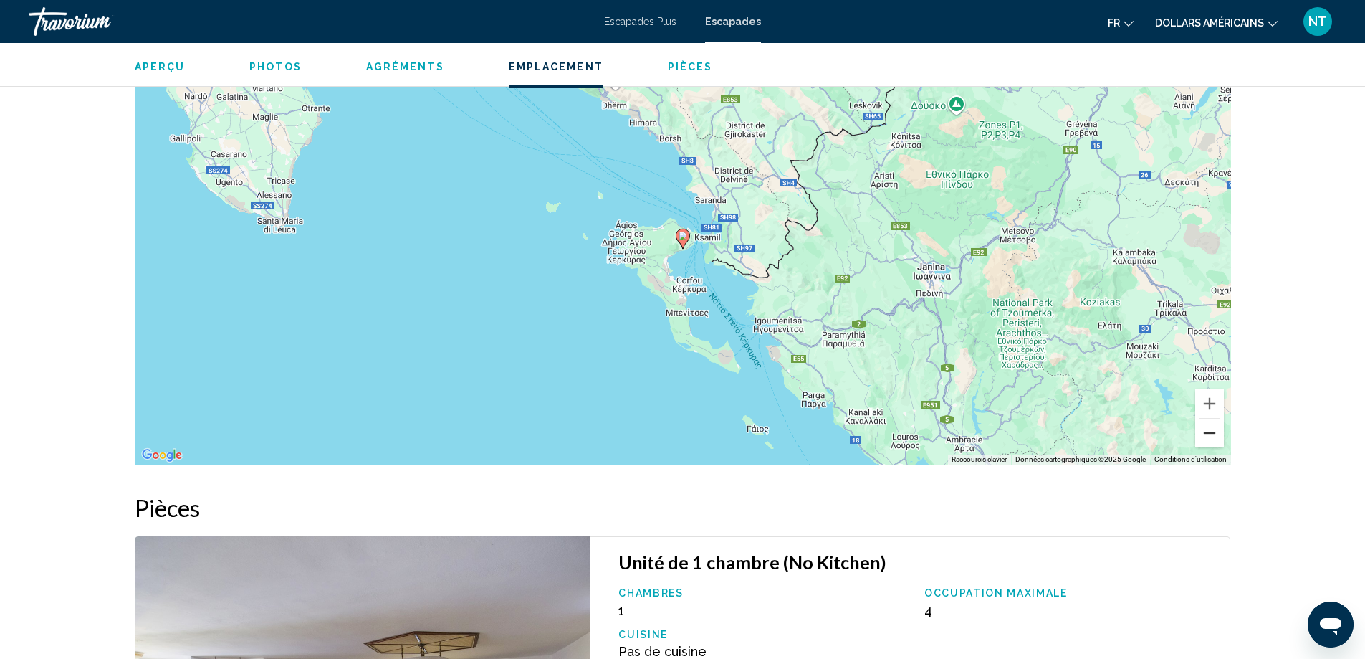
click at [1210, 431] on button "Zoom arrière" at bounding box center [1210, 433] width 29 height 29
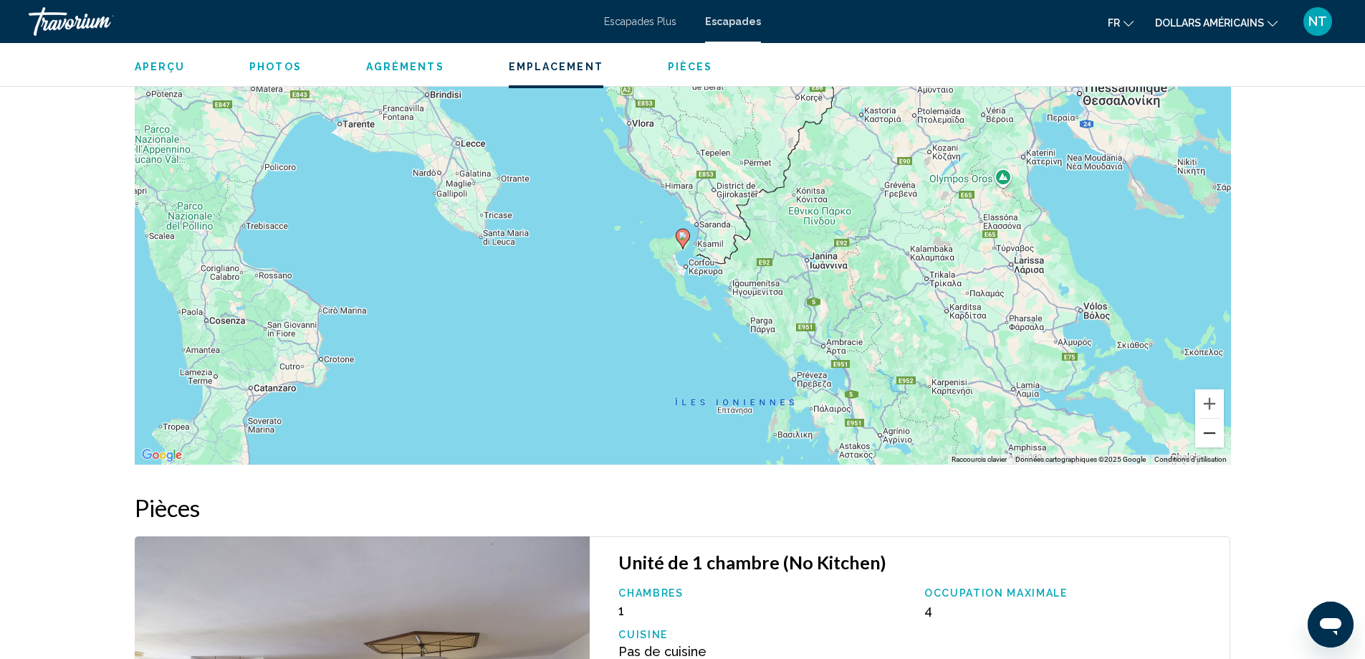
click at [1210, 431] on button "Zoom arrière" at bounding box center [1210, 433] width 29 height 29
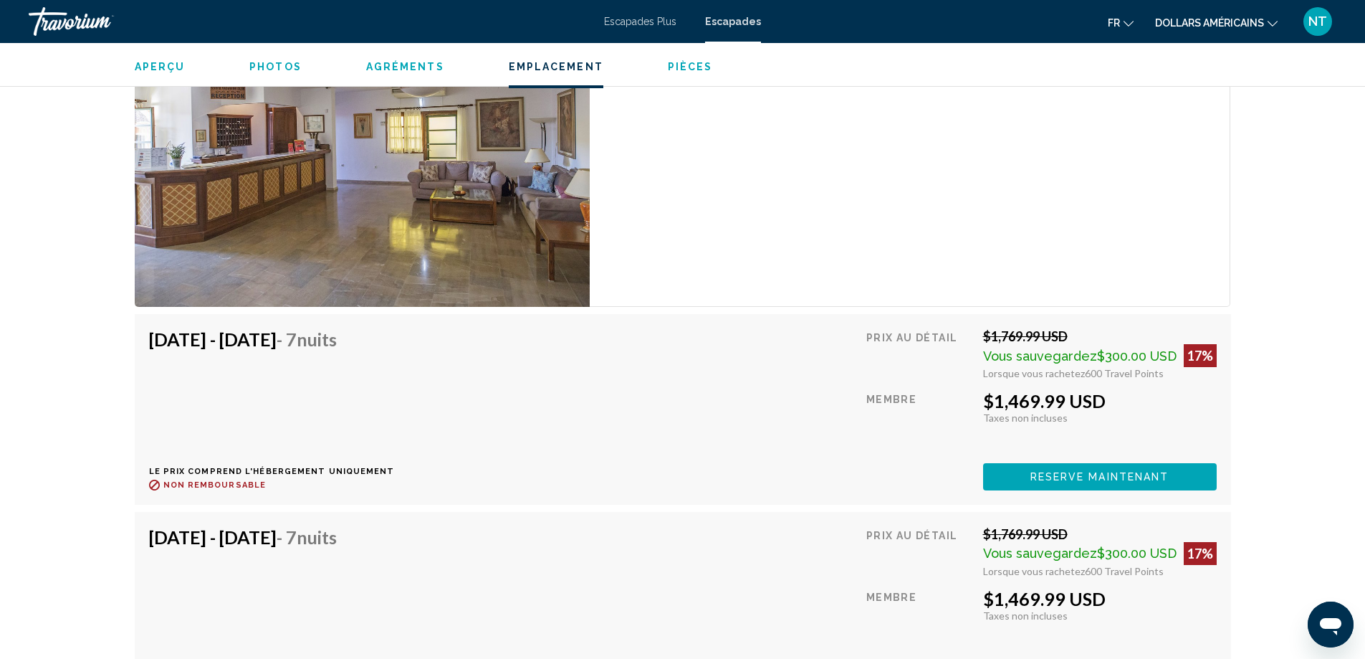
scroll to position [2882, 0]
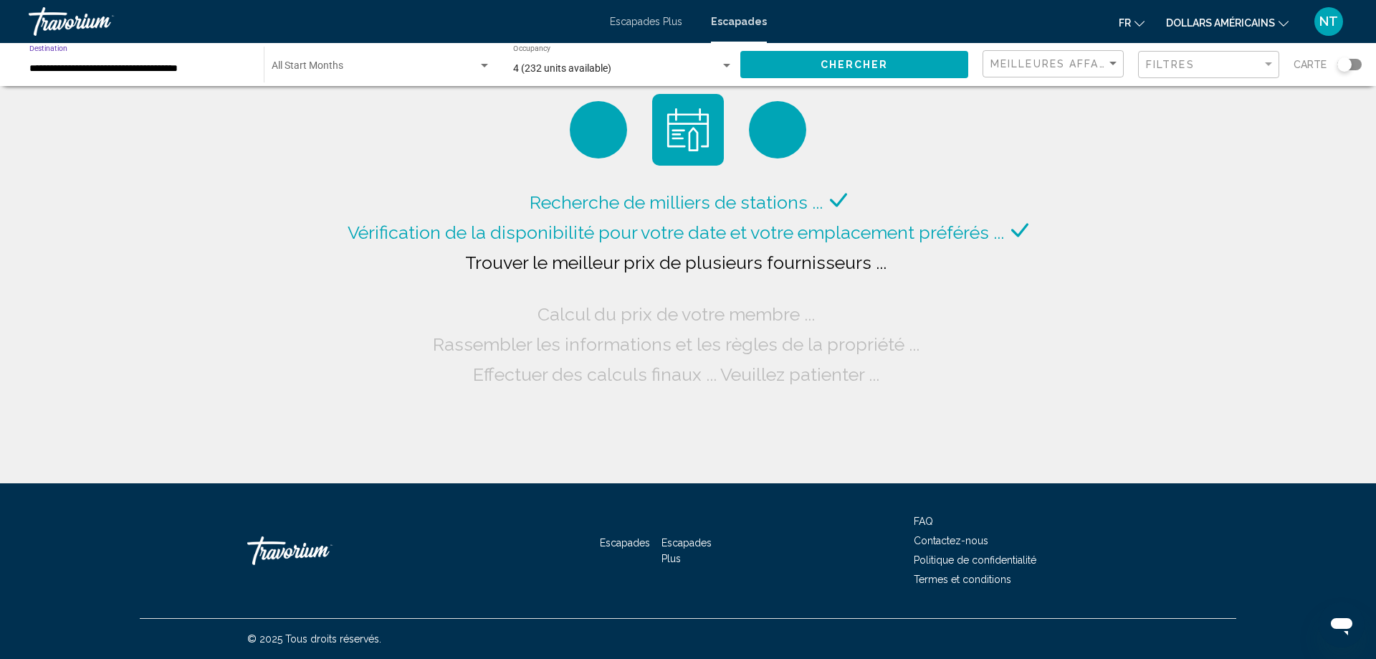
click at [226, 70] on input "**********" at bounding box center [139, 68] width 220 height 11
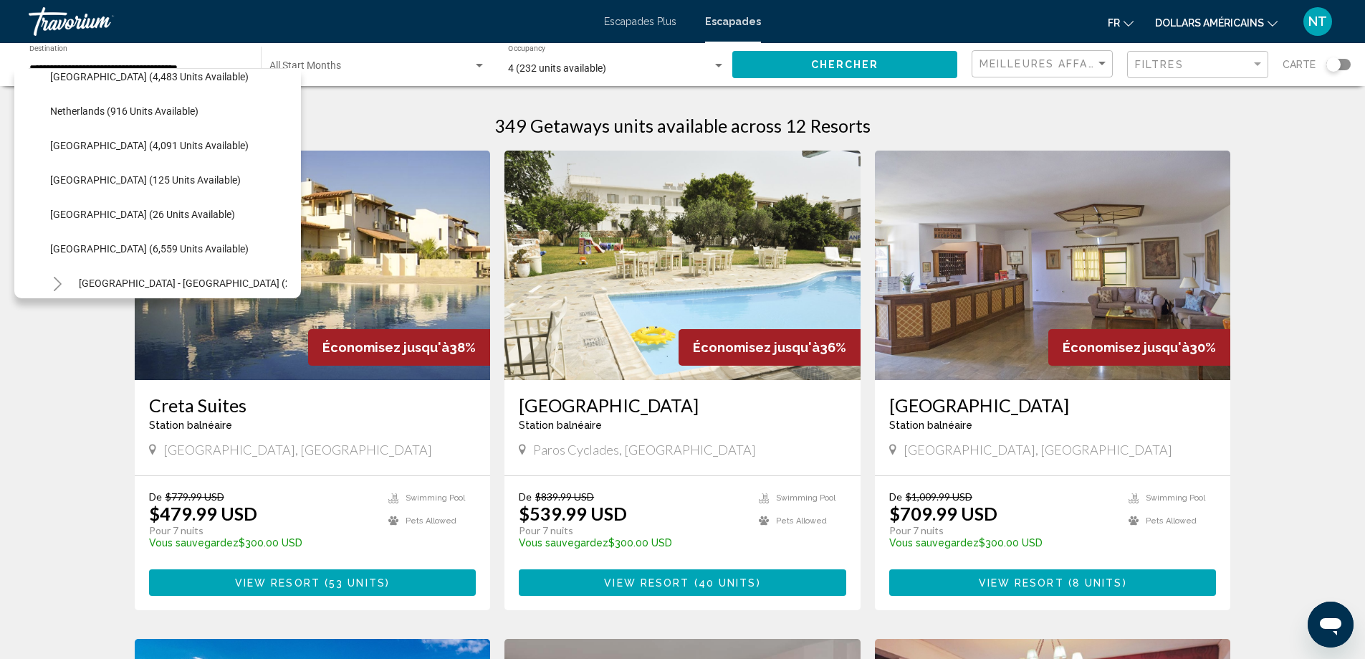
scroll to position [630, 0]
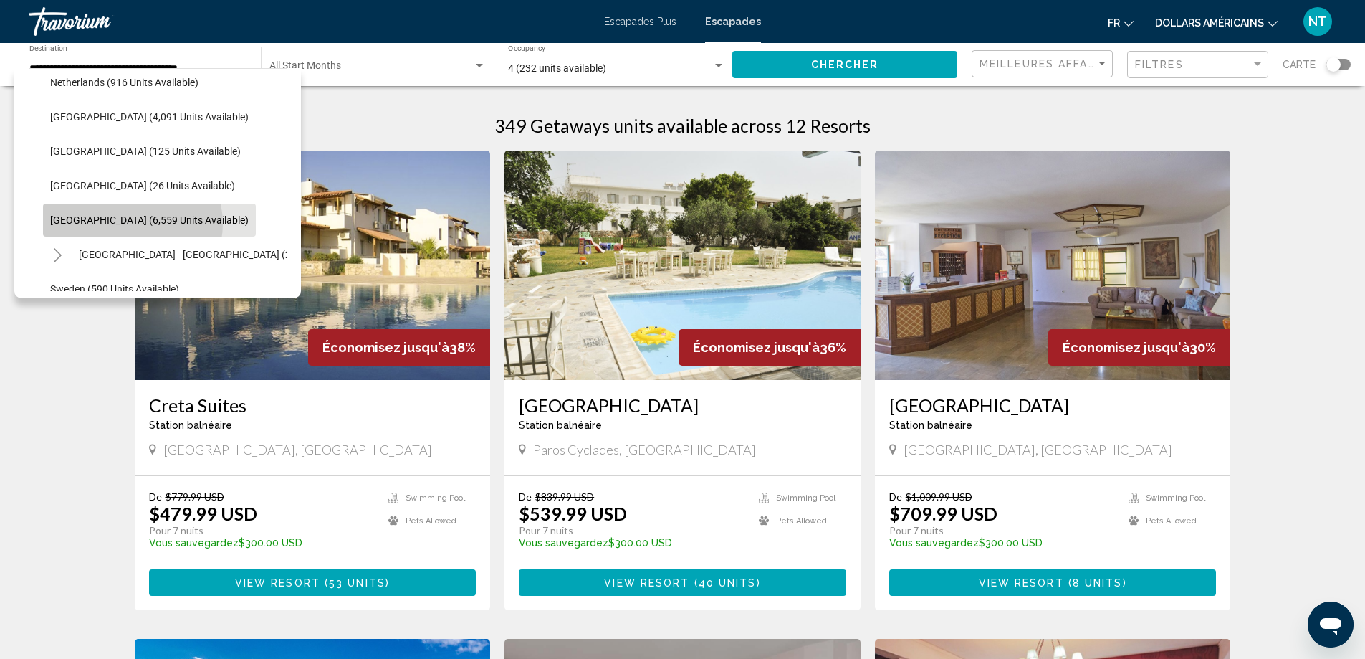
click at [132, 224] on span "Spain (6,559 units available)" at bounding box center [149, 219] width 199 height 11
type input "**********"
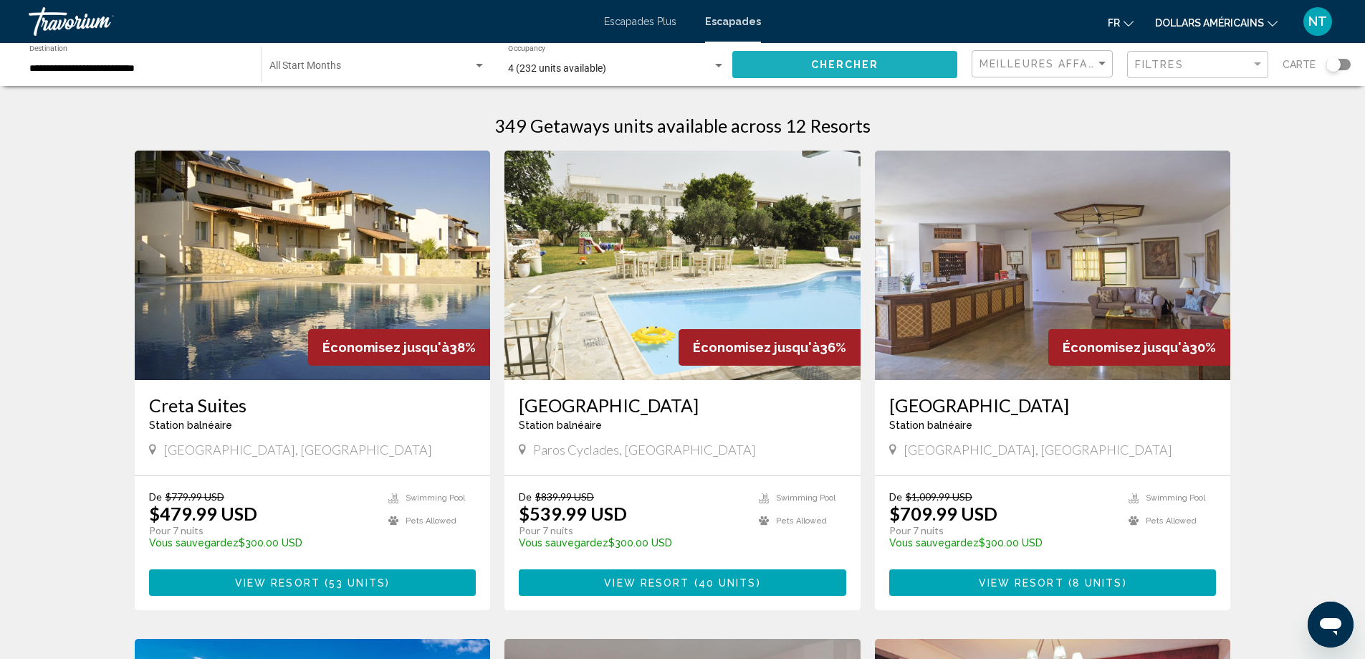
click at [824, 65] on span "Chercher" at bounding box center [845, 64] width 68 height 11
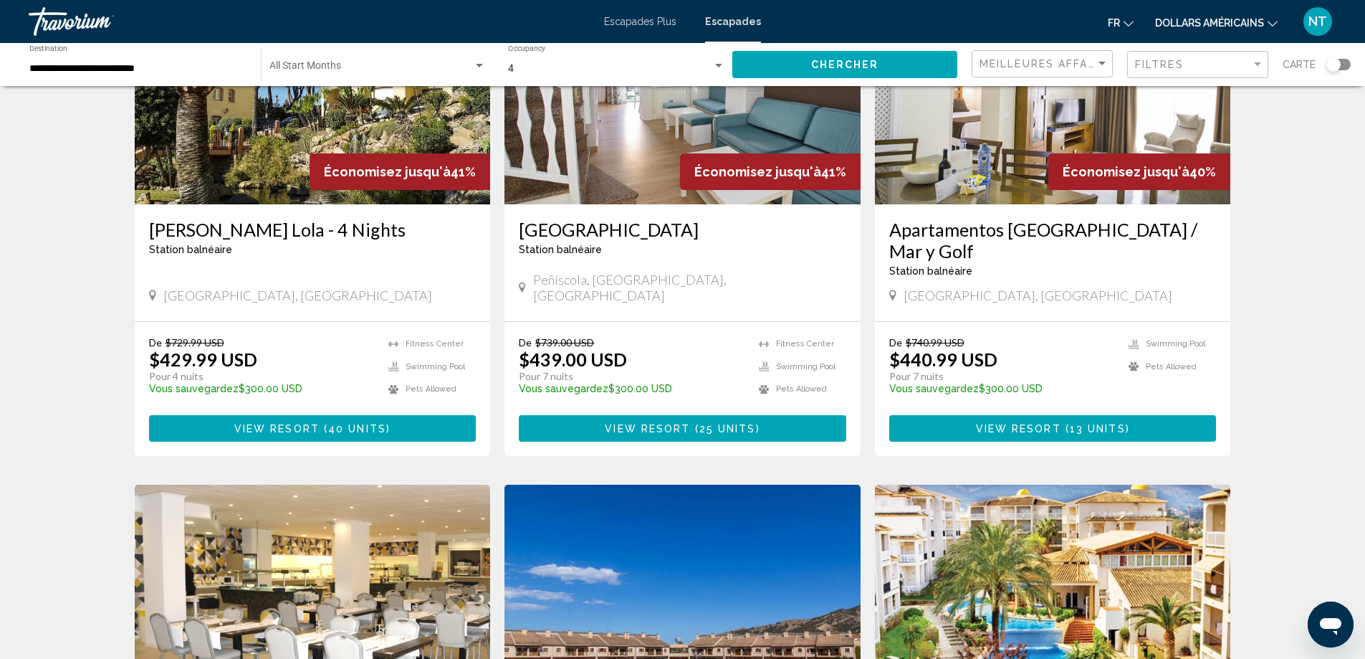
scroll to position [1678, 0]
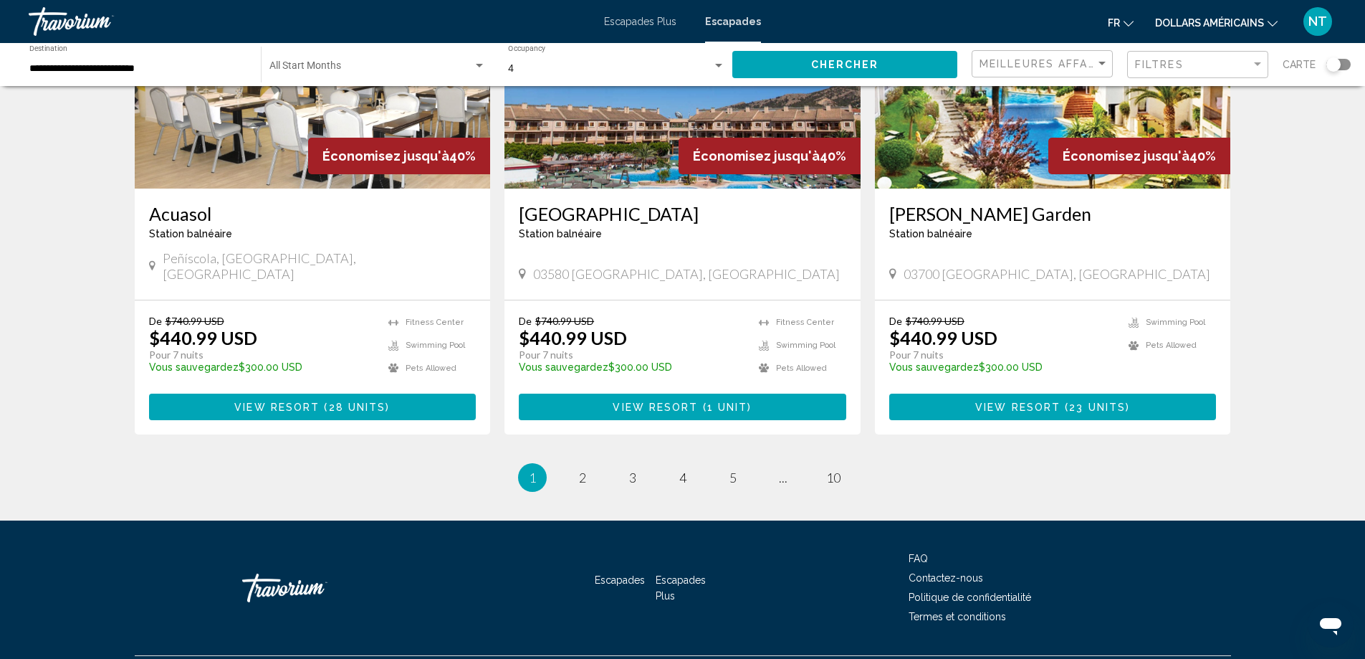
click at [264, 118] on img "Contenu principal" at bounding box center [313, 73] width 356 height 229
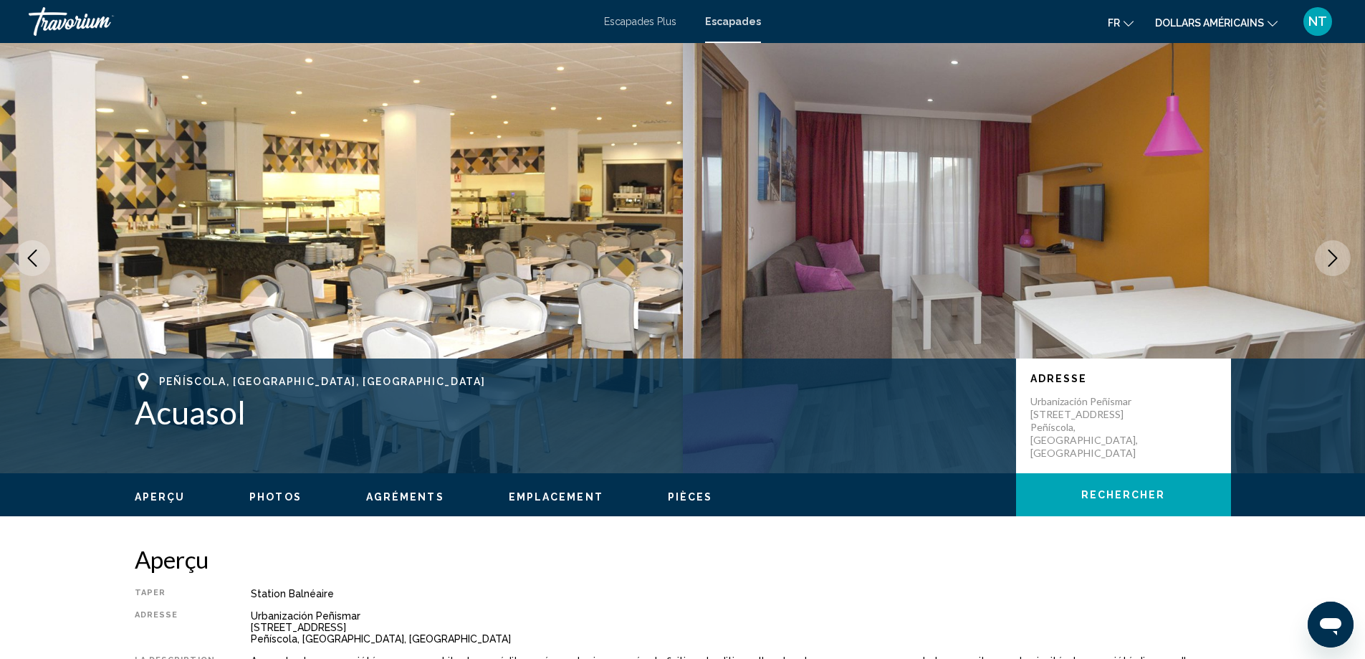
click at [1332, 262] on icon "Next image" at bounding box center [1333, 257] width 17 height 17
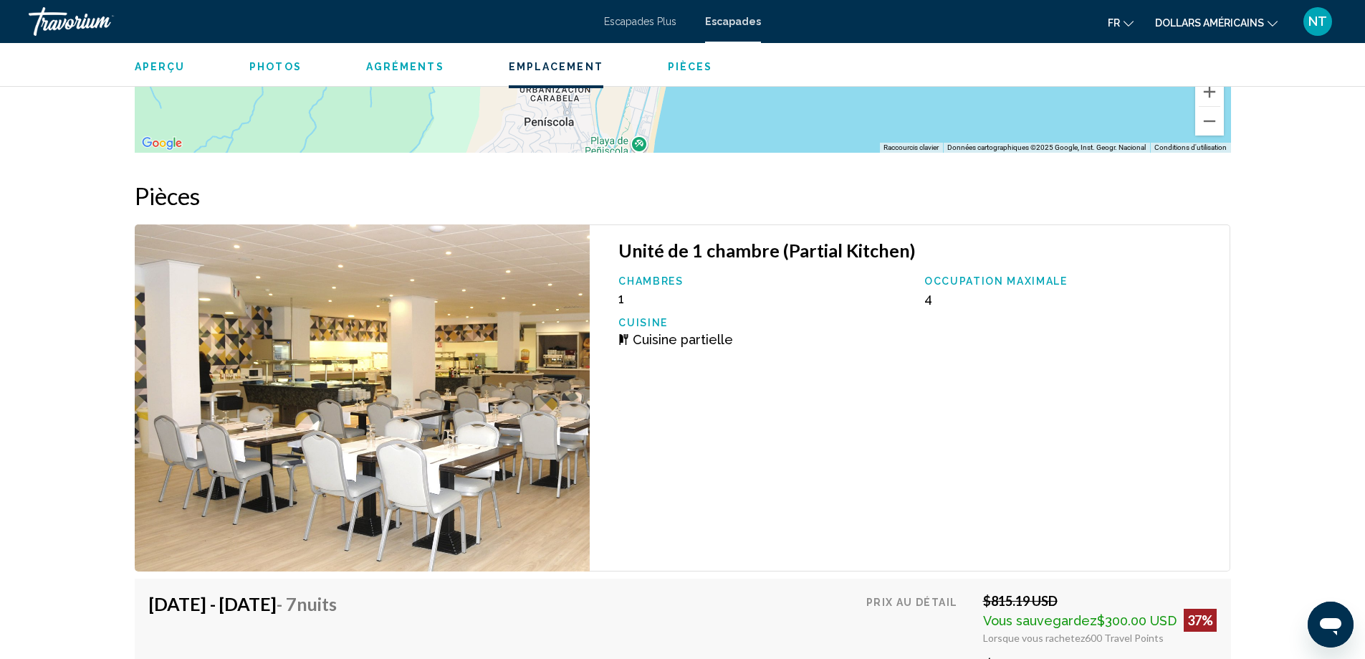
scroll to position [2882, 0]
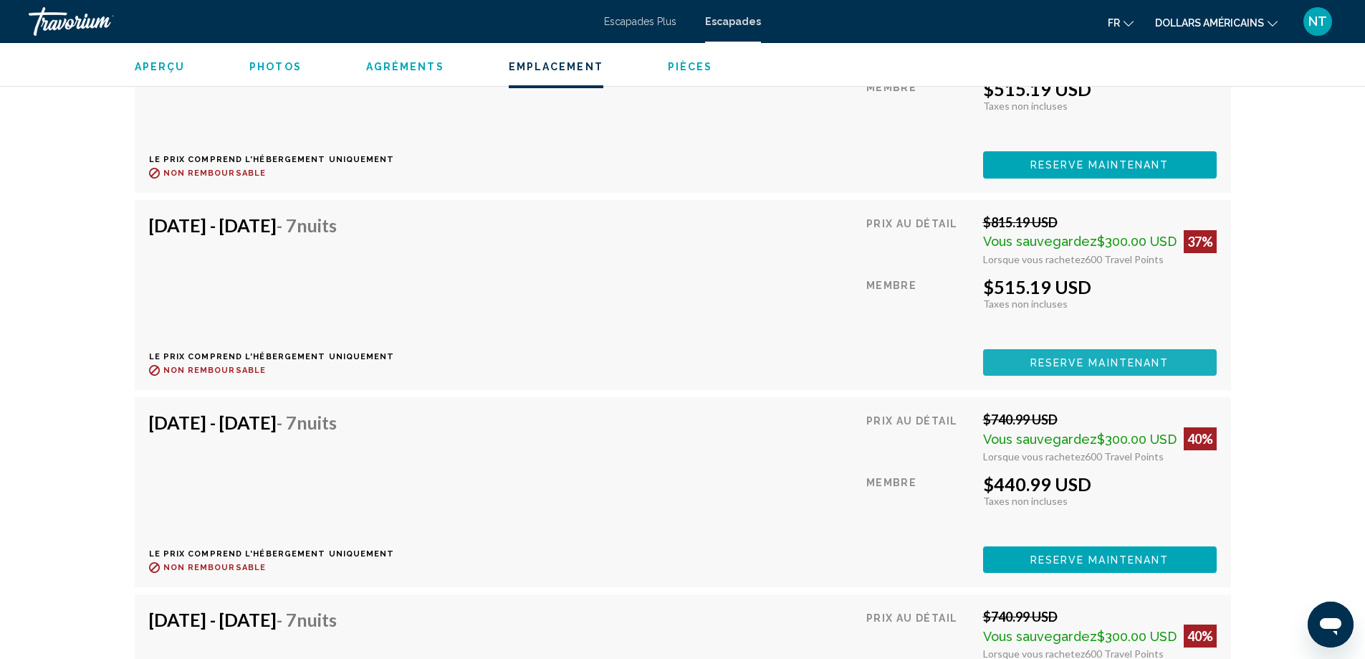
click at [1105, 349] on button "Reserve maintenant" at bounding box center [1100, 362] width 234 height 27
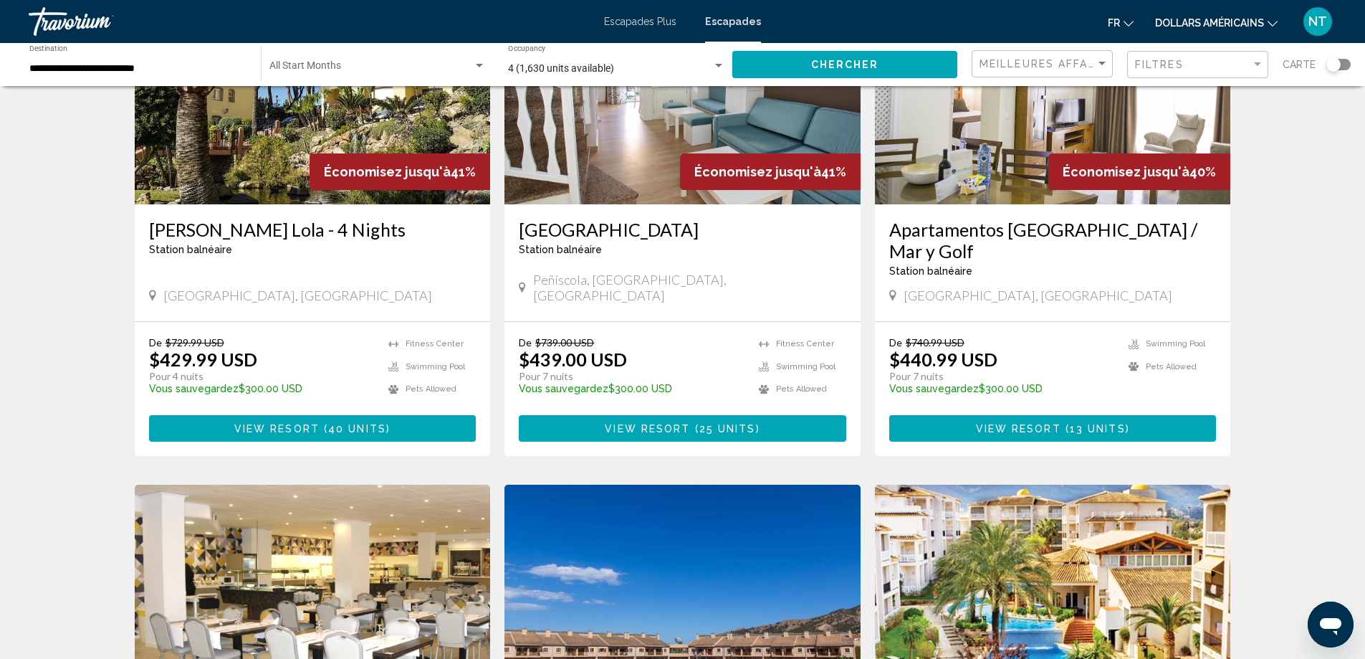
scroll to position [1678, 0]
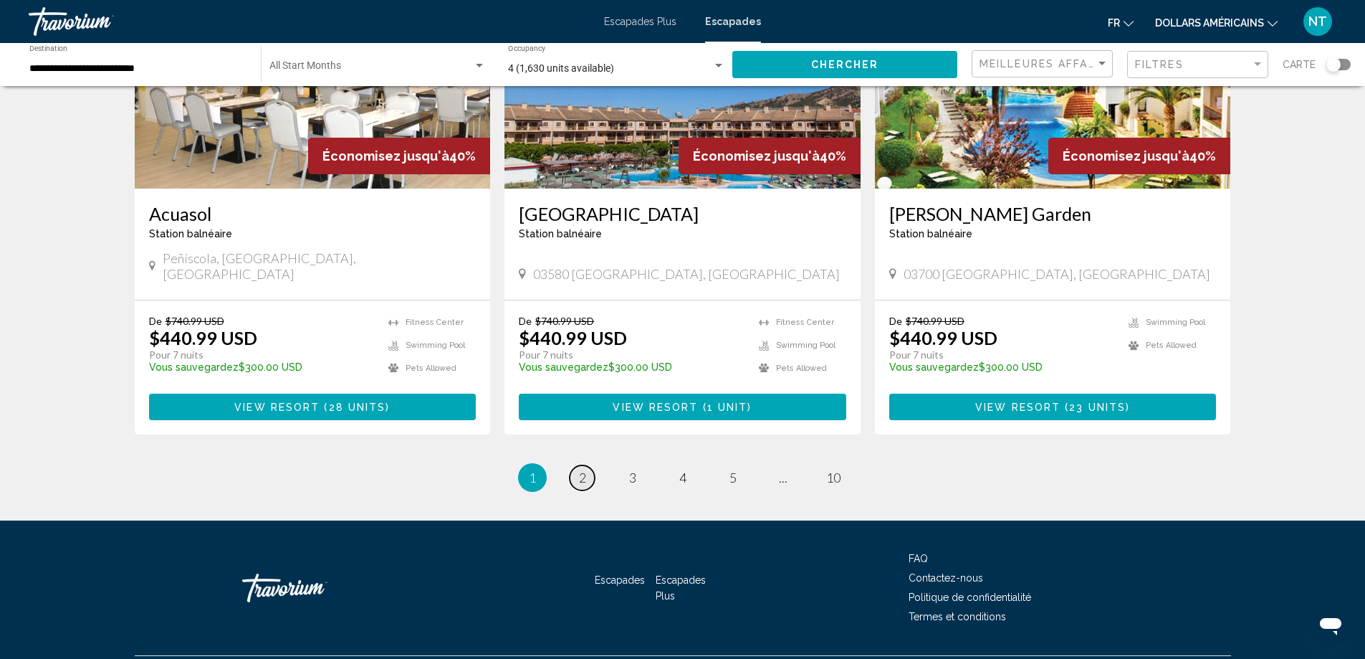
click at [584, 465] on link "page 2" at bounding box center [582, 477] width 25 height 25
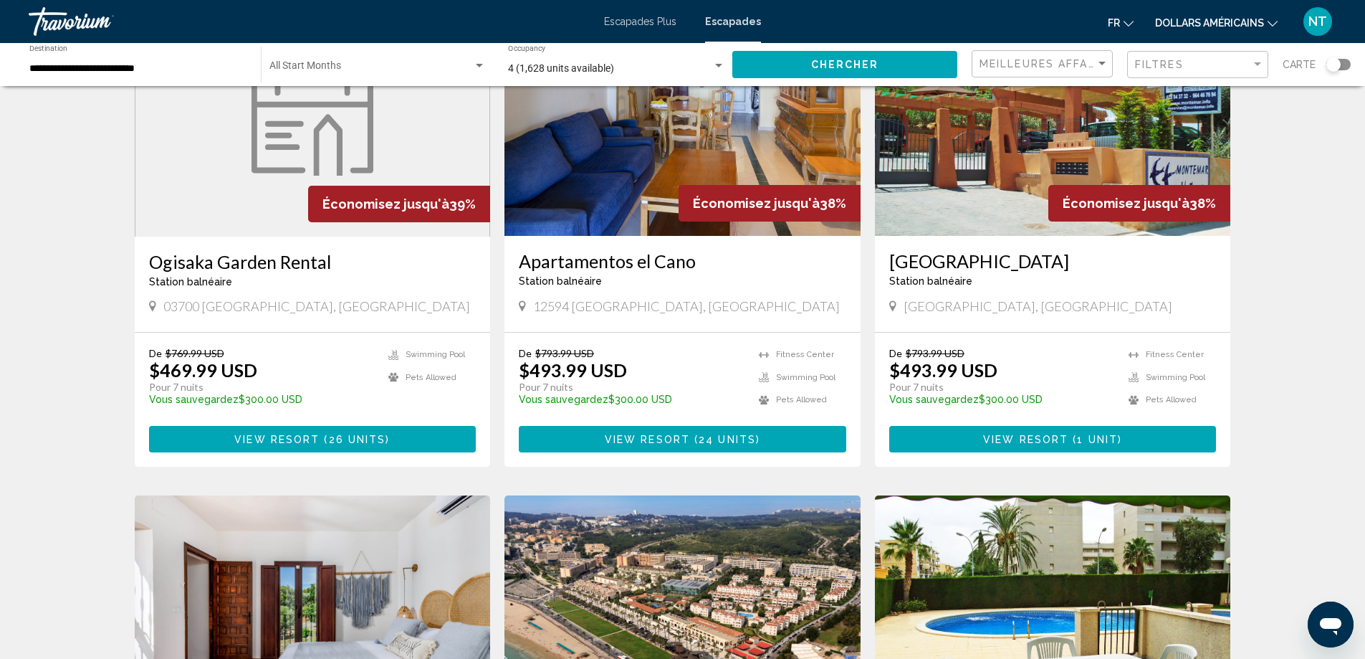
scroll to position [1679, 0]
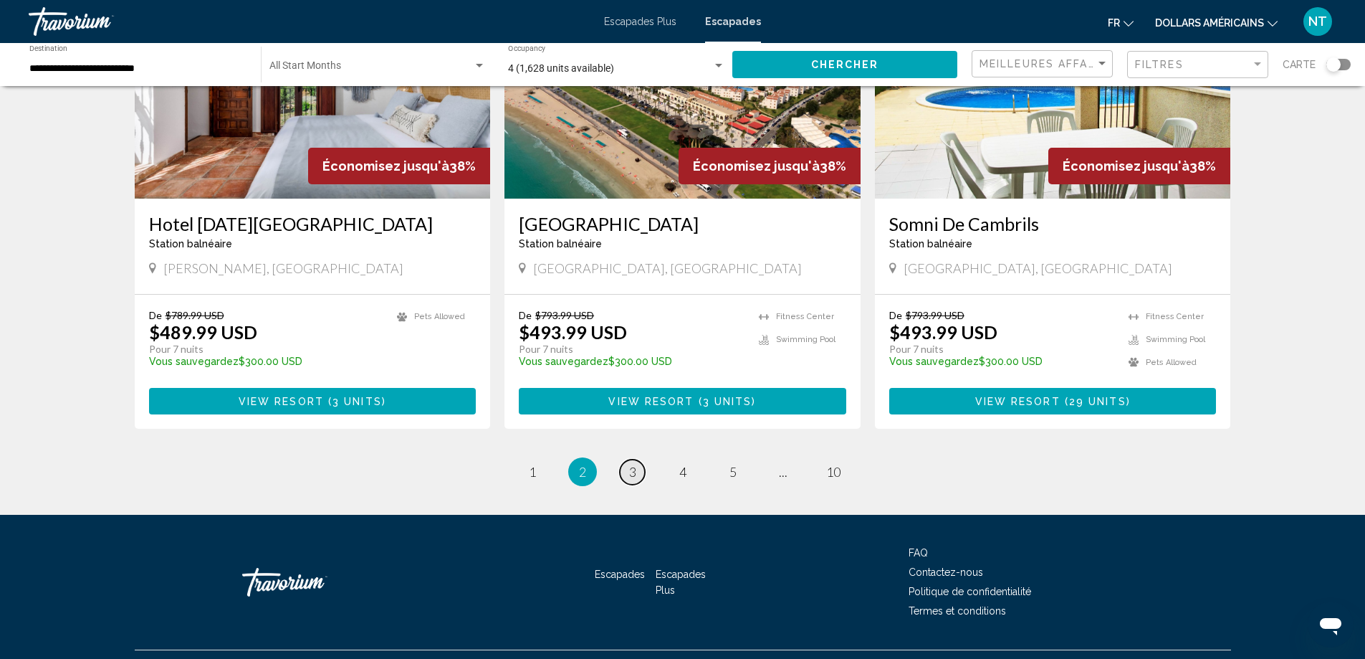
click at [629, 464] on span "3" at bounding box center [632, 472] width 7 height 16
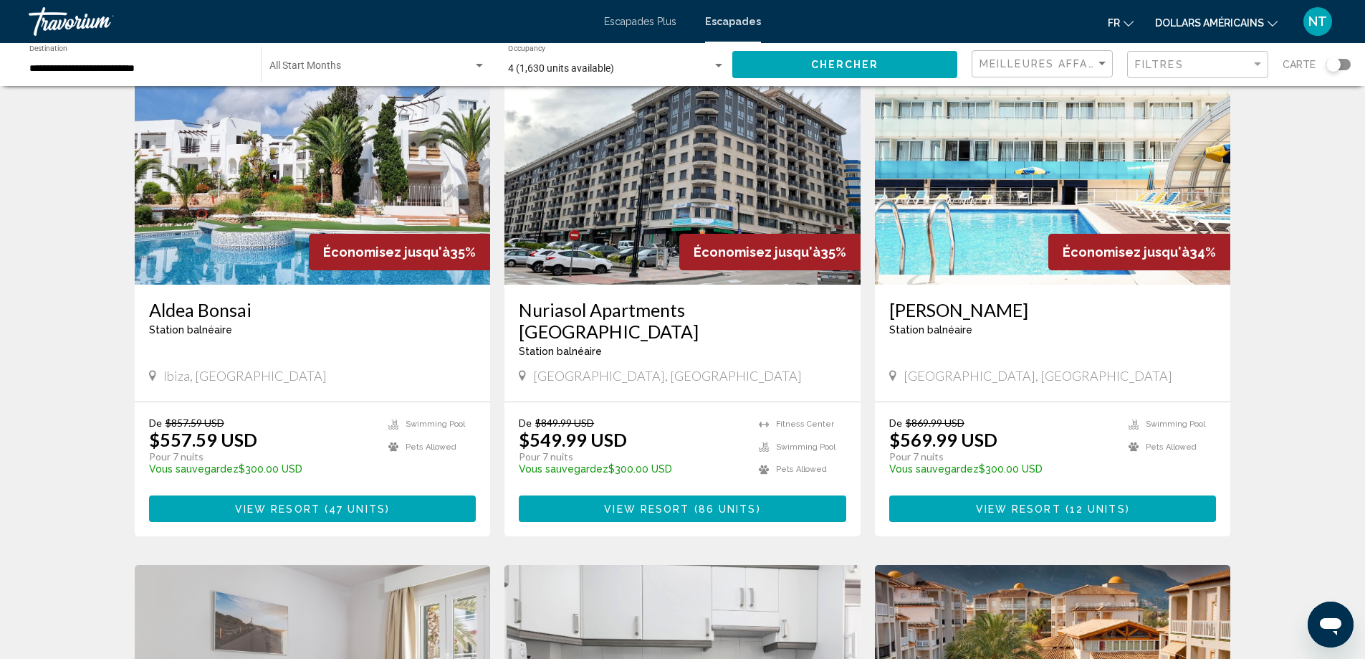
scroll to position [1721, 0]
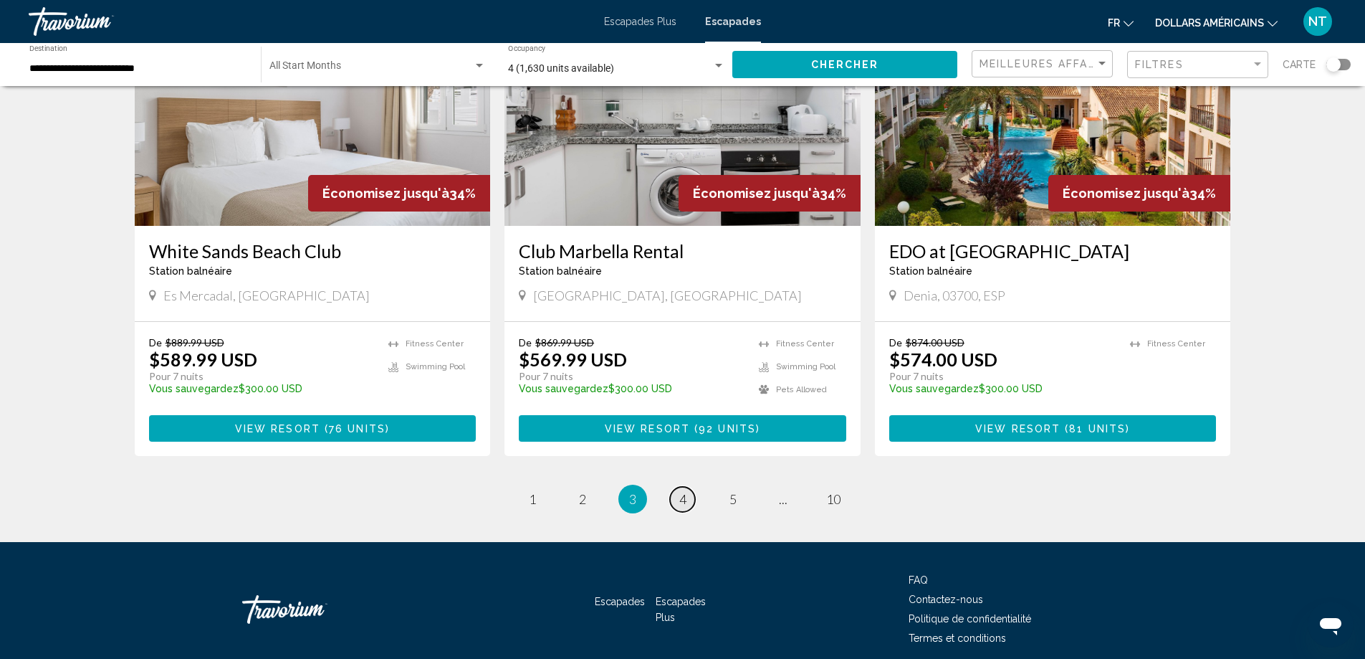
click at [683, 491] on span "4" at bounding box center [682, 499] width 7 height 16
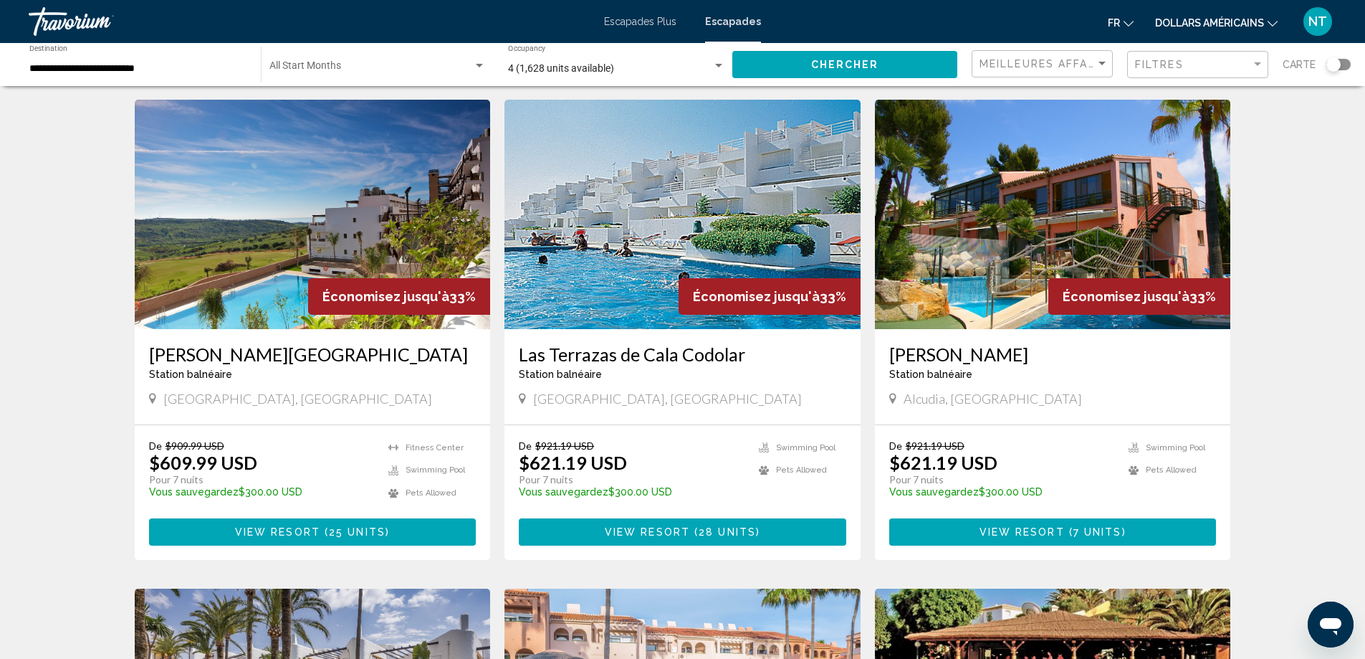
scroll to position [1153, 0]
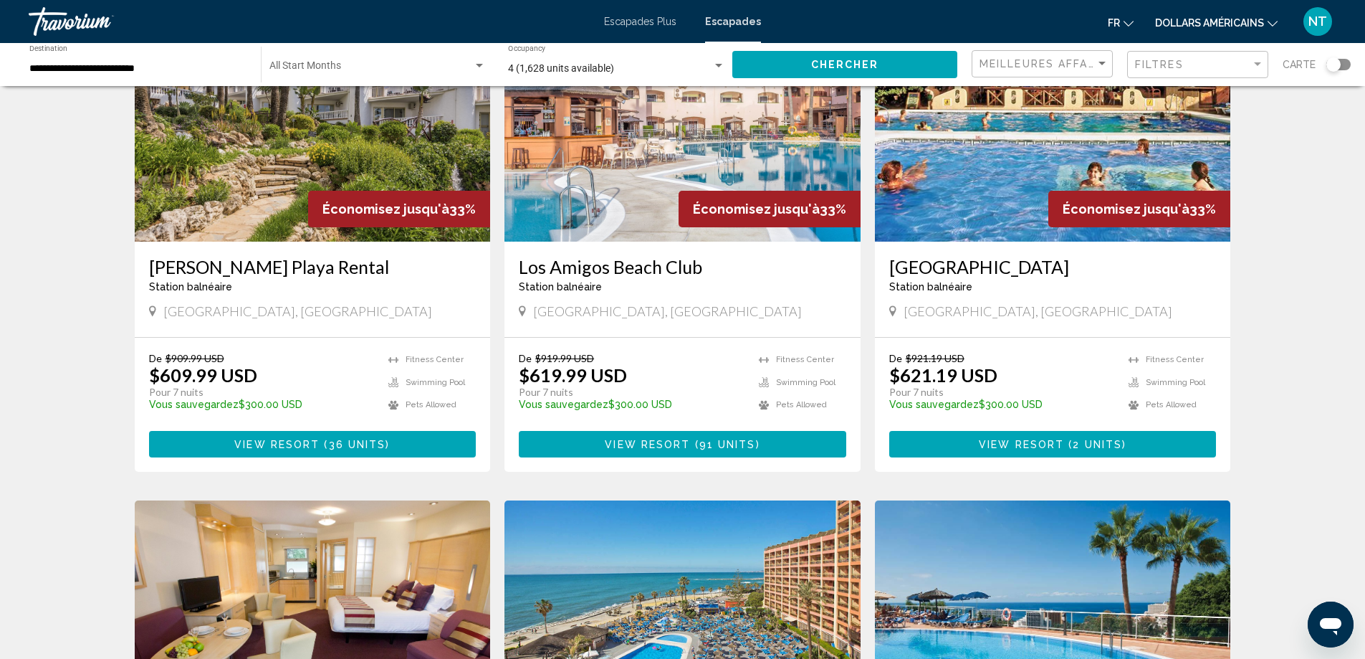
click at [628, 119] on img "Contenu principal" at bounding box center [683, 126] width 356 height 229
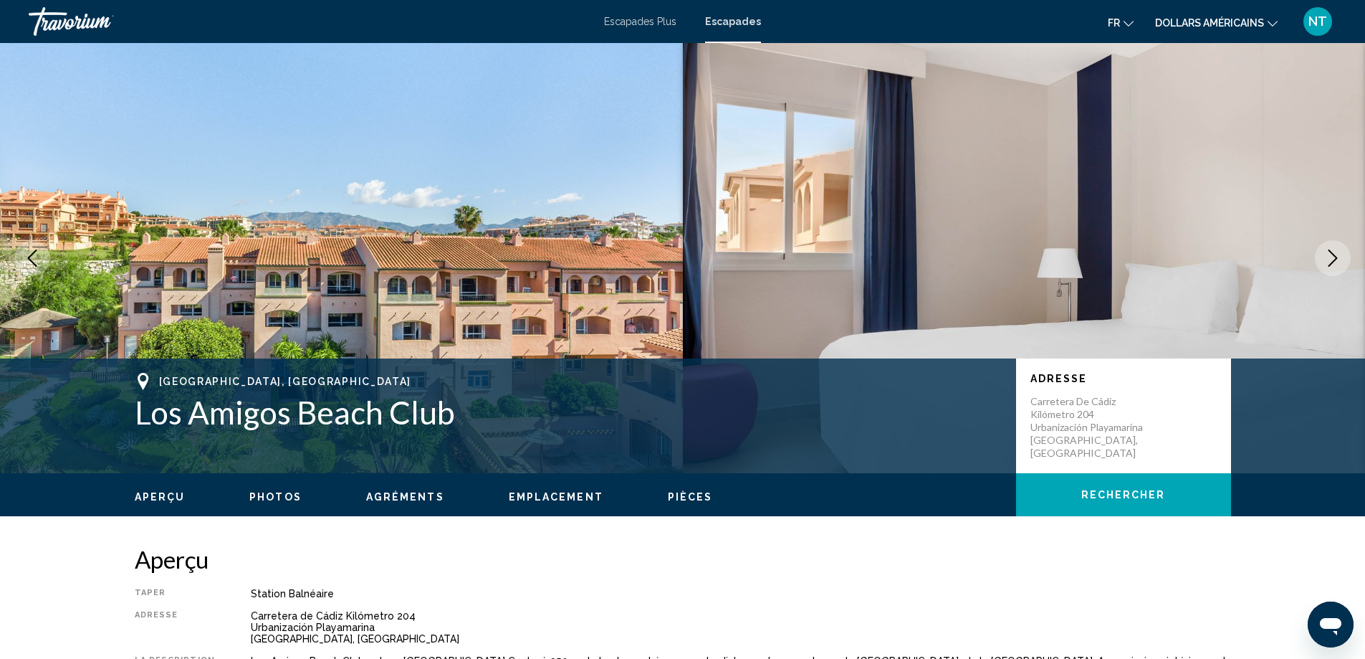
click at [1336, 262] on icon "Next image" at bounding box center [1333, 257] width 17 height 17
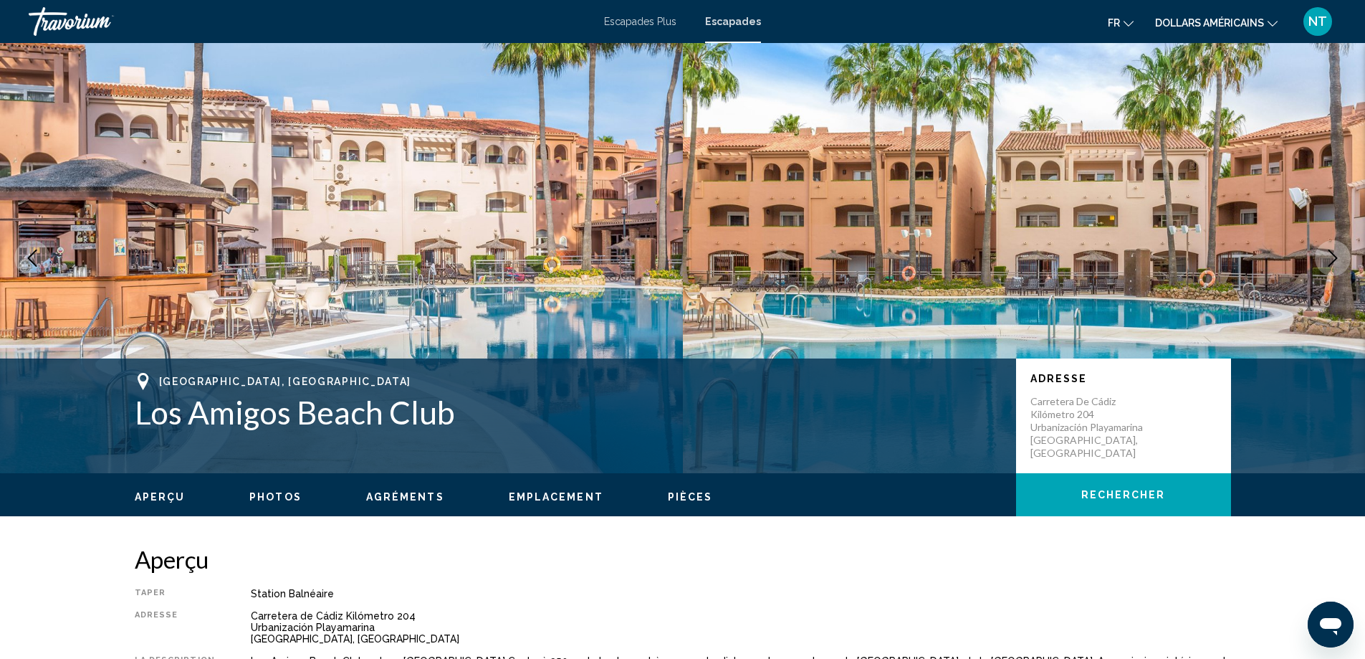
click at [1336, 262] on icon "Next image" at bounding box center [1333, 257] width 17 height 17
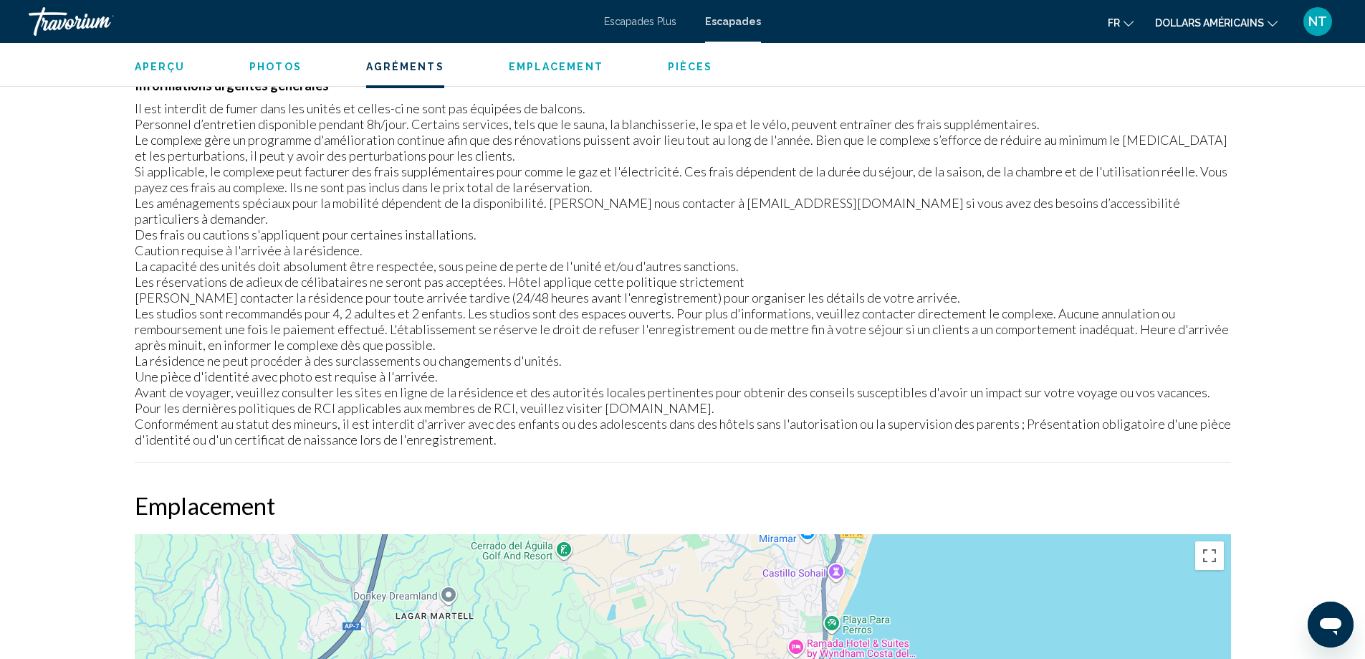
scroll to position [2306, 0]
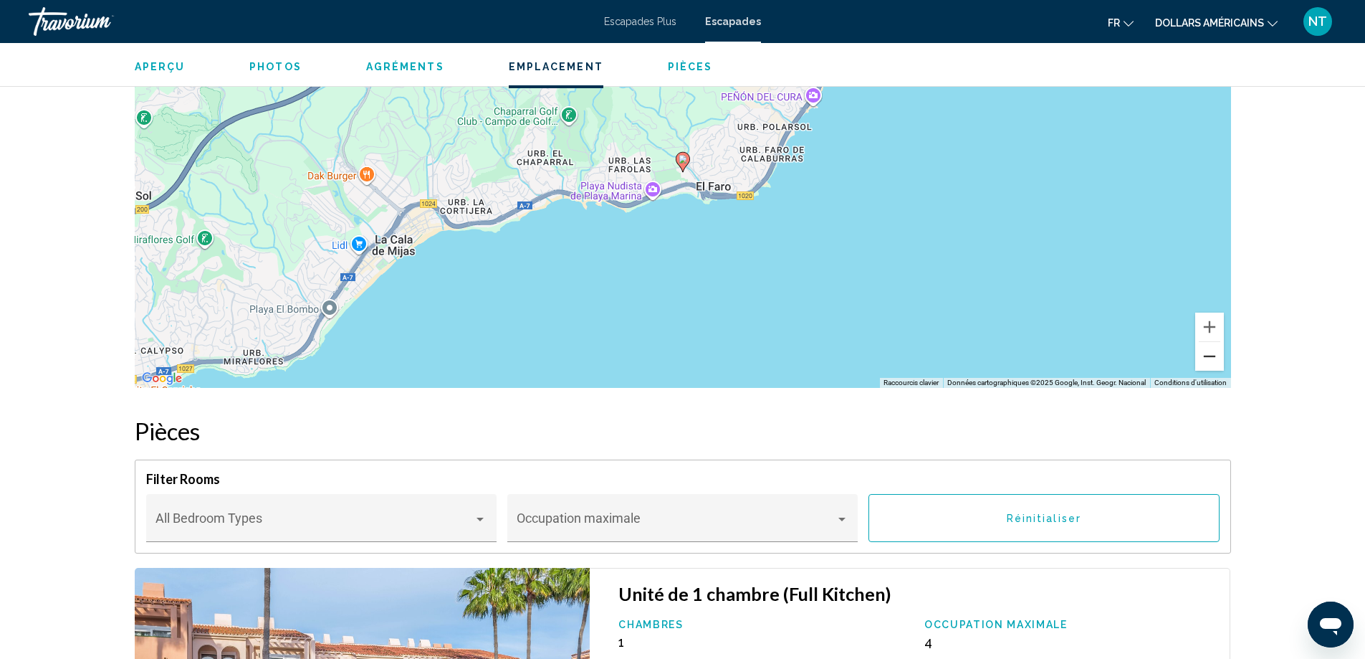
click at [1209, 342] on button "Zoom arrière" at bounding box center [1210, 356] width 29 height 29
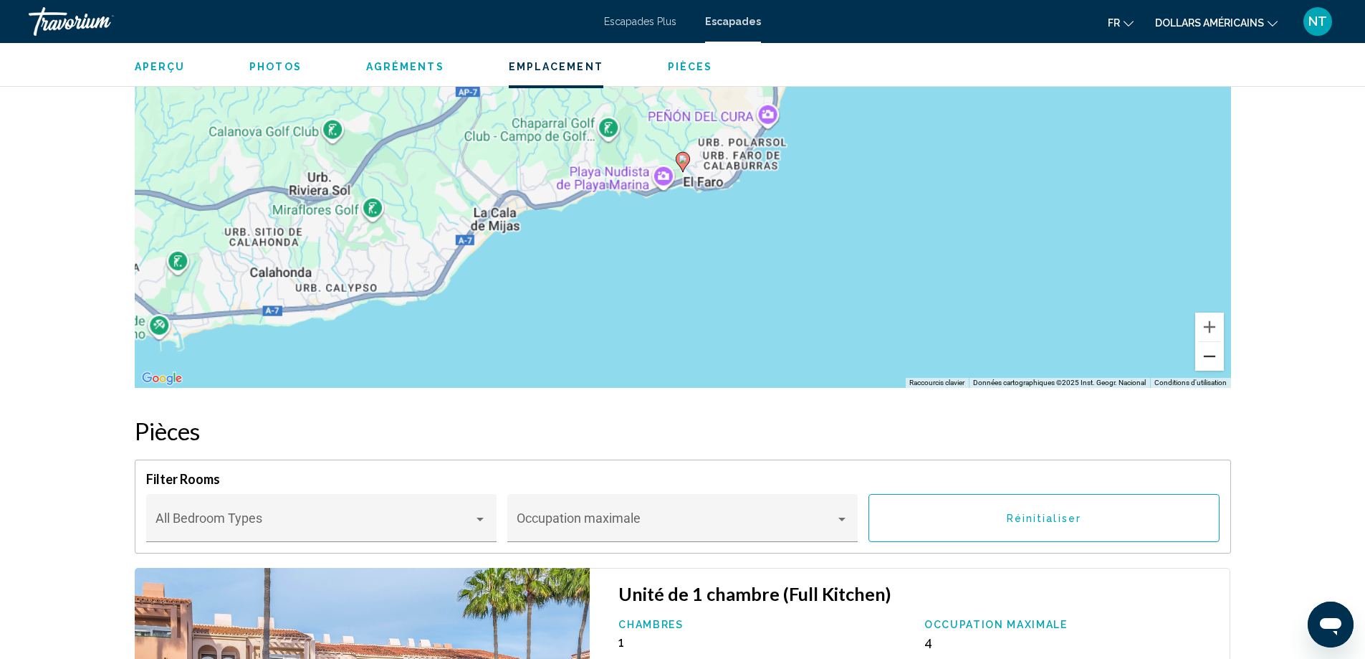
click at [1209, 342] on button "Zoom arrière" at bounding box center [1210, 356] width 29 height 29
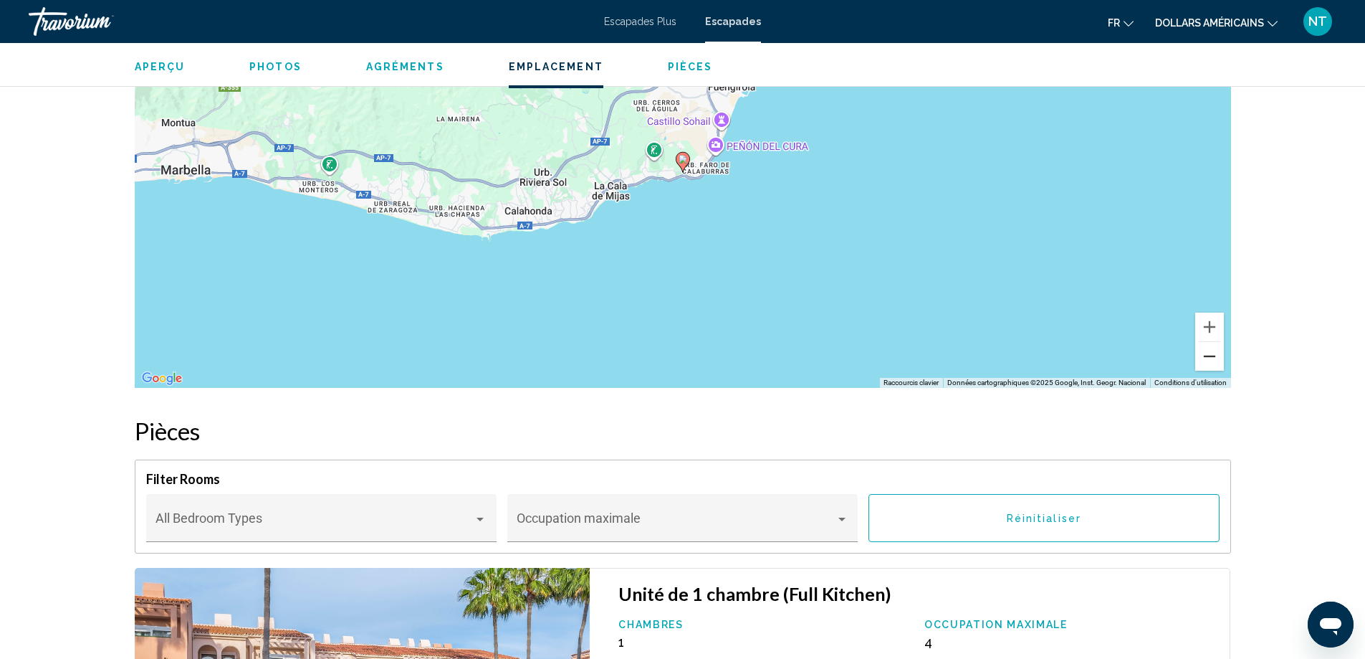
click at [1209, 342] on button "Zoom arrière" at bounding box center [1210, 356] width 29 height 29
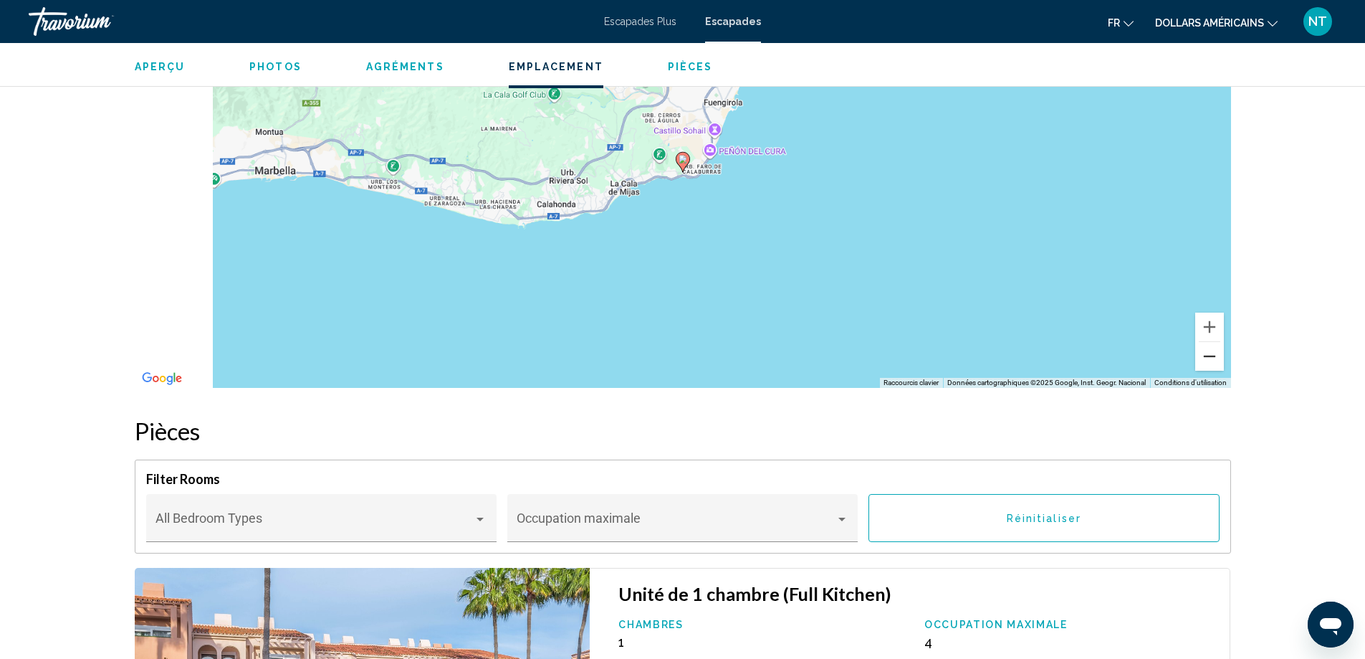
click at [1209, 342] on button "Zoom arrière" at bounding box center [1210, 356] width 29 height 29
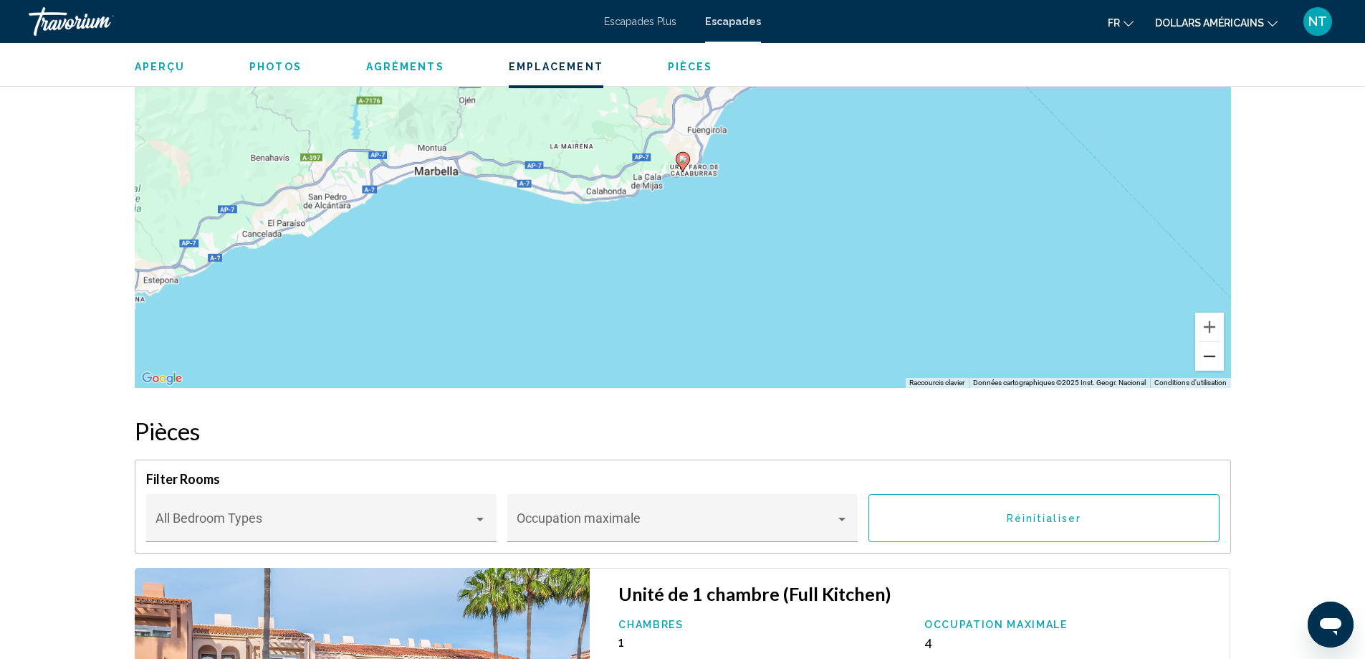
click at [1209, 342] on button "Zoom arrière" at bounding box center [1210, 356] width 29 height 29
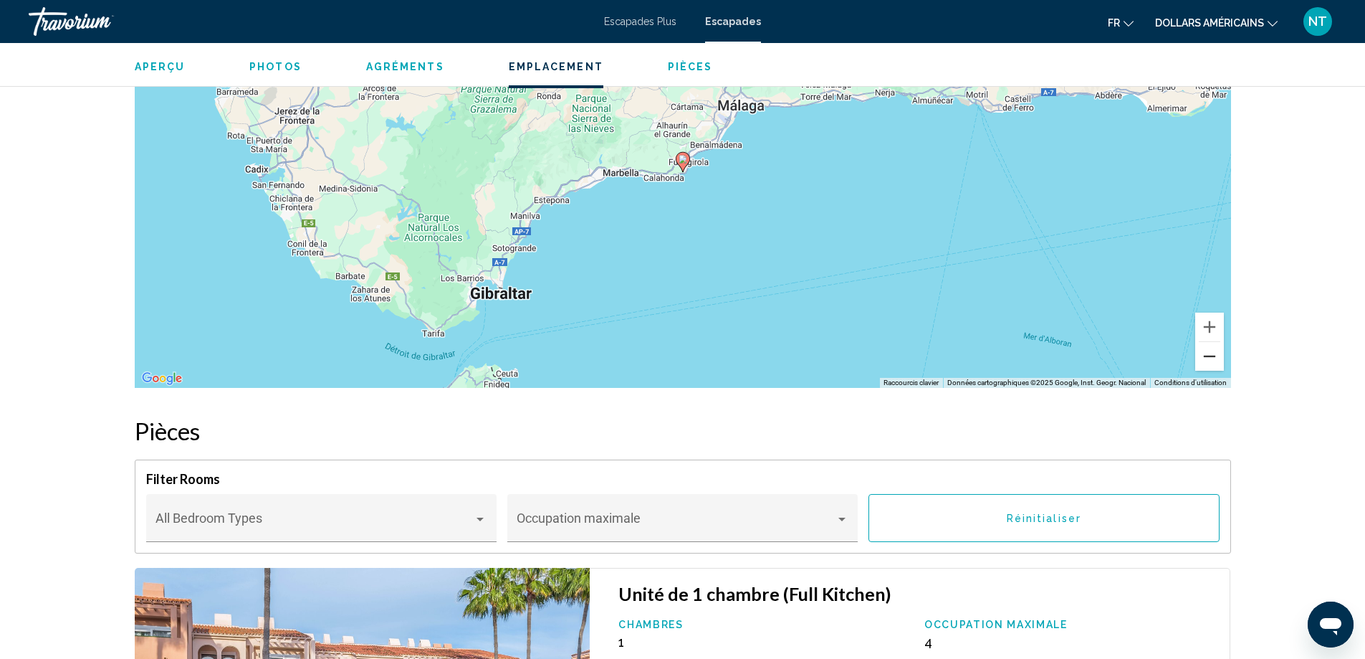
click at [1209, 342] on button "Zoom arrière" at bounding box center [1210, 356] width 29 height 29
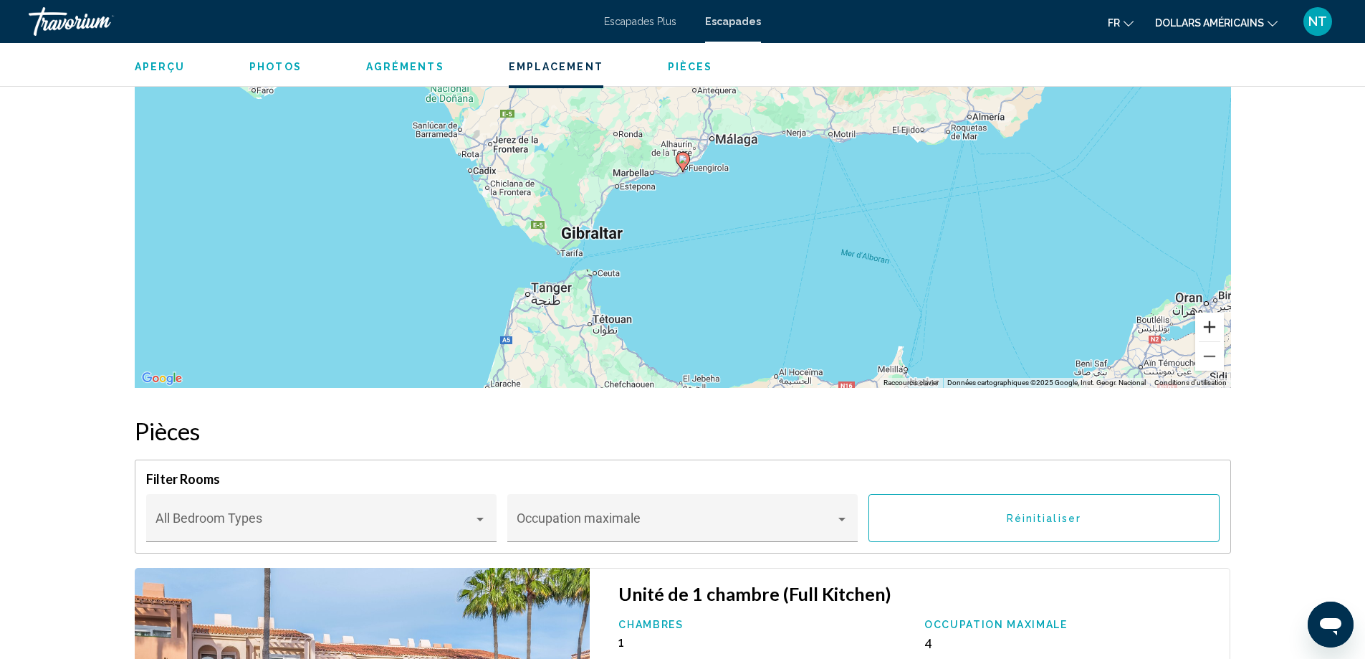
click at [1208, 312] on button "Zoom avant" at bounding box center [1210, 326] width 29 height 29
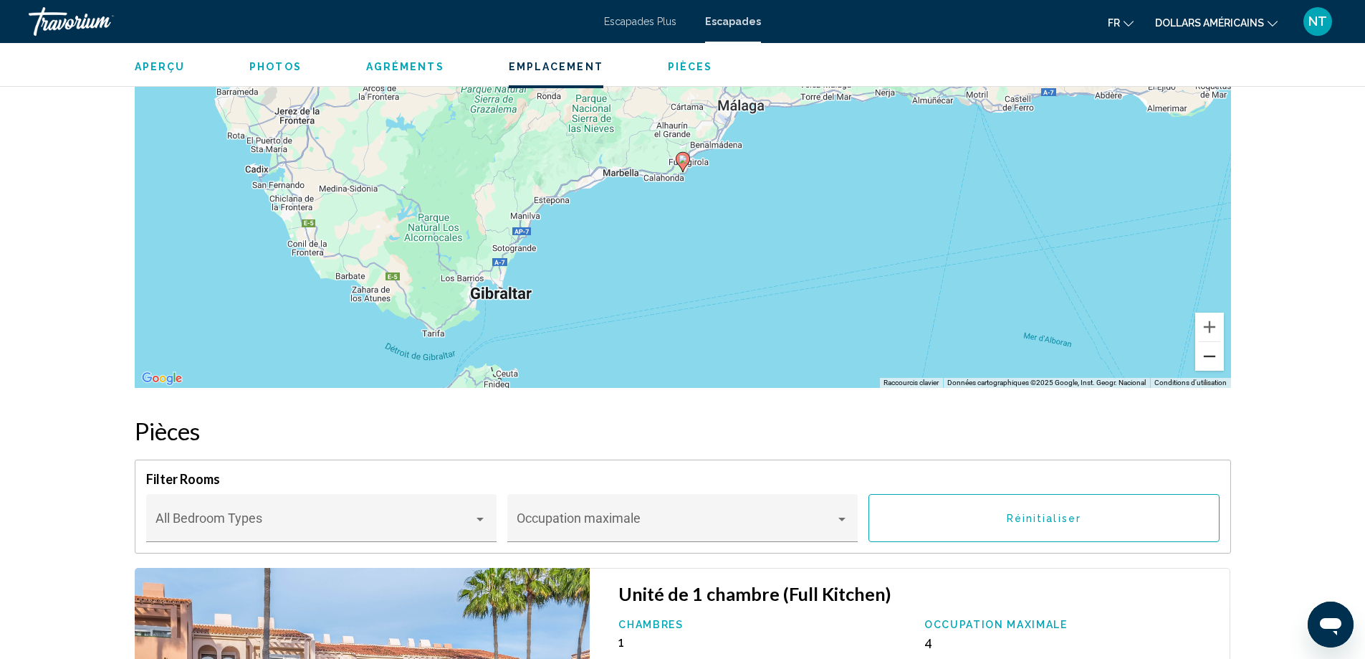
click at [1208, 342] on button "Zoom arrière" at bounding box center [1210, 356] width 29 height 29
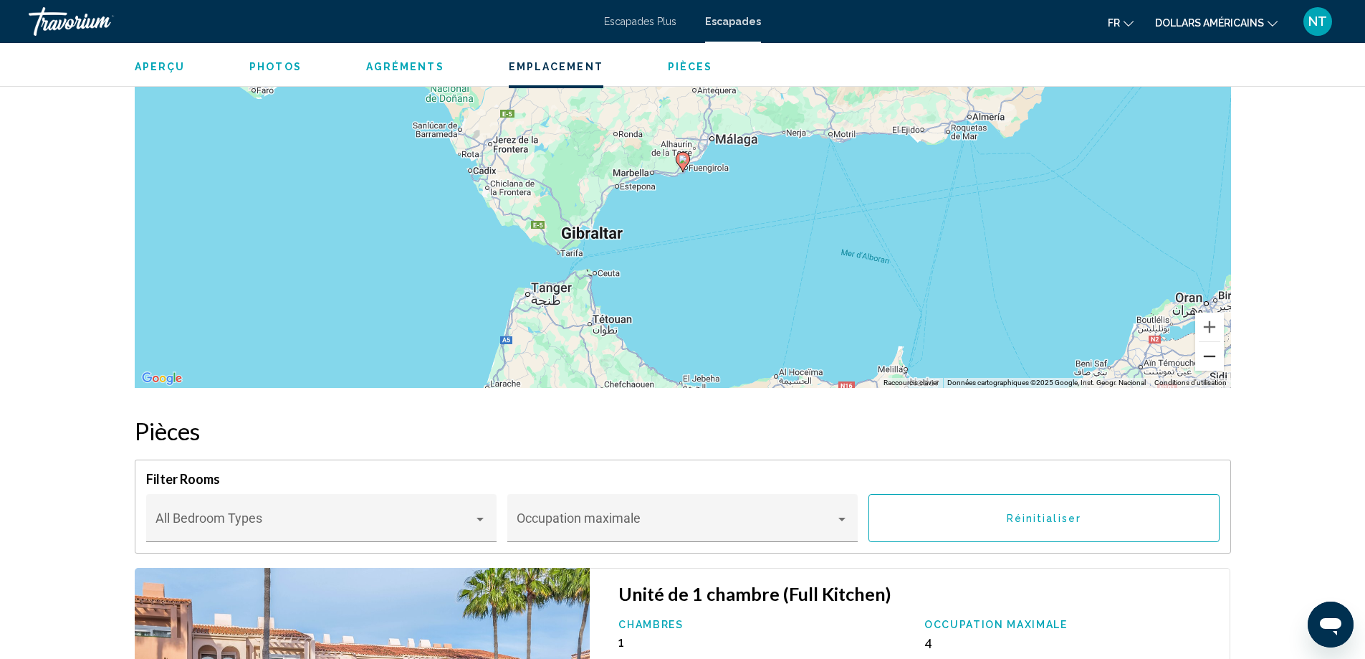
click at [1208, 342] on button "Zoom arrière" at bounding box center [1210, 356] width 29 height 29
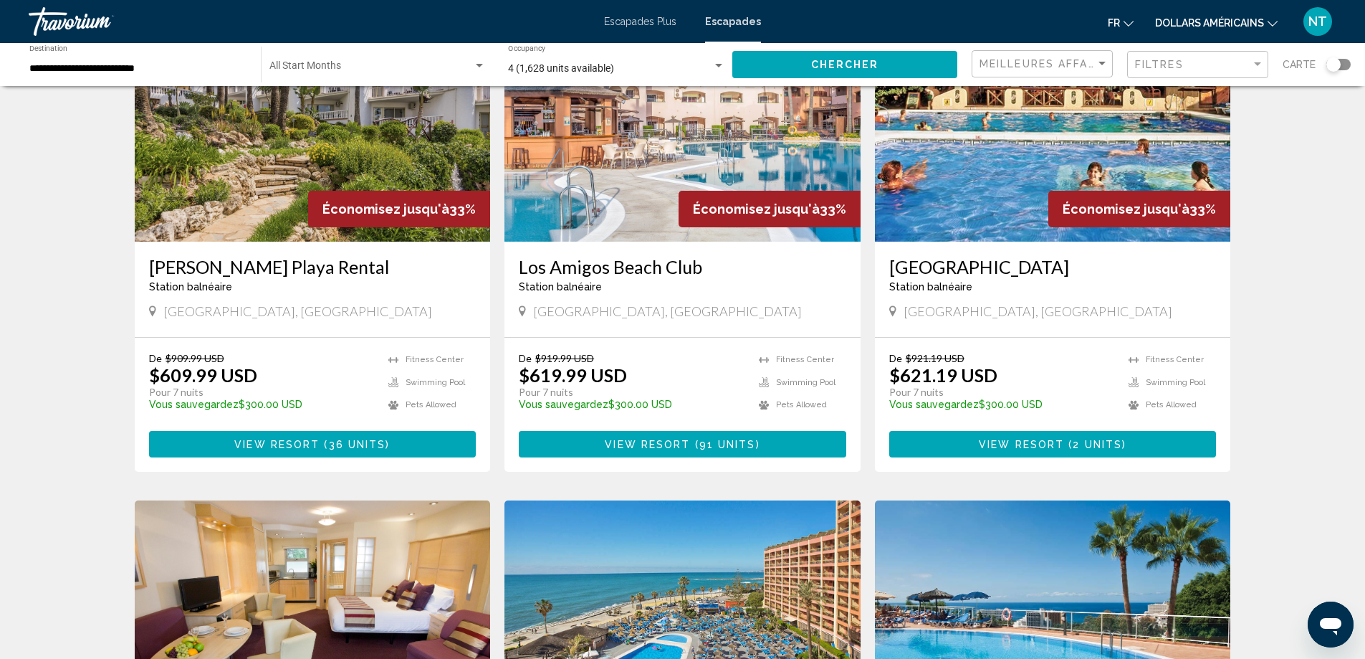
scroll to position [1678, 0]
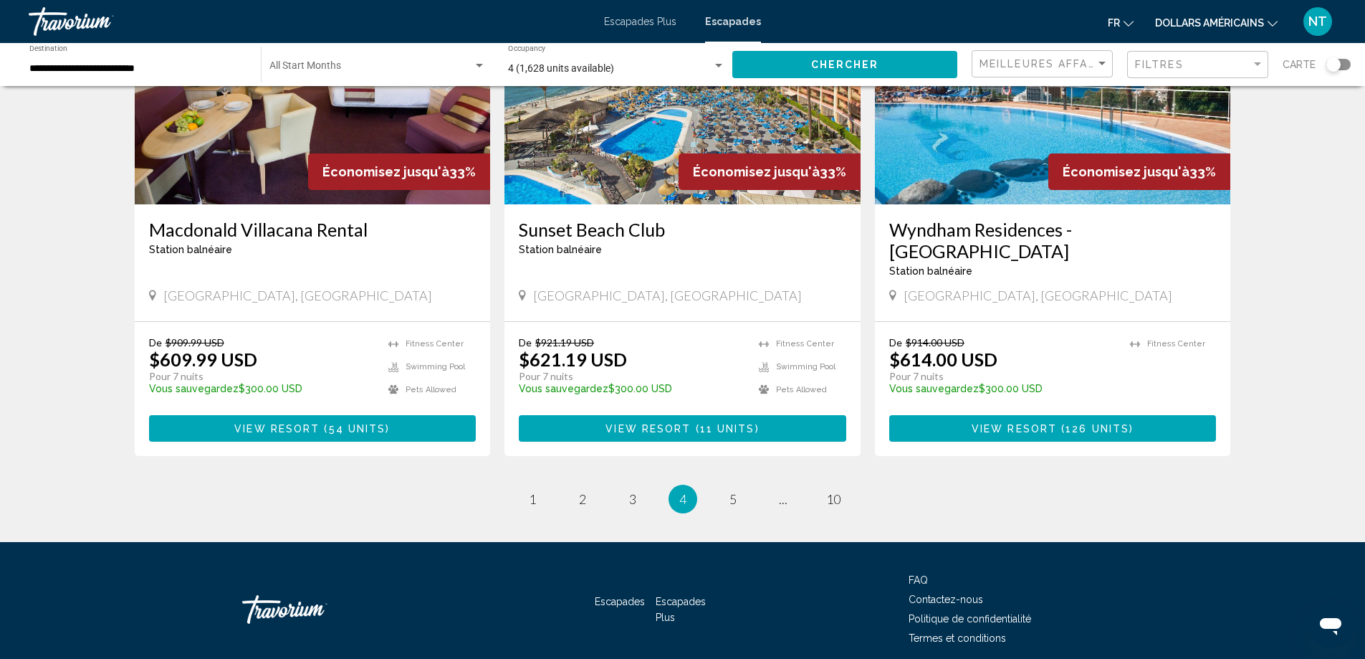
click at [983, 125] on img "Contenu principal" at bounding box center [1053, 89] width 356 height 229
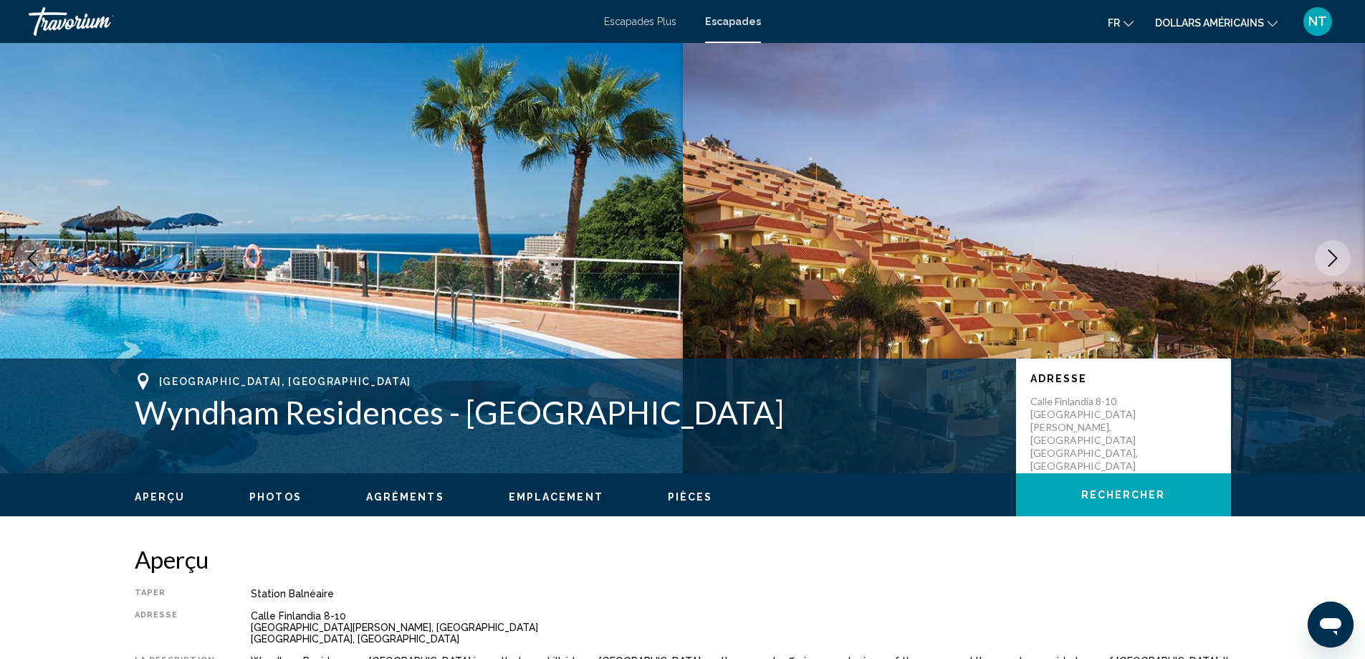
click at [1327, 257] on icon "Next image" at bounding box center [1333, 257] width 17 height 17
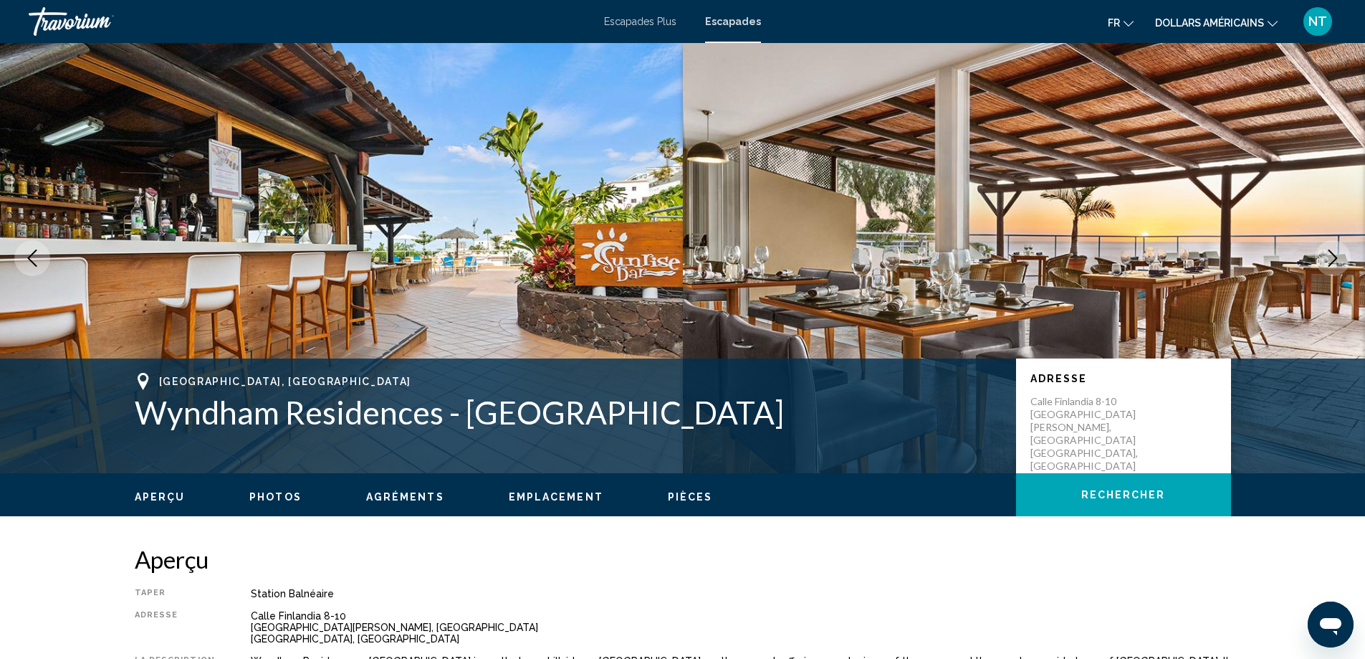
click at [1327, 257] on icon "Next image" at bounding box center [1333, 257] width 17 height 17
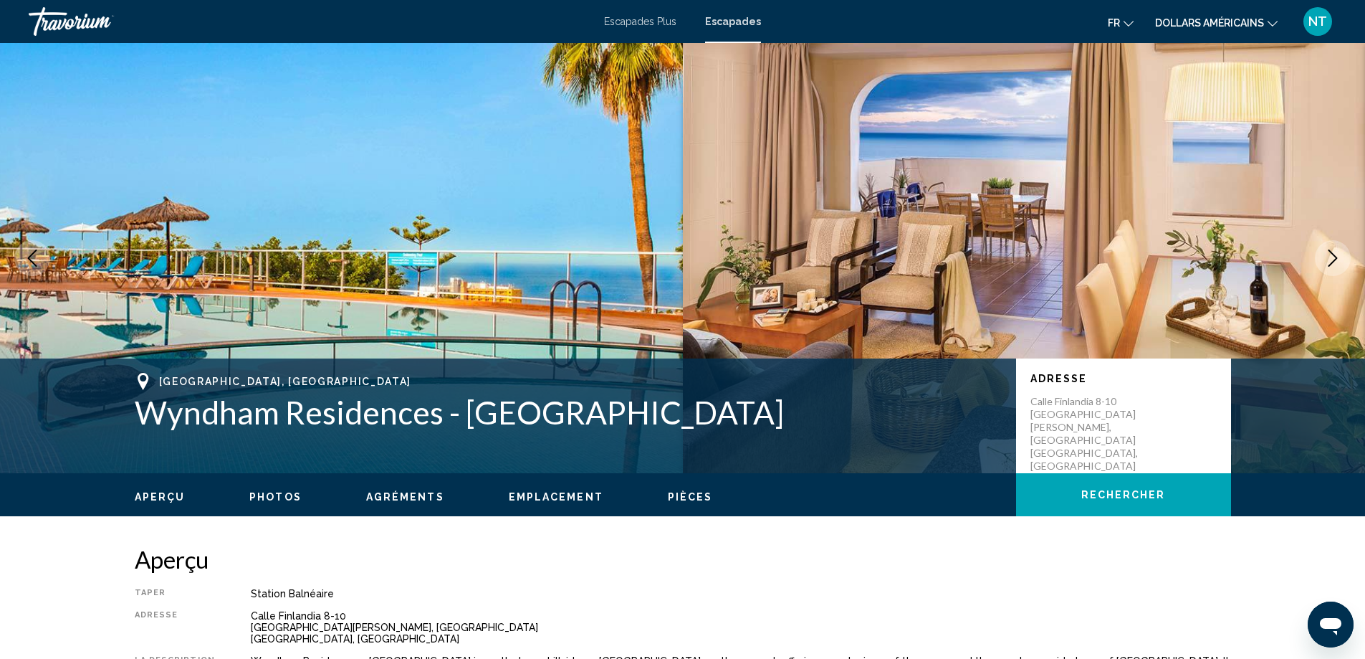
click at [1327, 257] on icon "Next image" at bounding box center [1333, 257] width 17 height 17
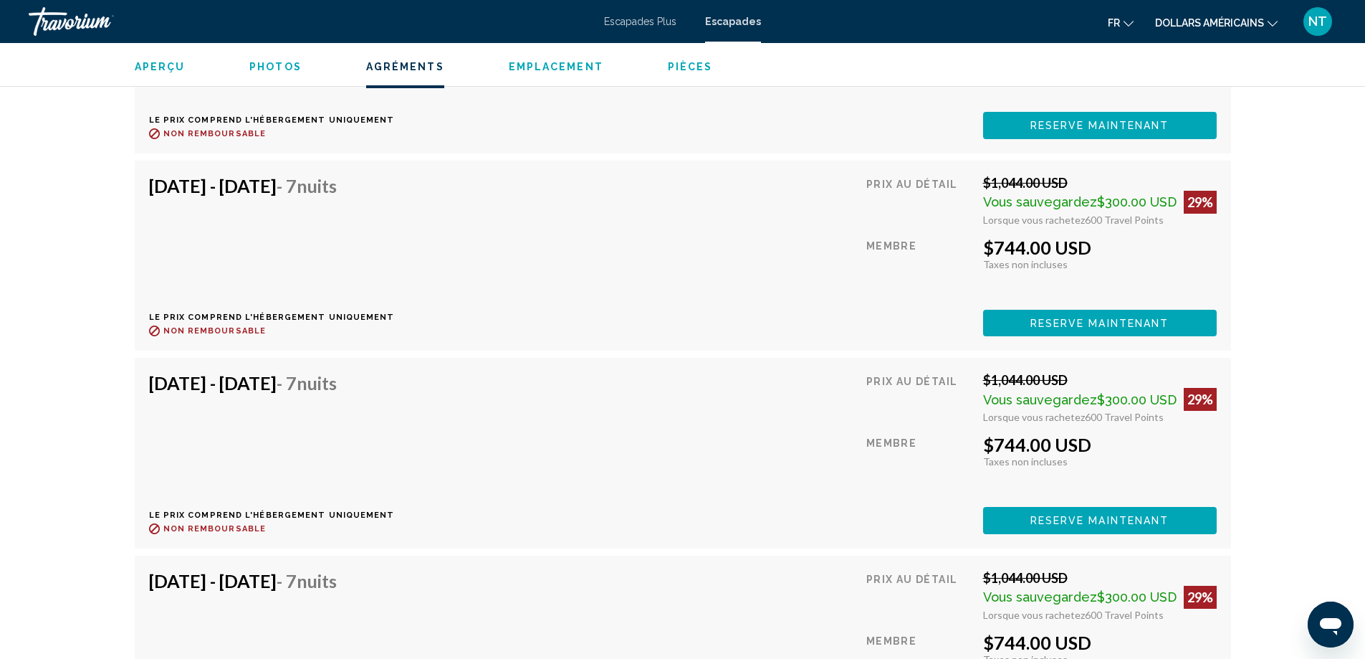
scroll to position [4150, 0]
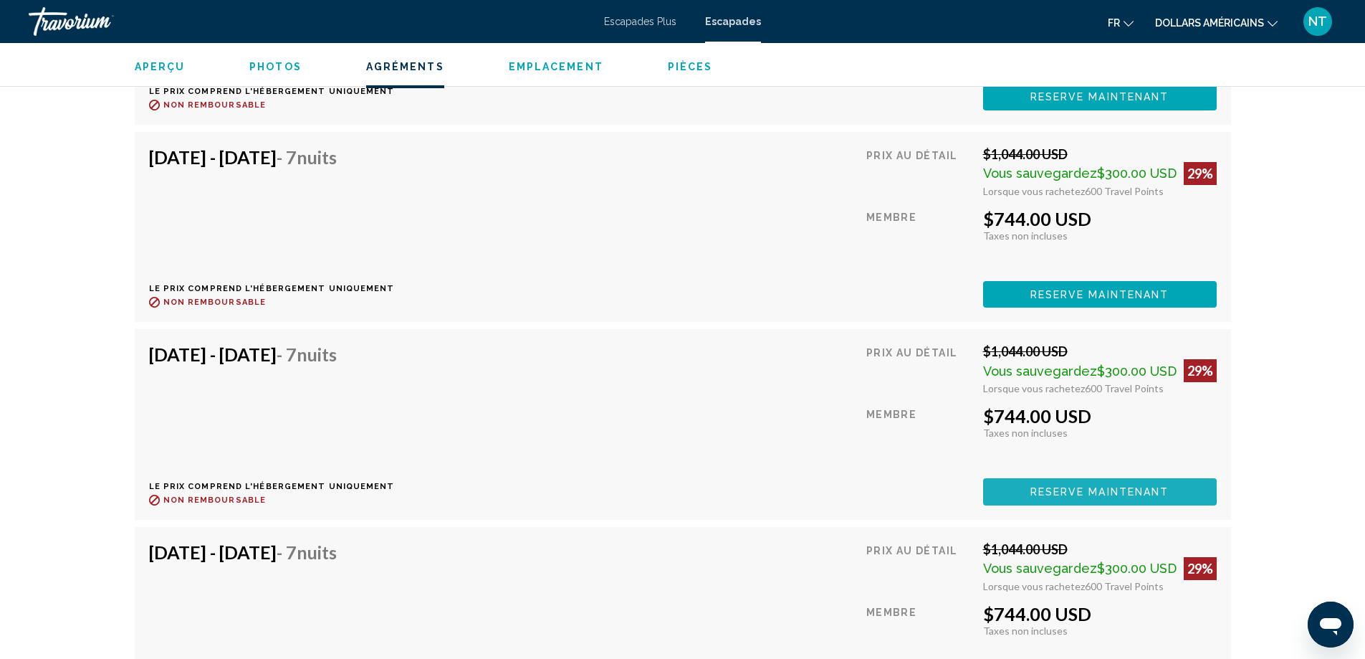
click at [1059, 487] on span "Reserve maintenant" at bounding box center [1100, 492] width 139 height 11
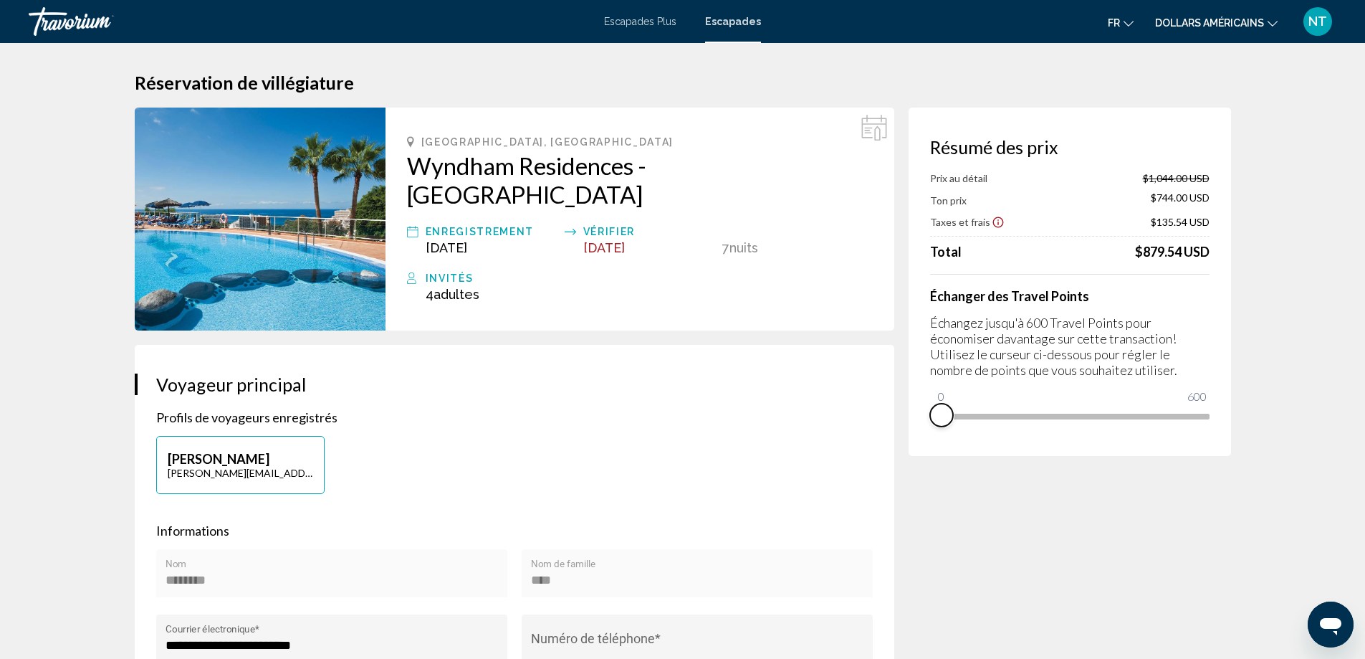
drag, startPoint x: 1196, startPoint y: 435, endPoint x: 915, endPoint y: 478, distance: 284.2
drag, startPoint x: 942, startPoint y: 401, endPoint x: 1266, endPoint y: 406, distance: 323.3
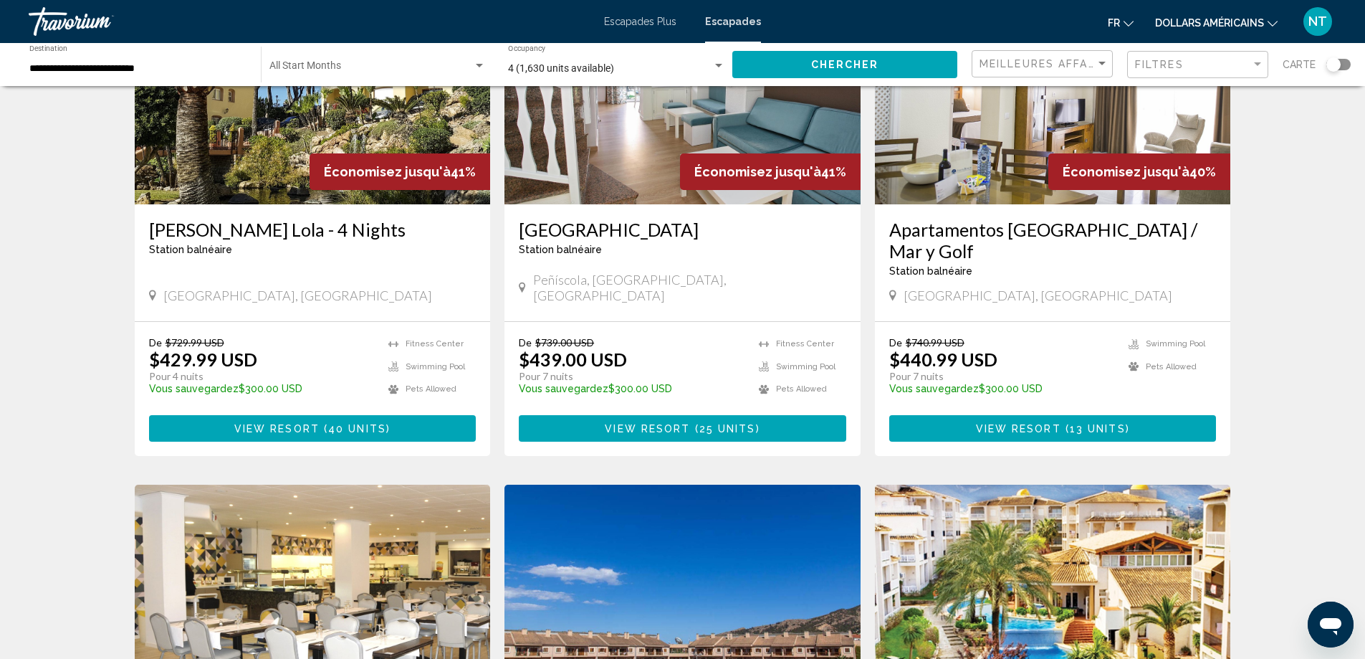
scroll to position [1678, 0]
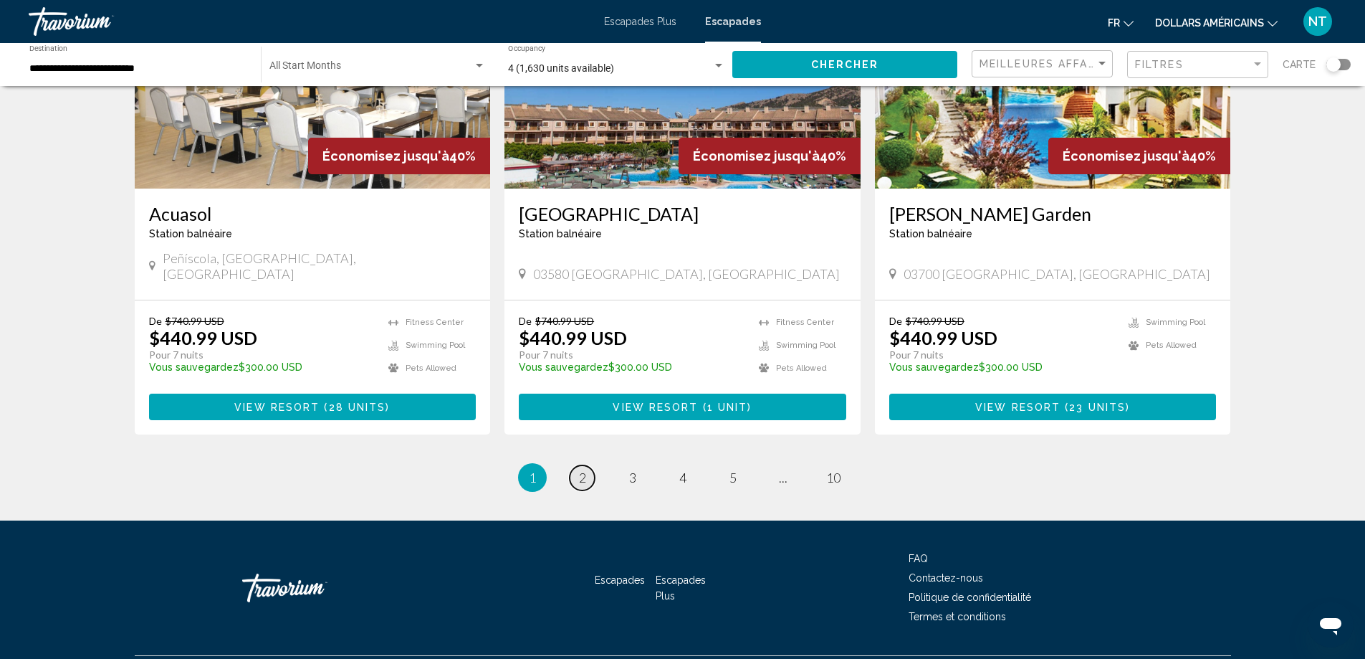
click at [590, 465] on link "page 2" at bounding box center [582, 477] width 25 height 25
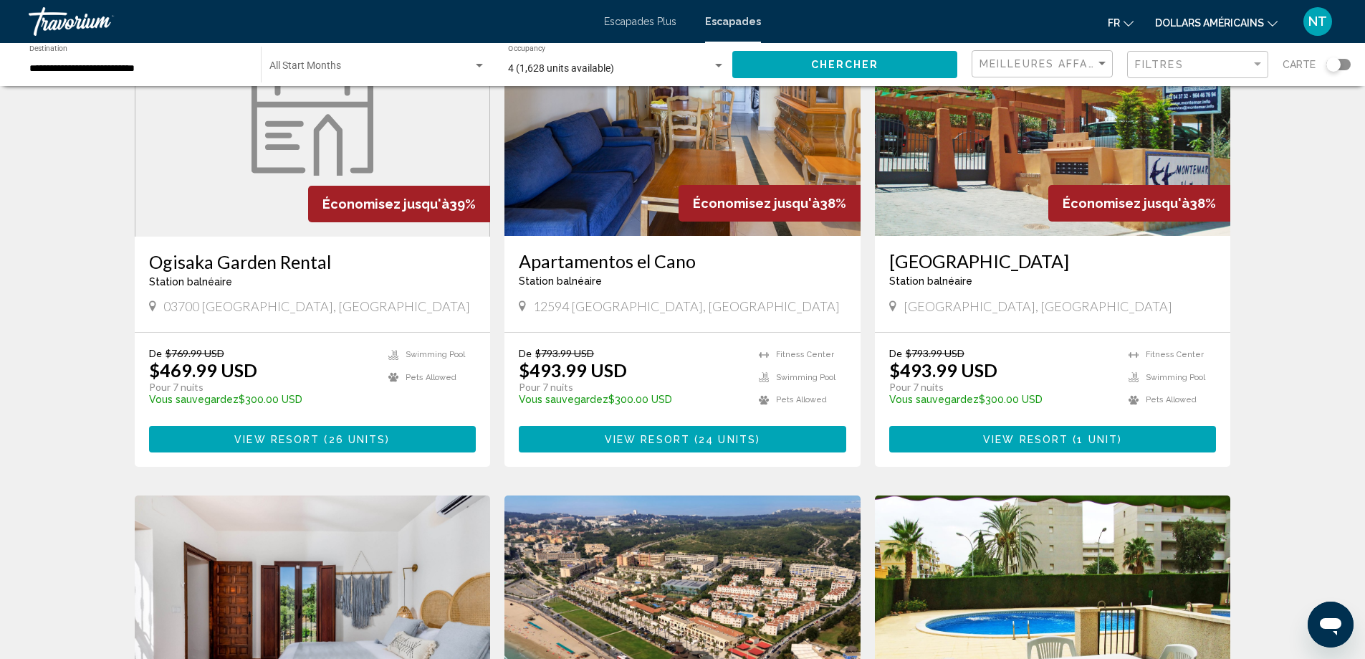
scroll to position [1679, 0]
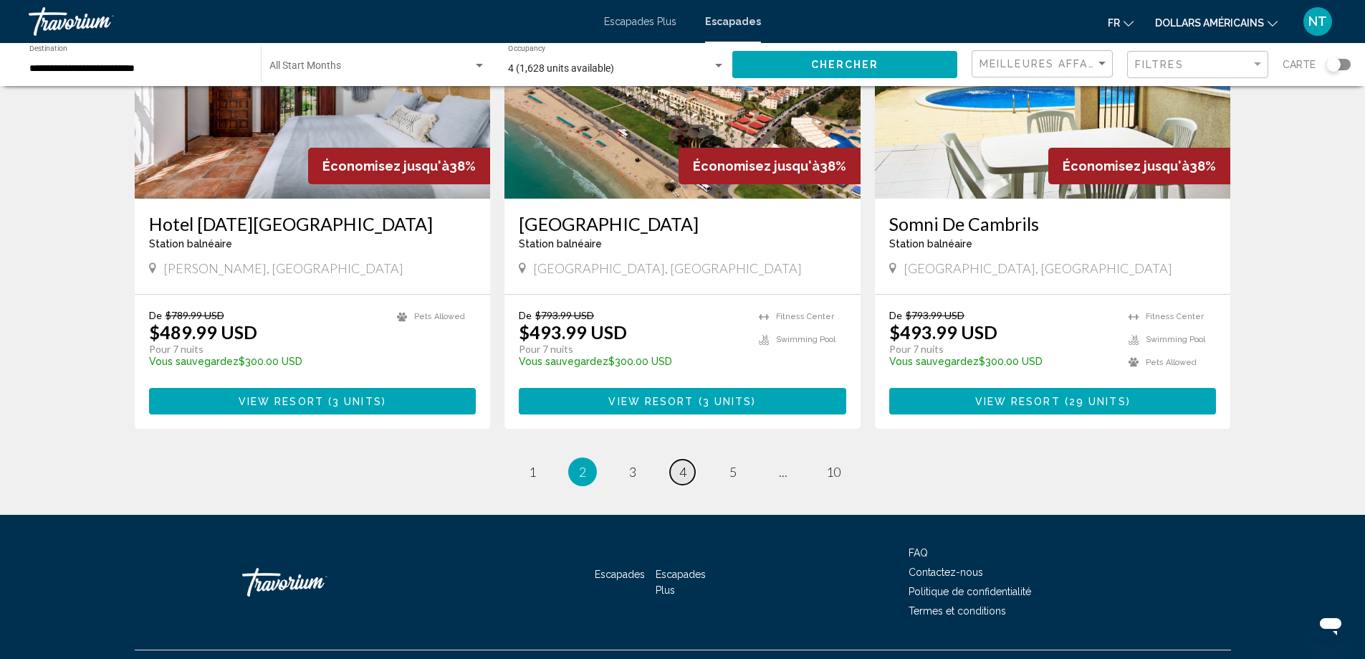
click at [682, 464] on span "4" at bounding box center [682, 472] width 7 height 16
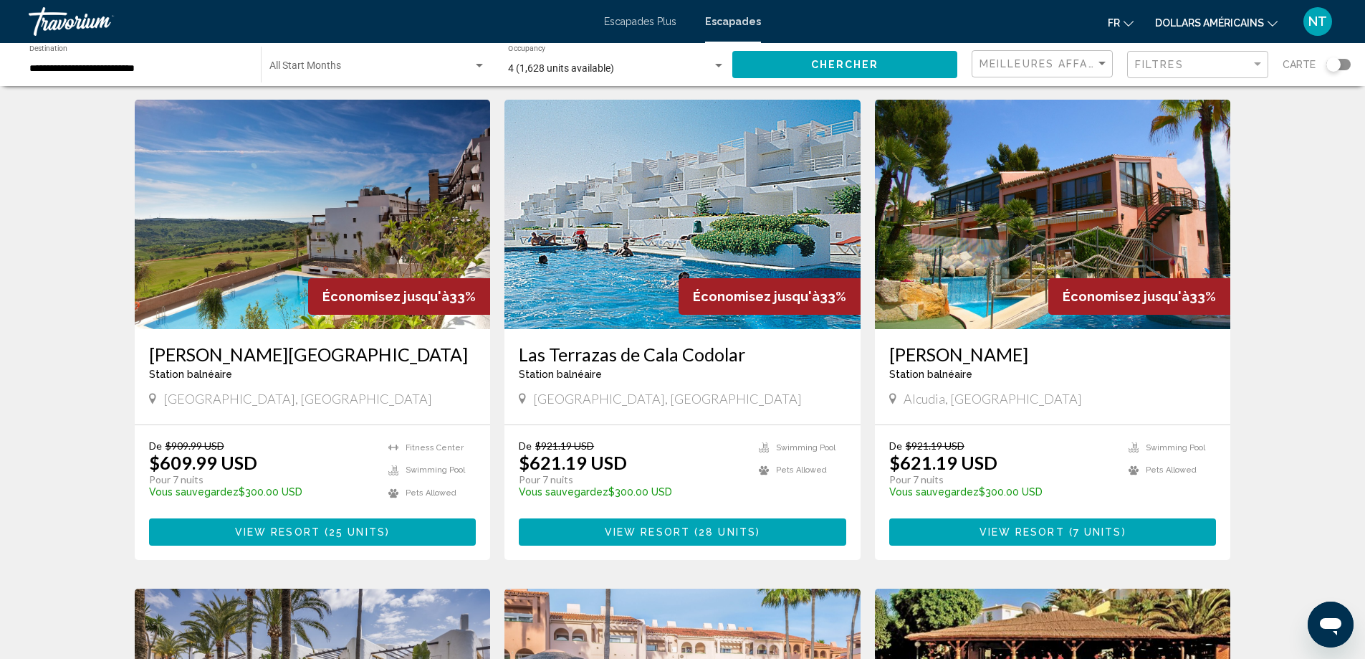
scroll to position [1345, 0]
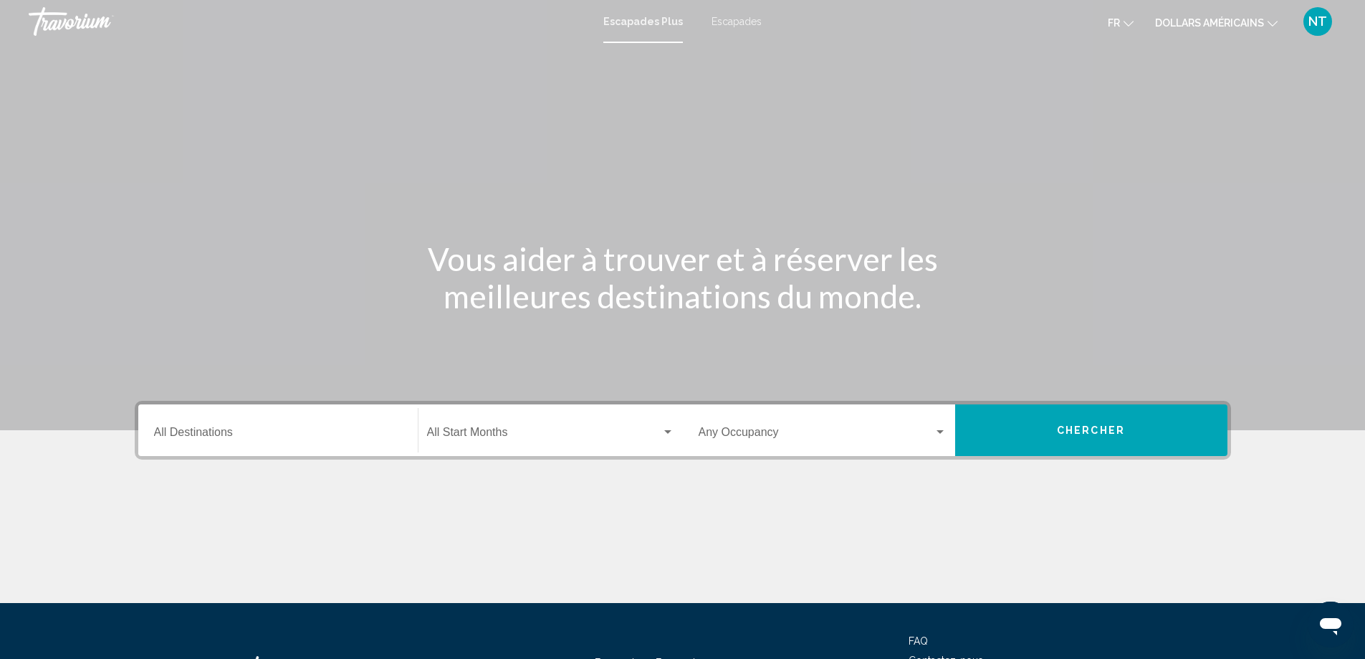
click at [738, 22] on font "Escapades" at bounding box center [737, 21] width 50 height 11
click at [213, 442] on div "Destination All Destinations" at bounding box center [278, 430] width 248 height 45
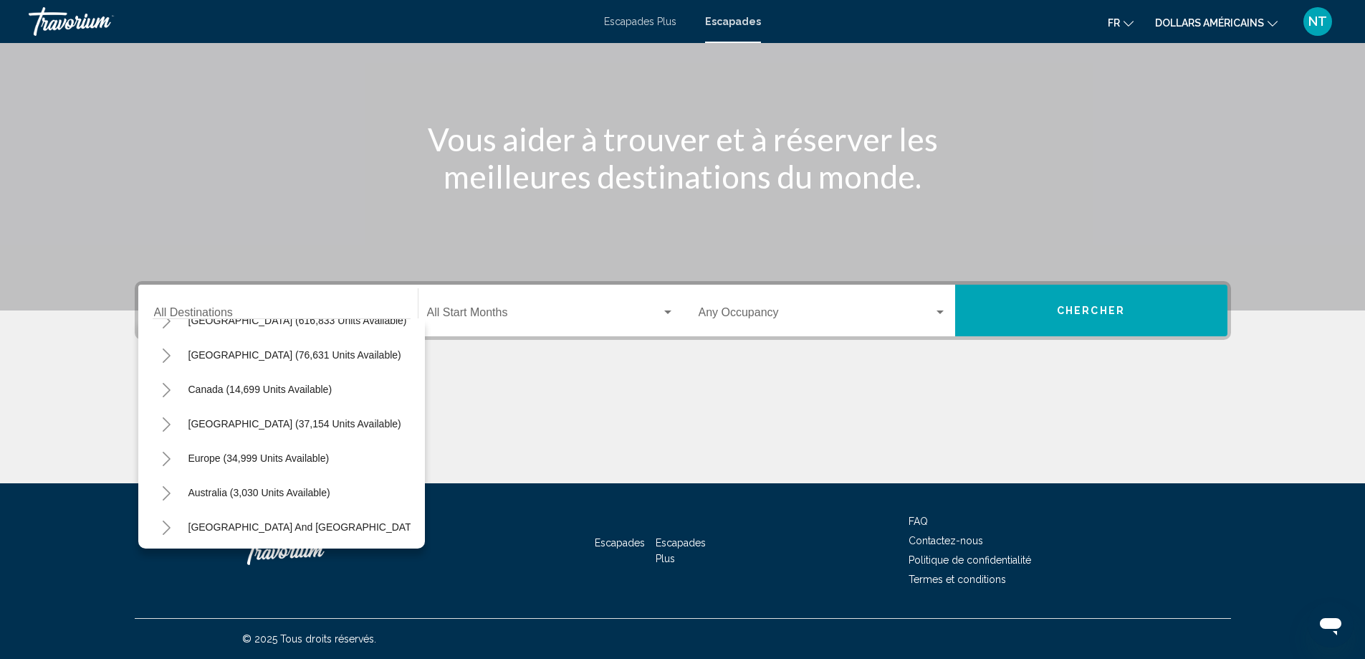
scroll to position [86, 0]
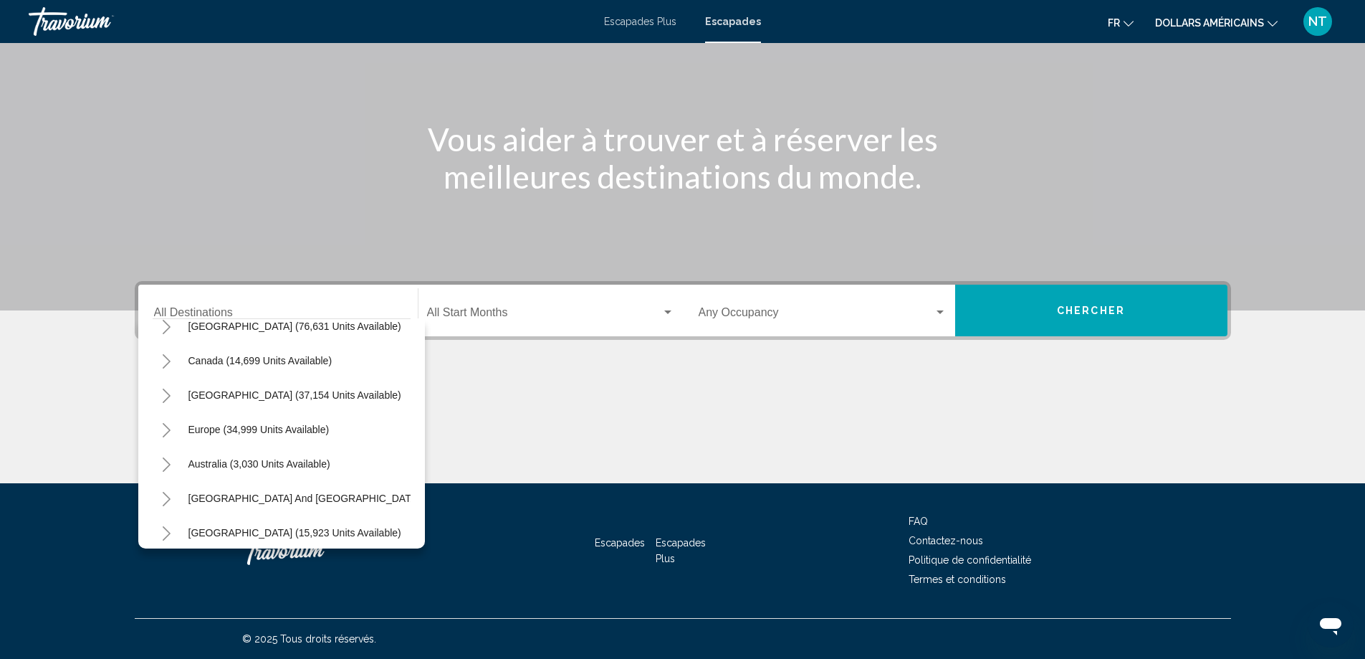
click at [172, 425] on button "Toggle Europe (34,999 units available)" at bounding box center [167, 429] width 29 height 29
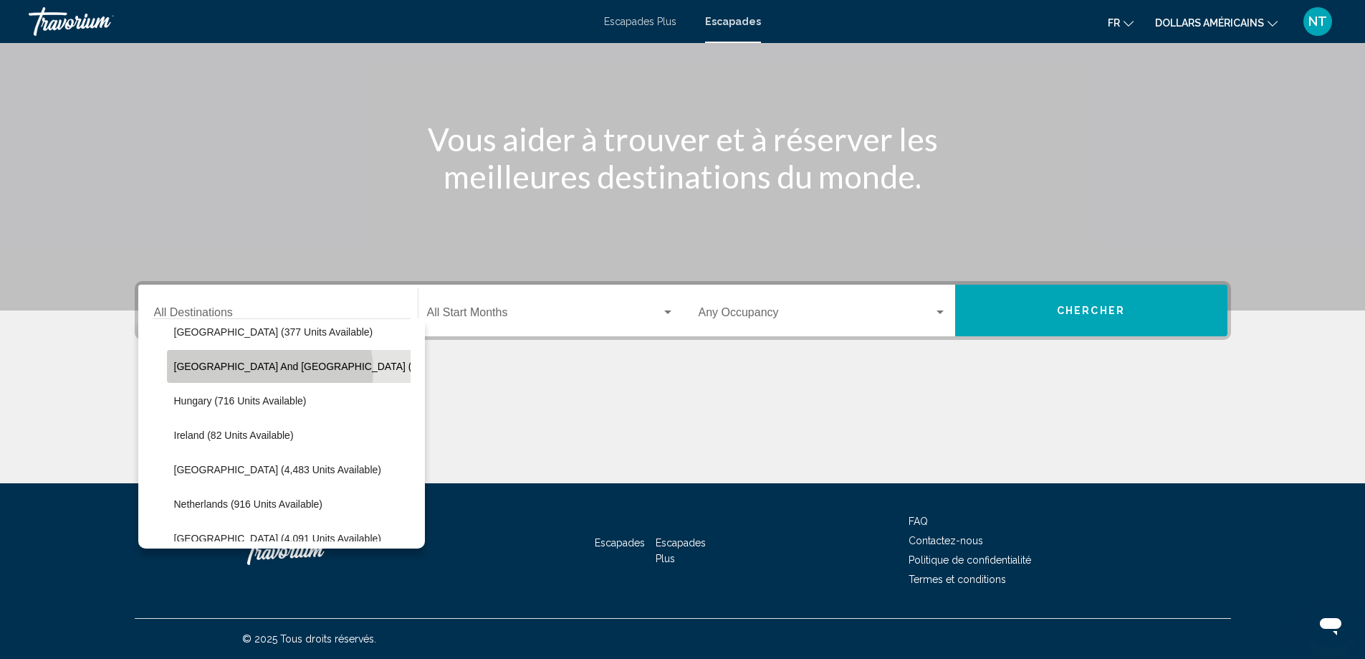
click at [267, 371] on span "Greece and Cyprus (1,026 units available)" at bounding box center [341, 366] width 335 height 11
type input "**********"
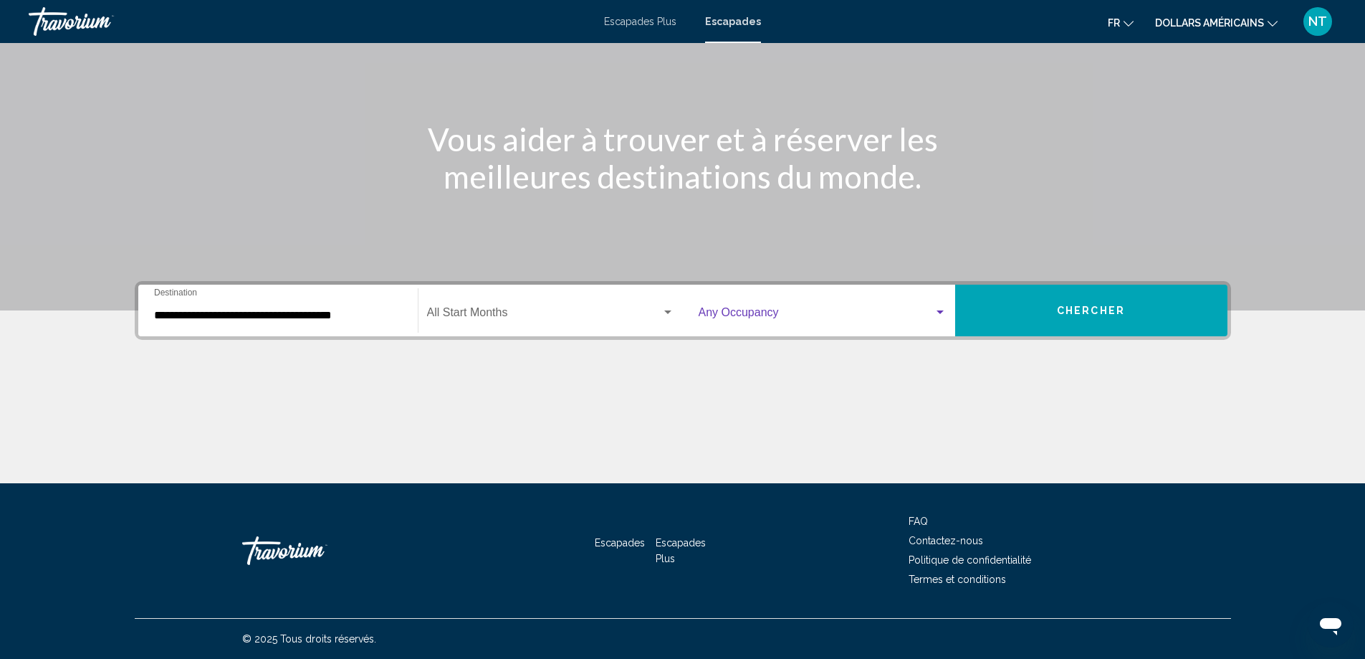
click at [942, 320] on div "Search widget" at bounding box center [823, 315] width 248 height 13
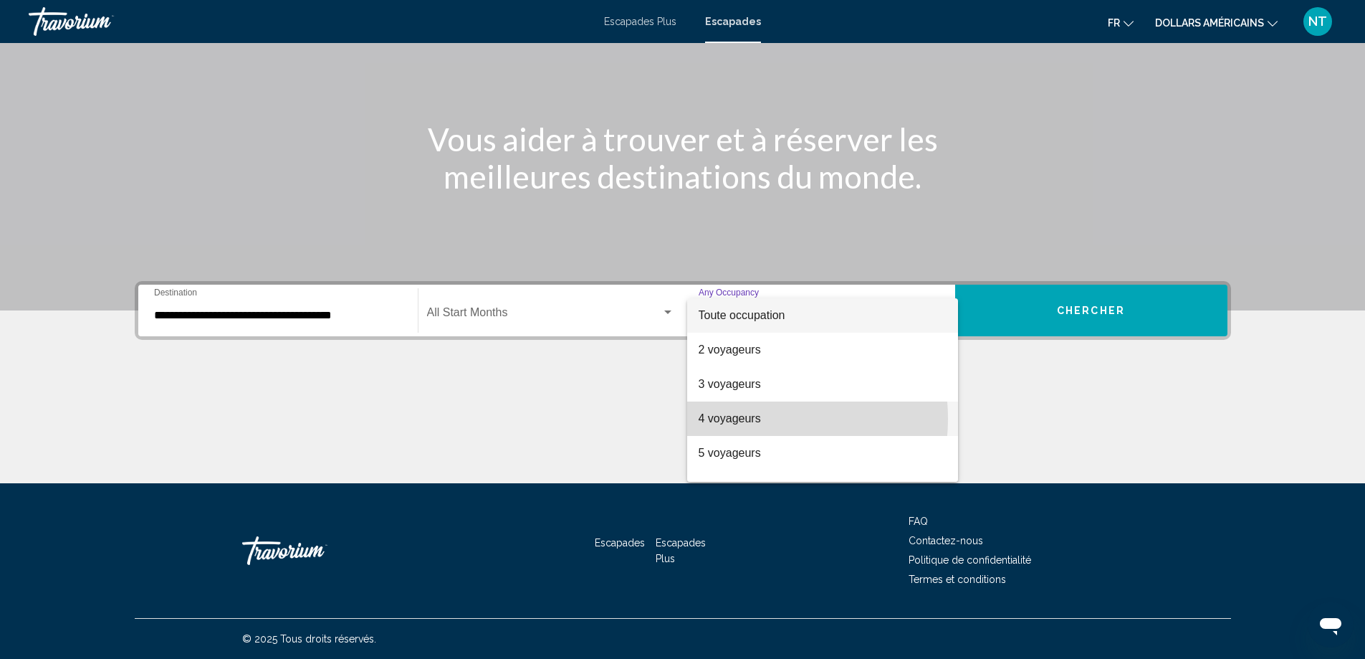
click at [750, 419] on font "4 voyageurs" at bounding box center [730, 418] width 62 height 12
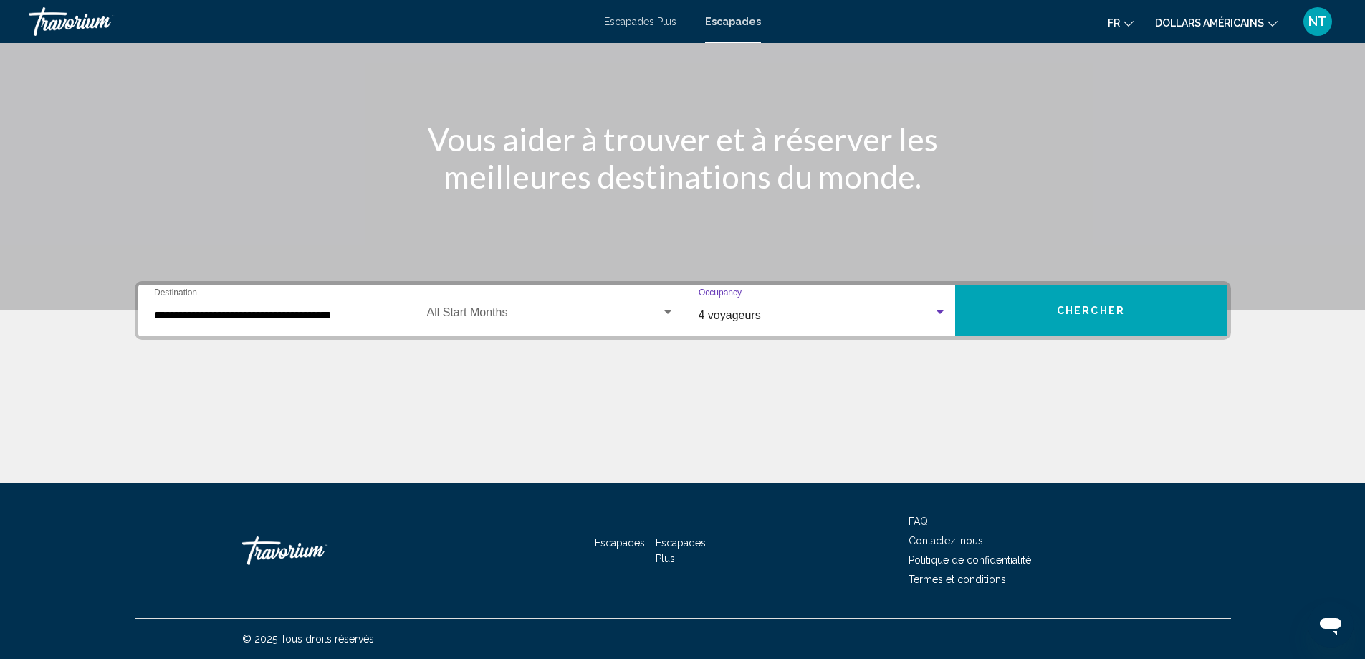
click at [1097, 312] on span "Chercher" at bounding box center [1091, 310] width 68 height 11
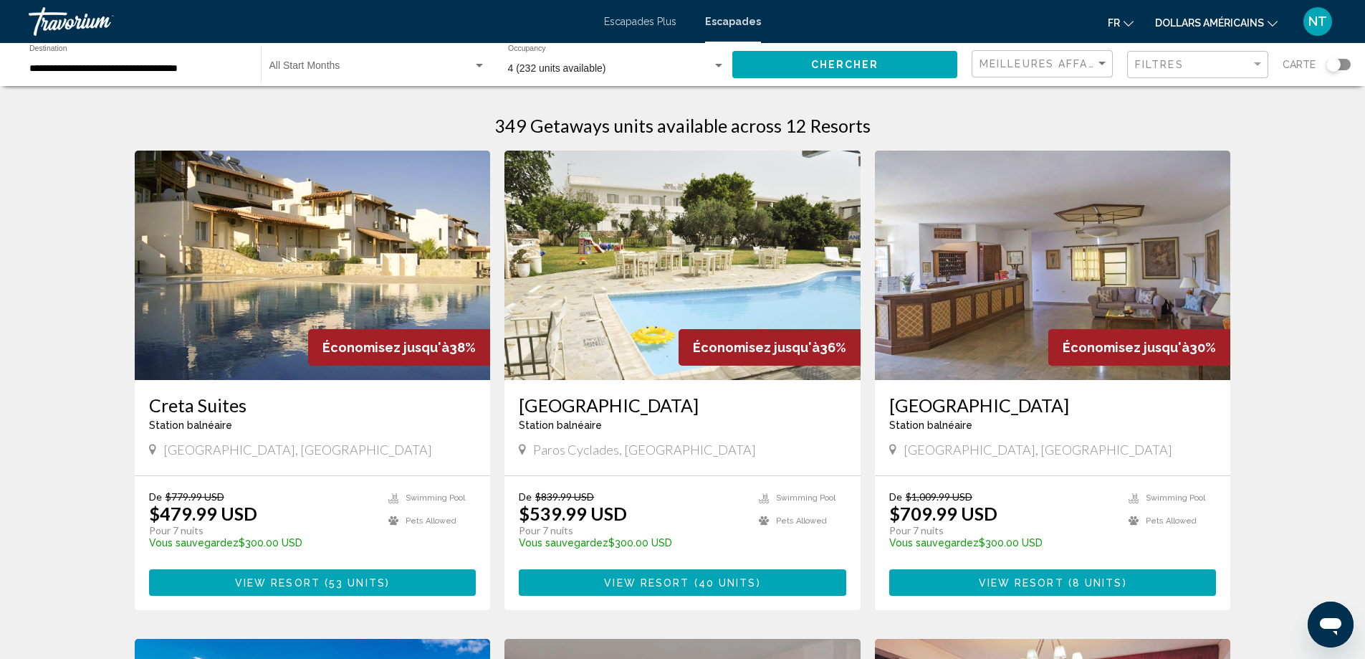
click at [330, 290] on img "Contenu principal" at bounding box center [313, 265] width 356 height 229
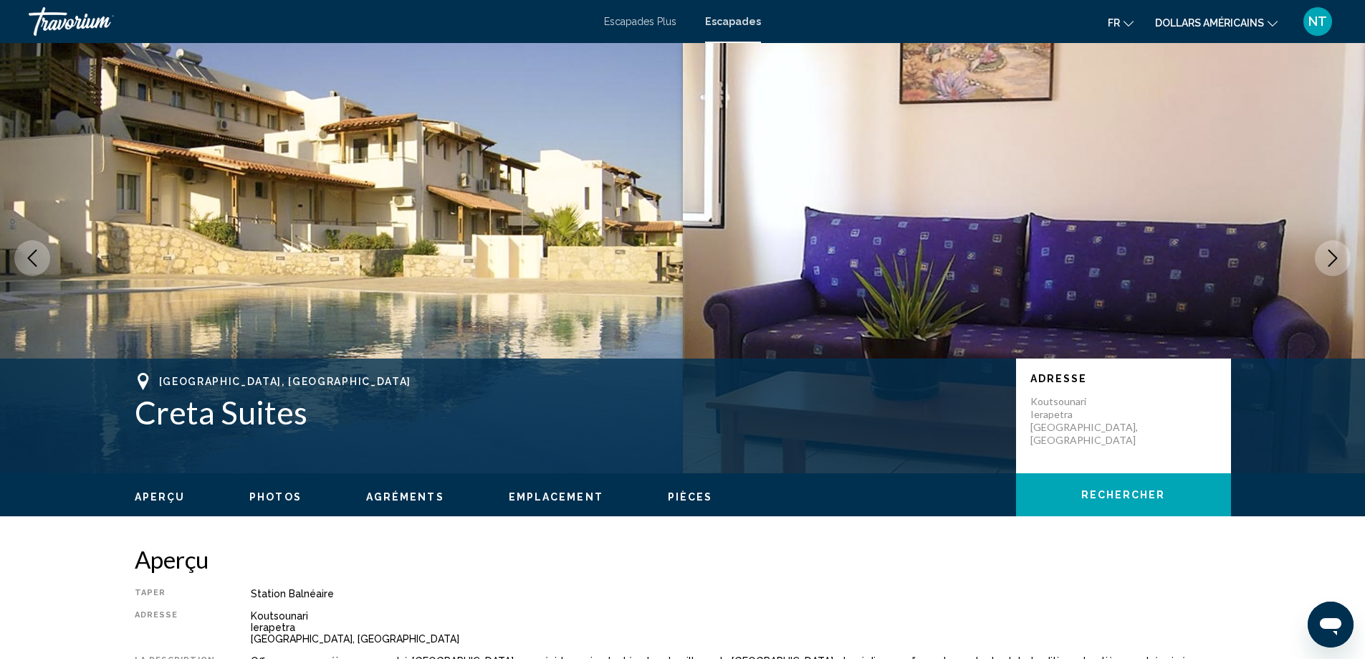
click at [1338, 257] on icon "Next image" at bounding box center [1333, 257] width 17 height 17
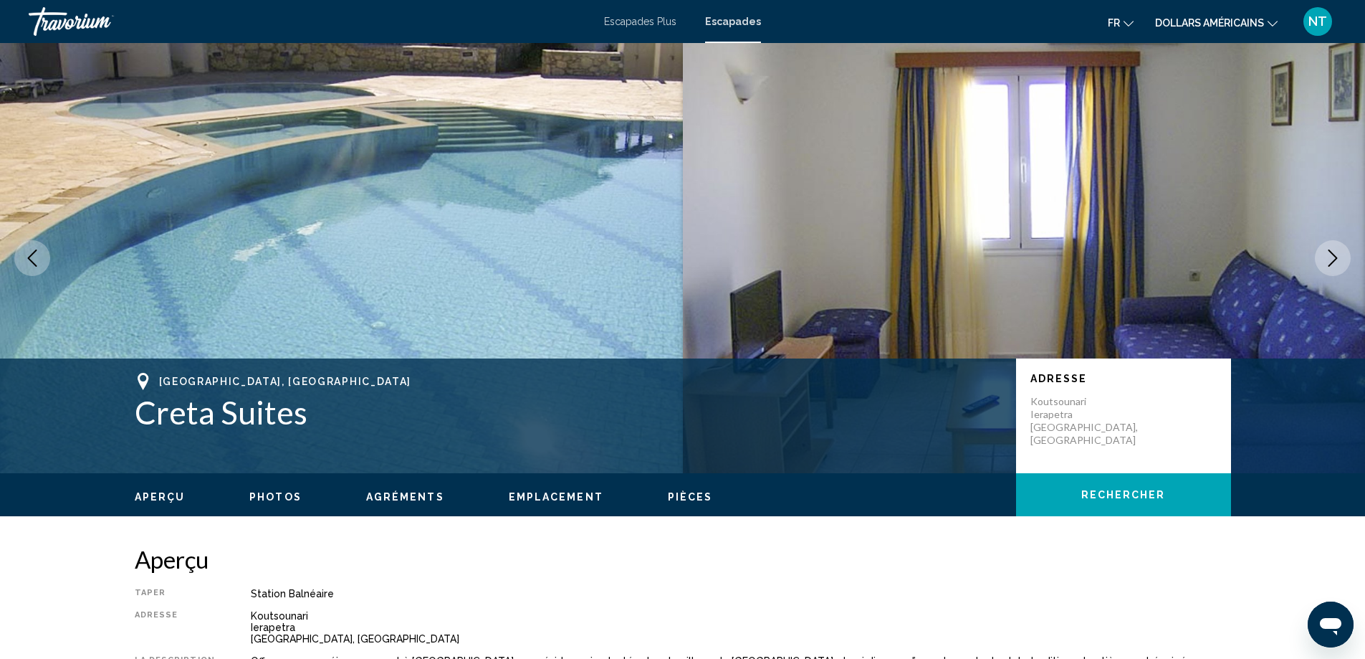
click at [1338, 257] on icon "Next image" at bounding box center [1333, 257] width 17 height 17
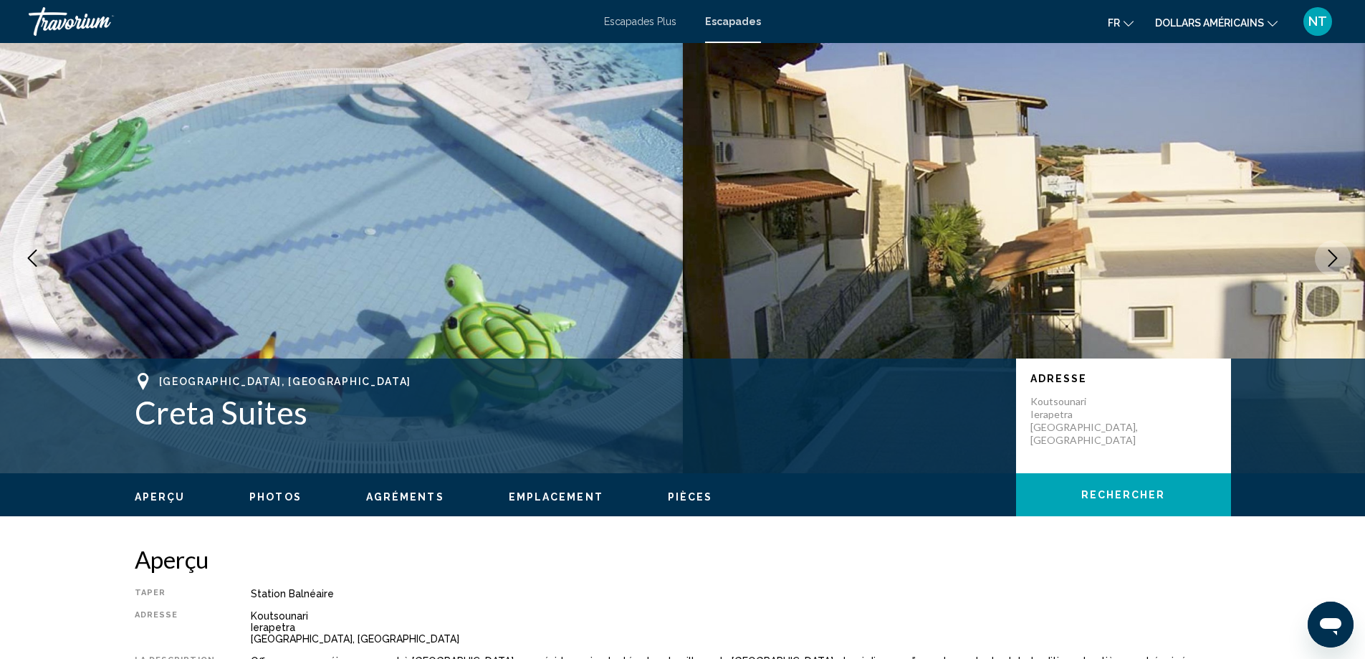
click at [1338, 257] on icon "Next image" at bounding box center [1333, 257] width 17 height 17
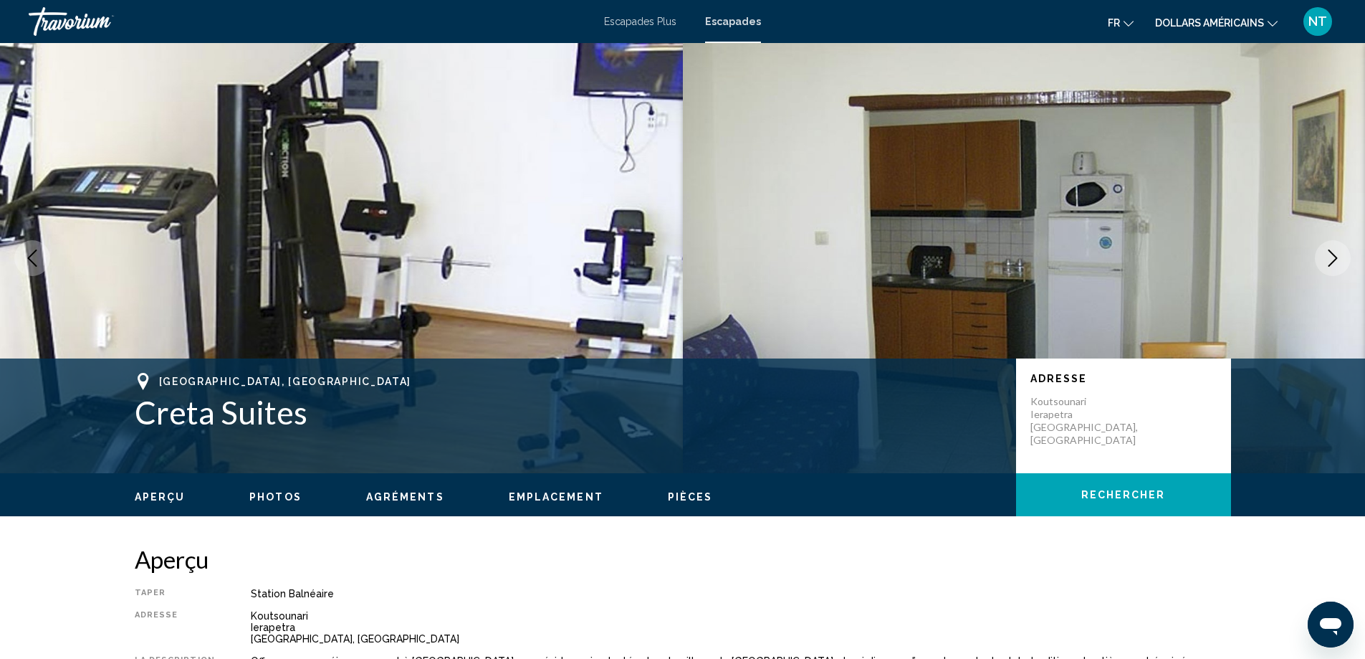
click at [1338, 257] on icon "Next image" at bounding box center [1333, 257] width 17 height 17
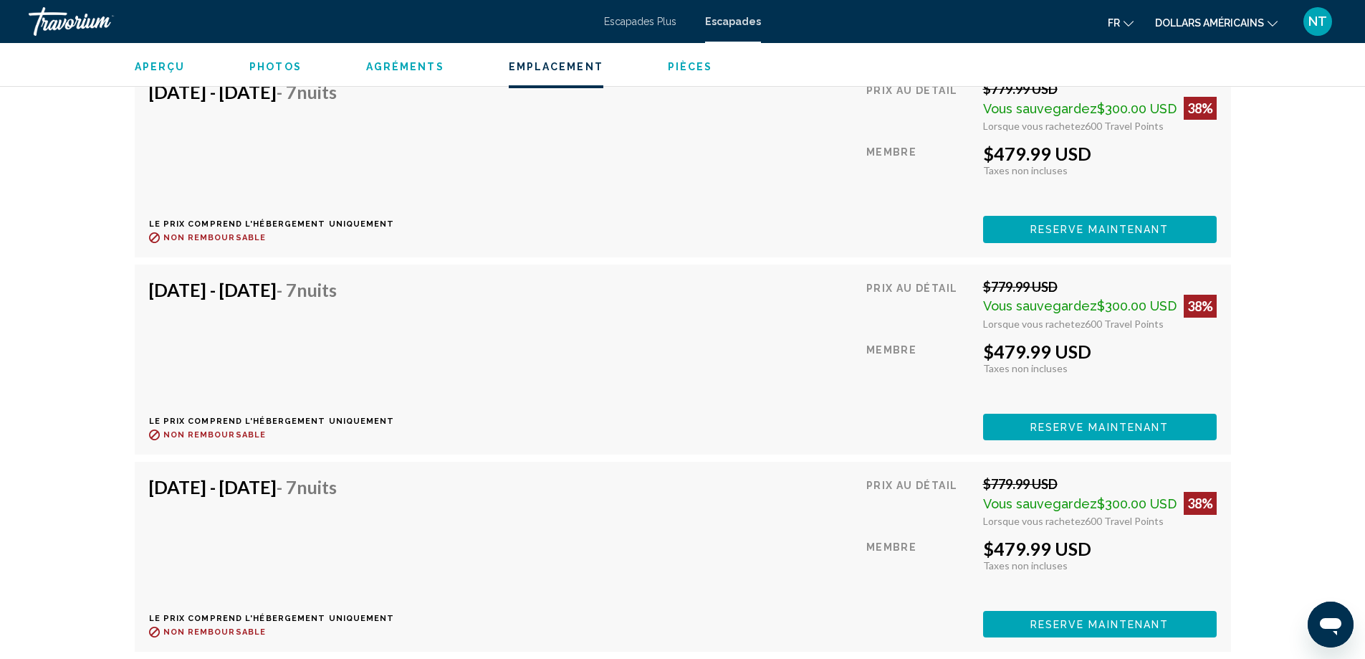
scroll to position [4034, 0]
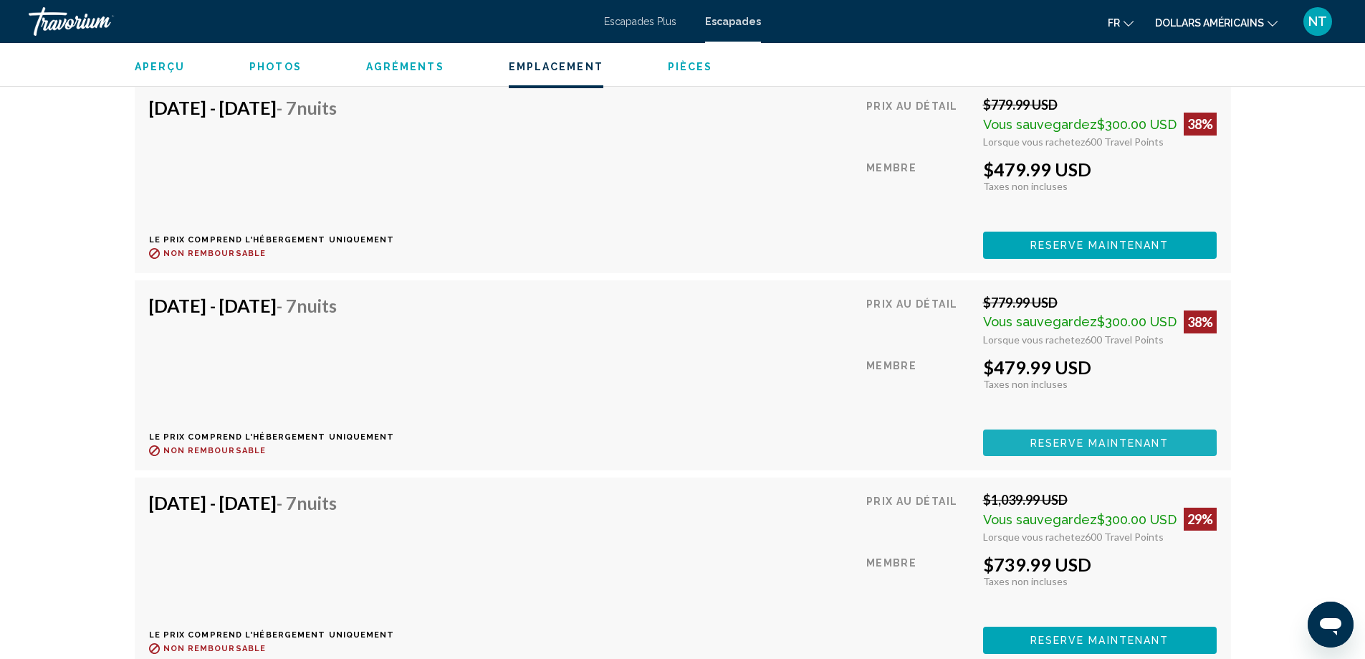
click at [1091, 439] on span "Reserve maintenant" at bounding box center [1100, 442] width 139 height 11
